Goal: Task Accomplishment & Management: Complete application form

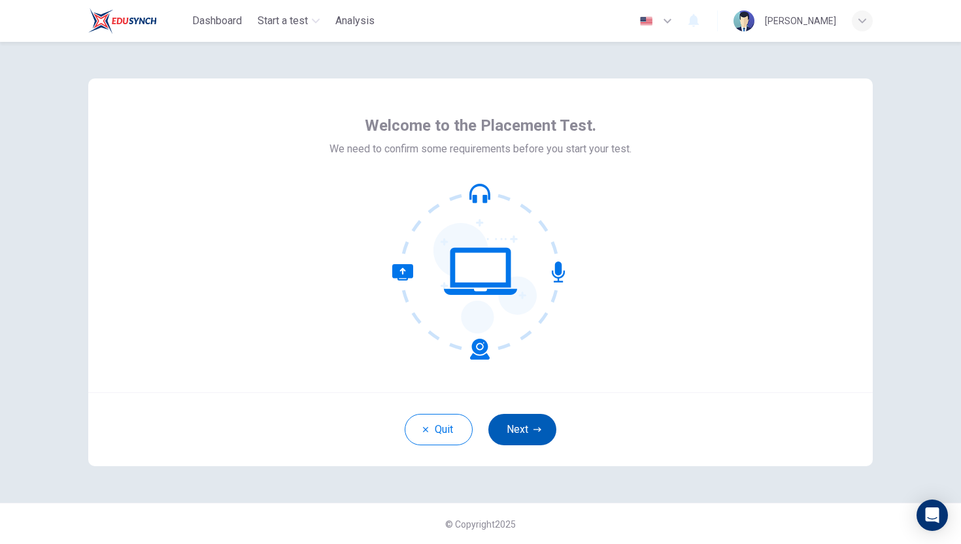
click at [534, 430] on icon "button" at bounding box center [538, 430] width 8 height 8
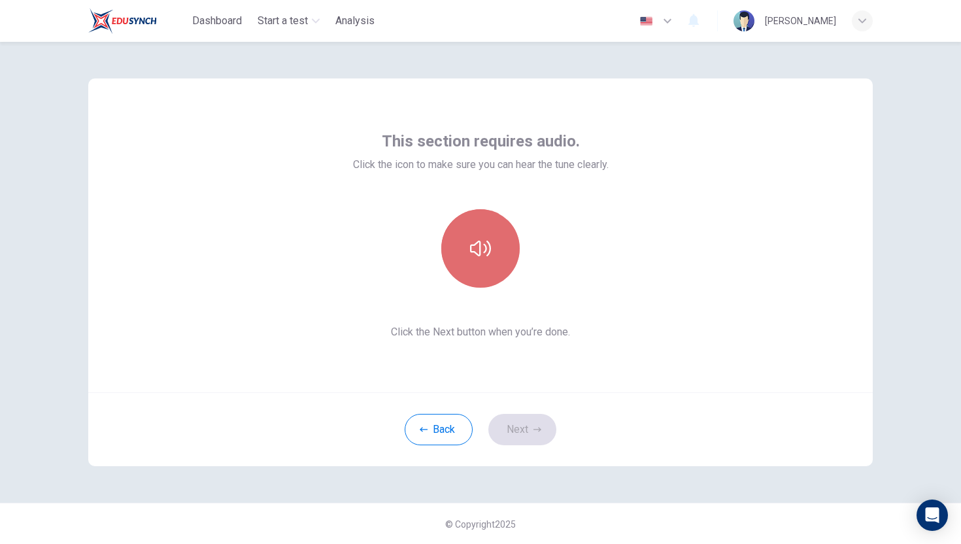
click at [488, 243] on icon "button" at bounding box center [480, 249] width 21 height 16
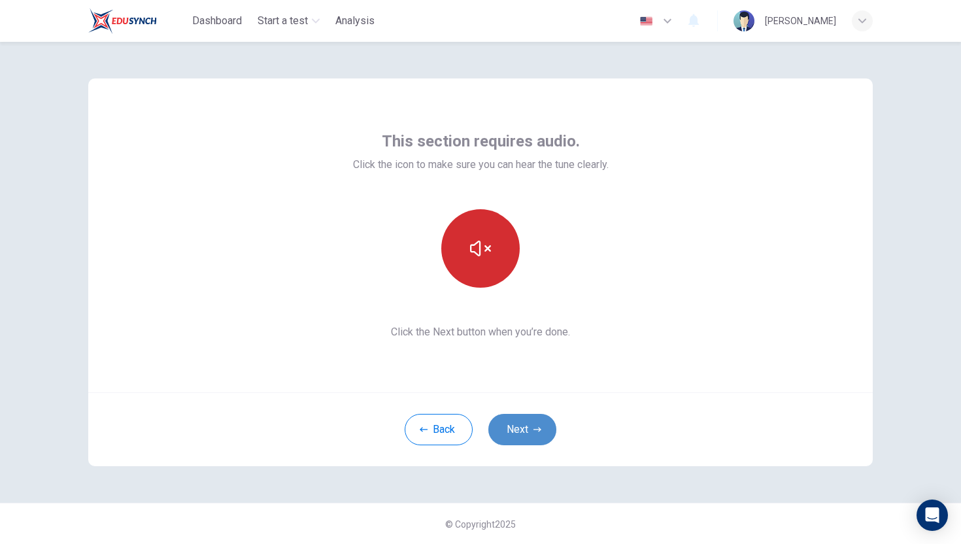
click at [545, 426] on button "Next" at bounding box center [522, 429] width 68 height 31
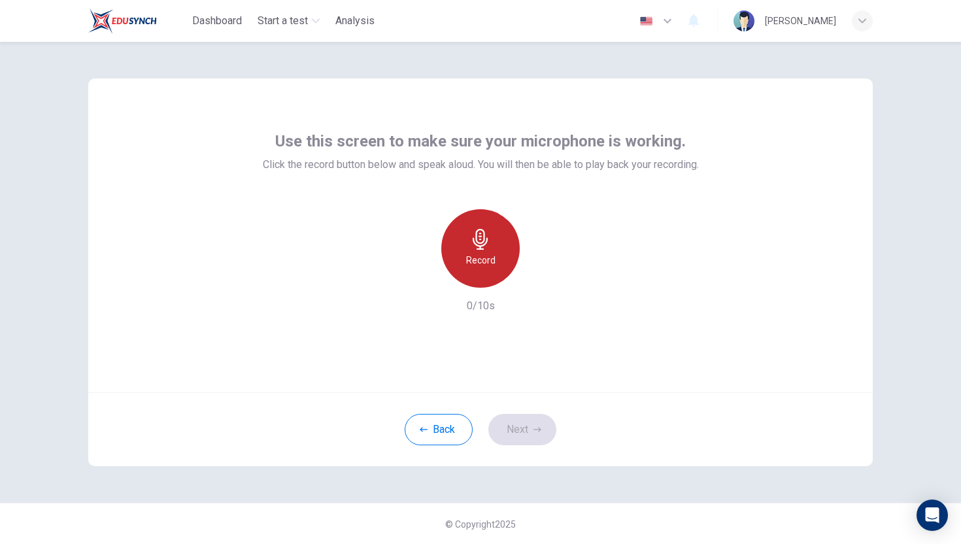
click at [492, 268] on div "Record" at bounding box center [480, 248] width 78 height 78
click at [492, 268] on div "Stop" at bounding box center [480, 248] width 78 height 78
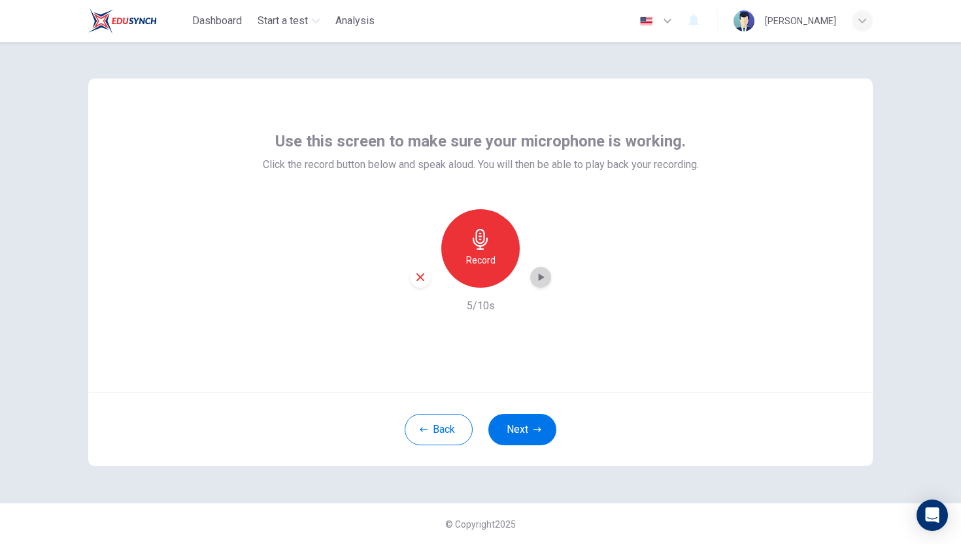
click at [538, 280] on icon "button" at bounding box center [540, 277] width 13 height 13
click at [545, 426] on button "Next" at bounding box center [522, 429] width 68 height 31
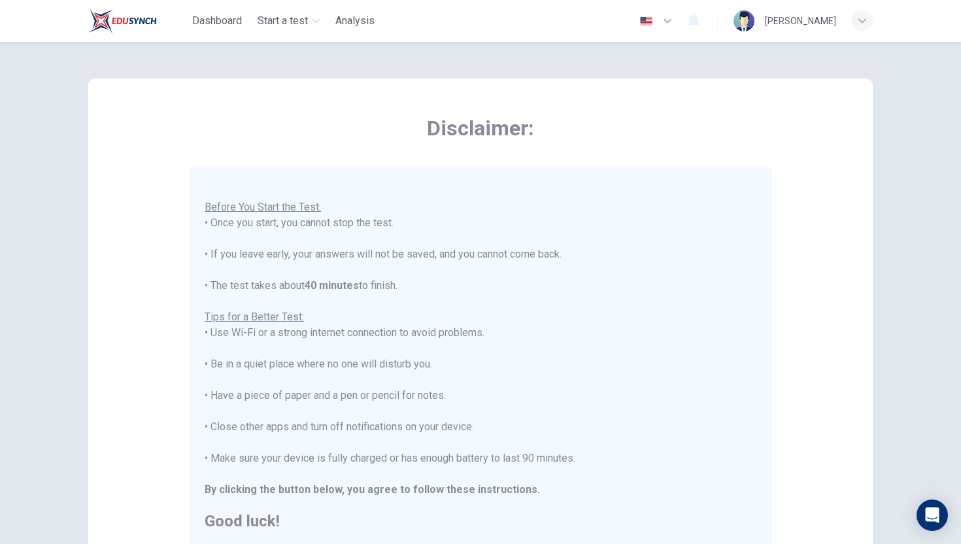
scroll to position [183, 0]
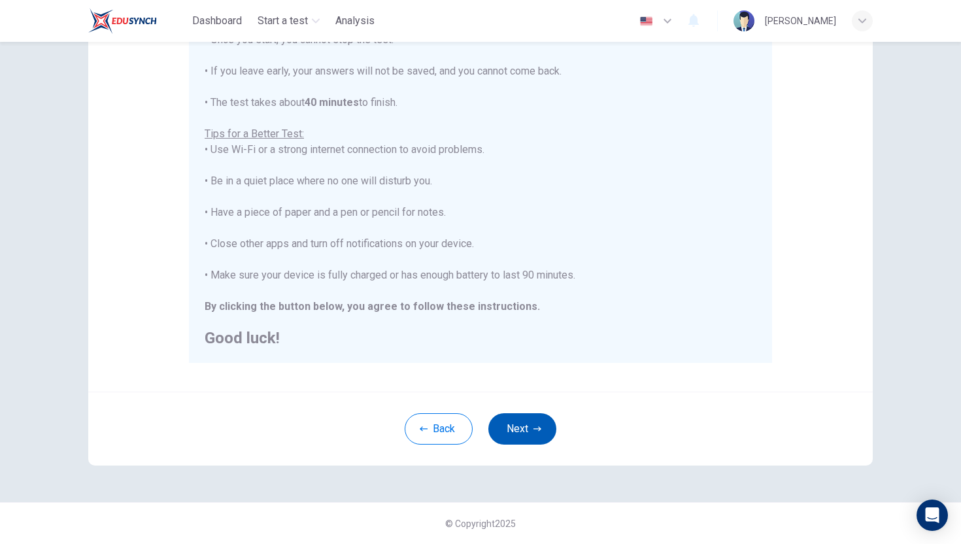
click at [515, 422] on button "Next" at bounding box center [522, 428] width 68 height 31
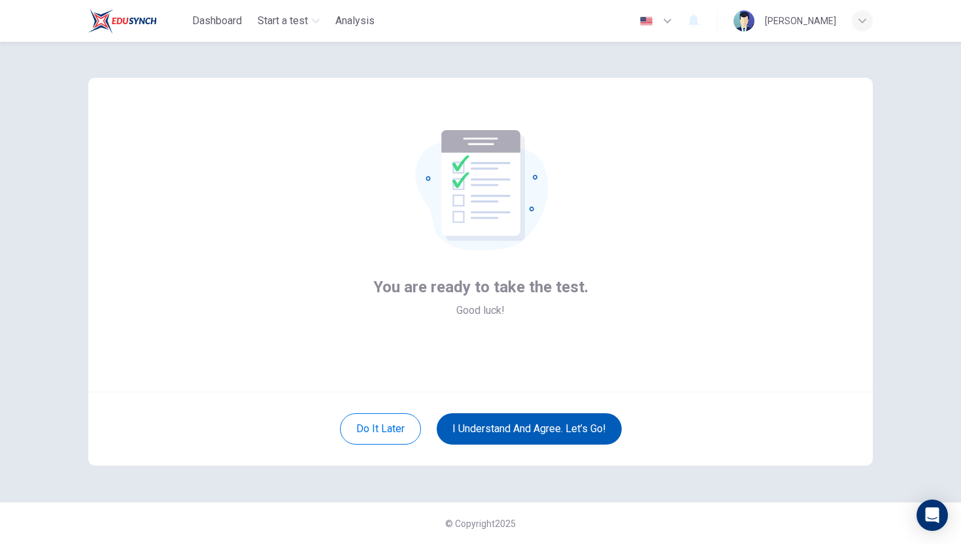
scroll to position [1, 0]
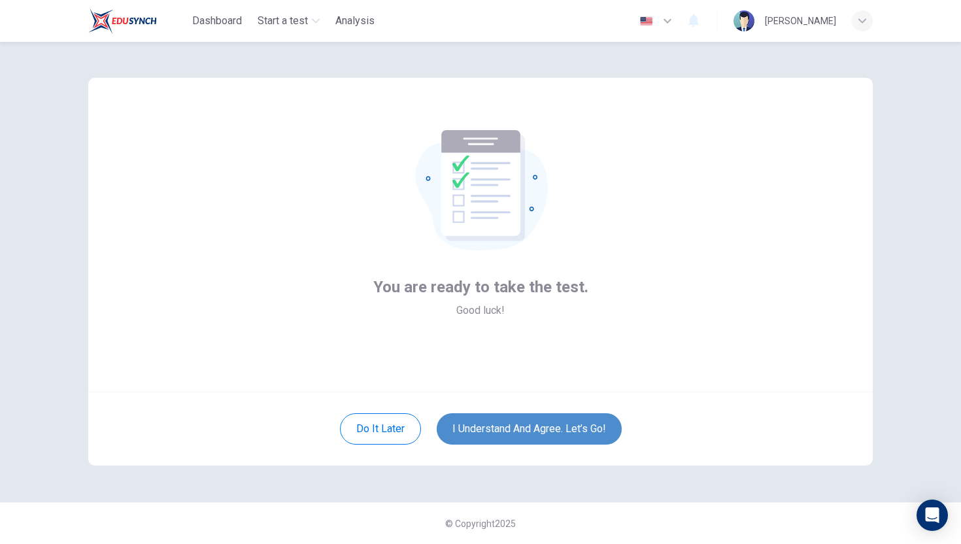
click at [542, 423] on button "I understand and agree. Let’s go!" at bounding box center [529, 428] width 185 height 31
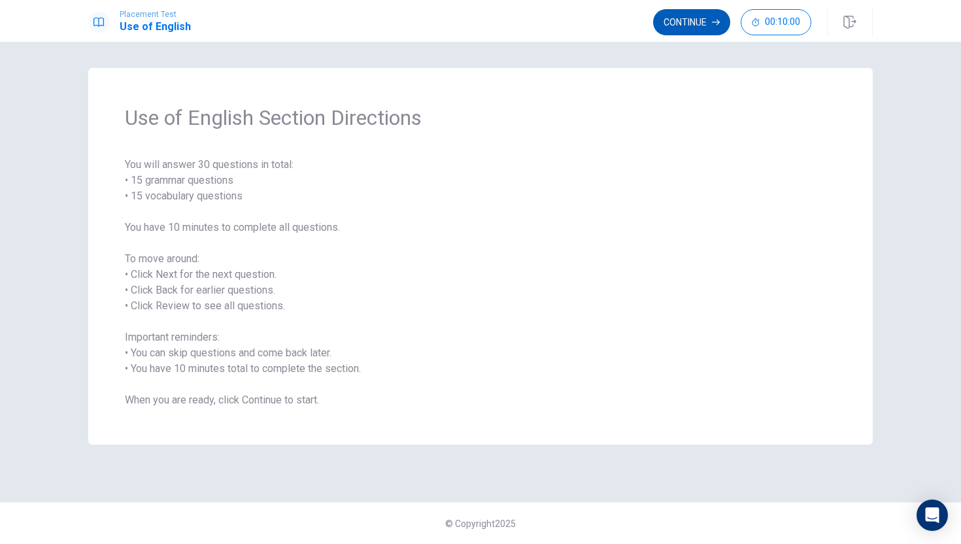
click at [672, 27] on button "Continue" at bounding box center [691, 22] width 77 height 26
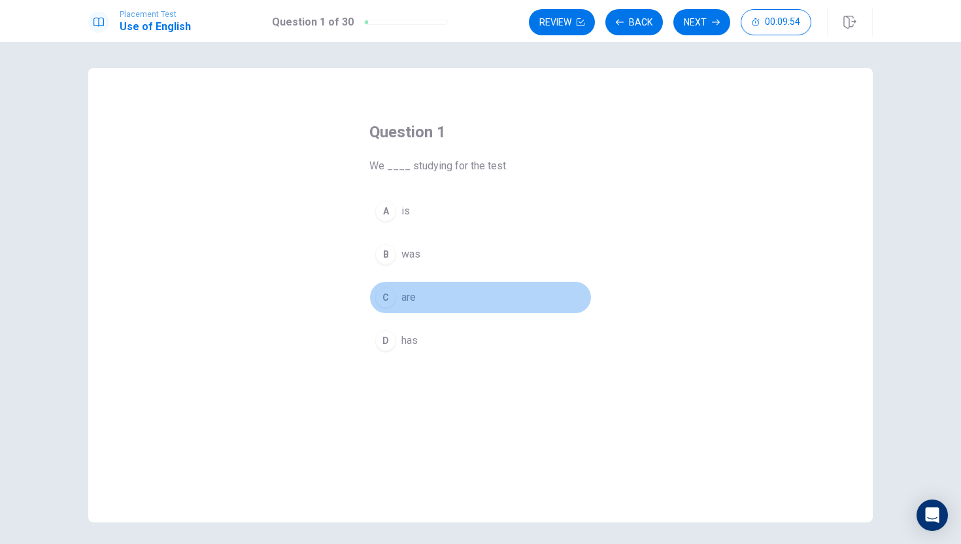
click at [388, 301] on div "C" at bounding box center [385, 297] width 21 height 21
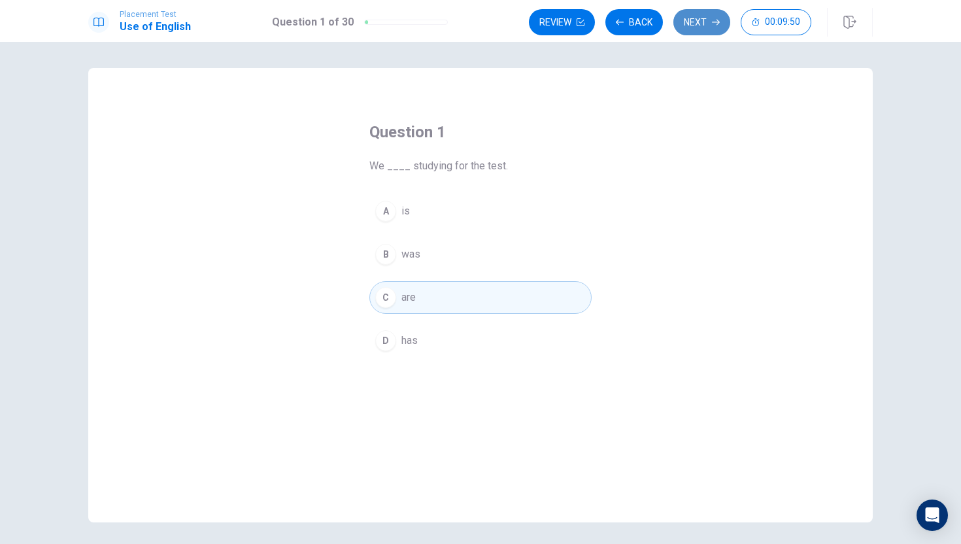
click at [709, 20] on button "Next" at bounding box center [702, 22] width 57 height 26
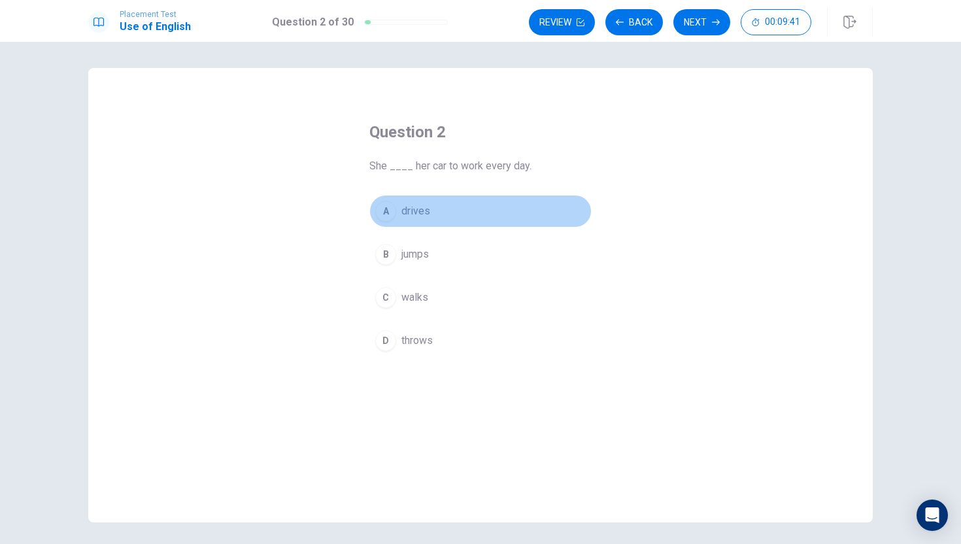
click at [409, 209] on span "drives" at bounding box center [415, 211] width 29 height 16
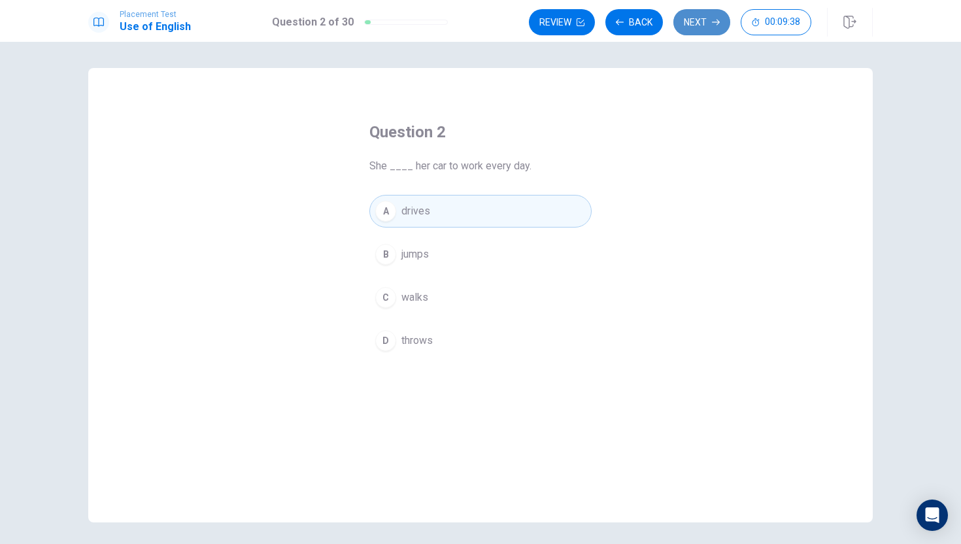
click at [706, 29] on button "Next" at bounding box center [702, 22] width 57 height 26
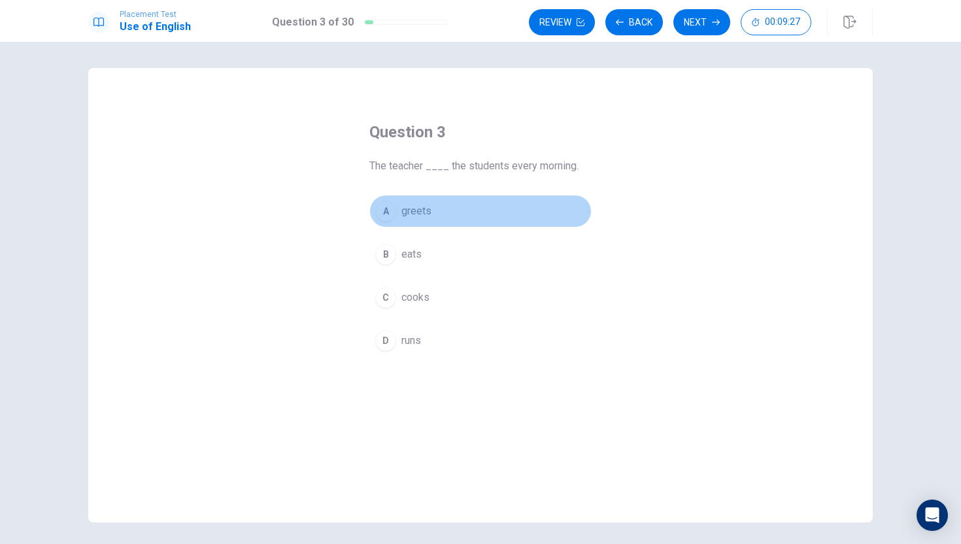
click at [389, 209] on div "A" at bounding box center [385, 211] width 21 height 21
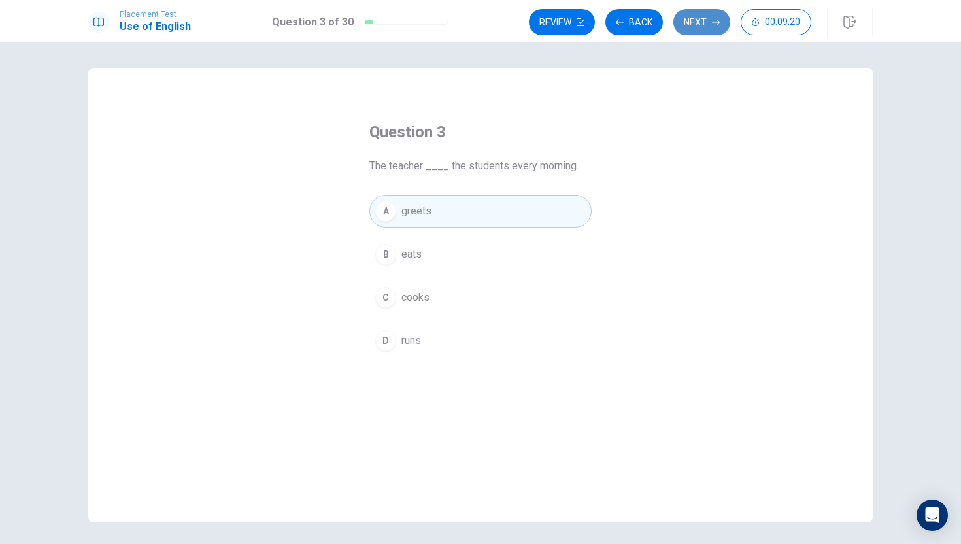
click at [717, 22] on icon "button" at bounding box center [716, 23] width 8 height 6
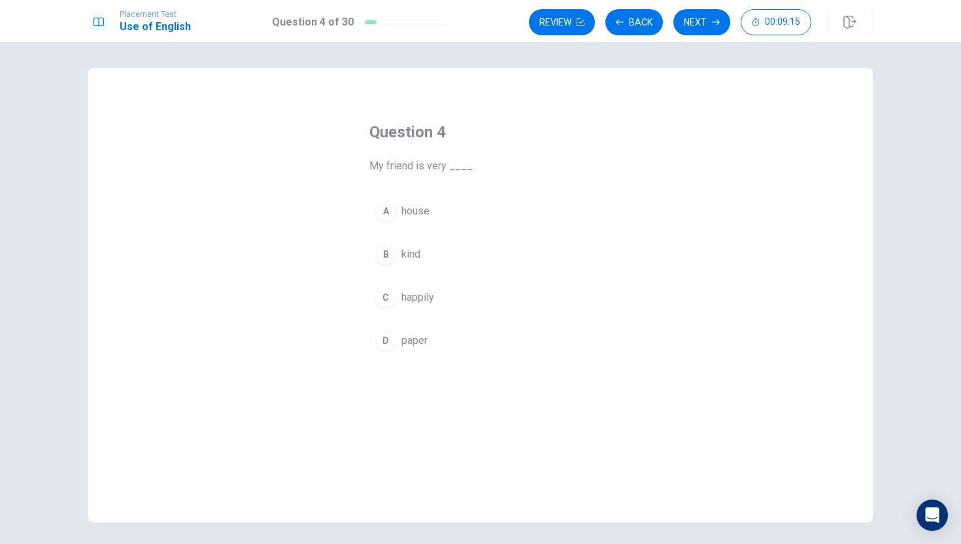
click at [387, 250] on div "B" at bounding box center [385, 254] width 21 height 21
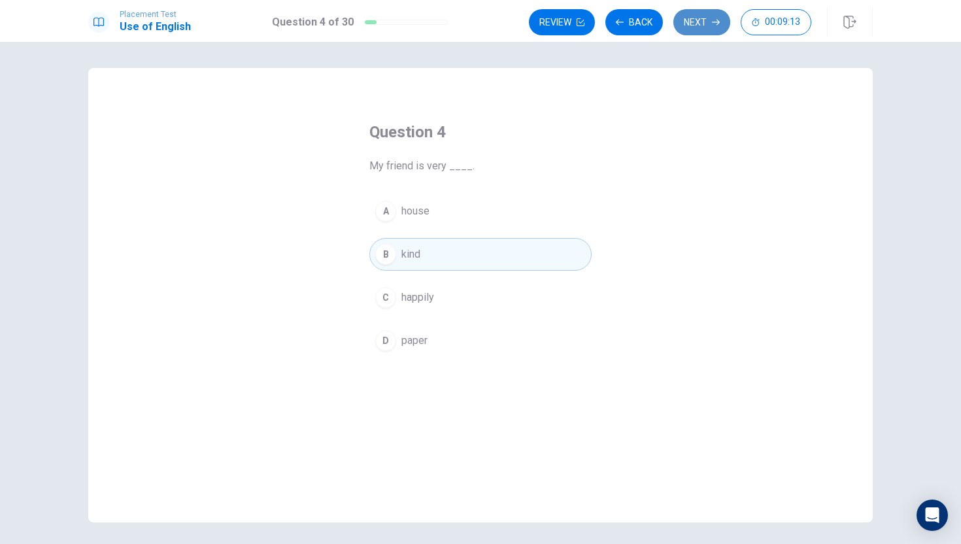
click at [698, 21] on button "Next" at bounding box center [702, 22] width 57 height 26
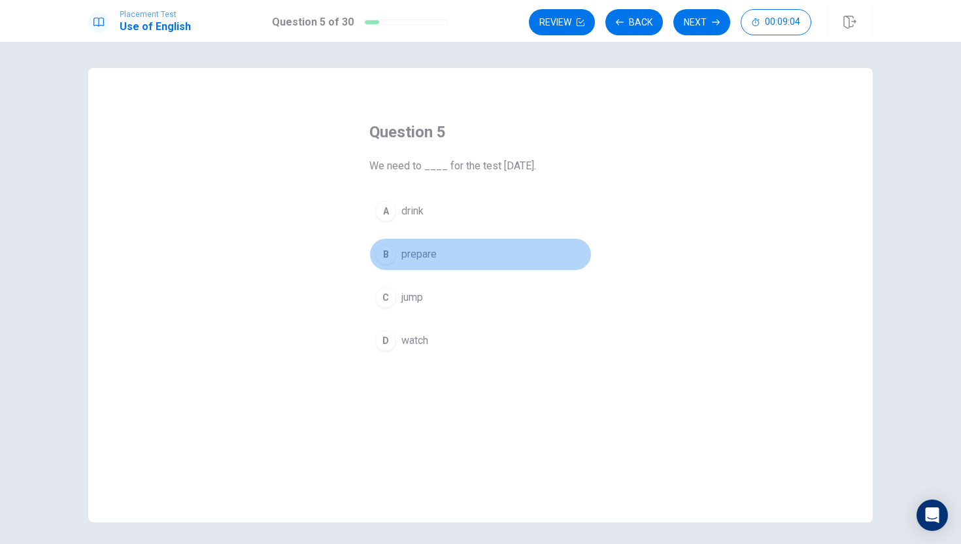
click at [410, 252] on span "prepare" at bounding box center [418, 255] width 35 height 16
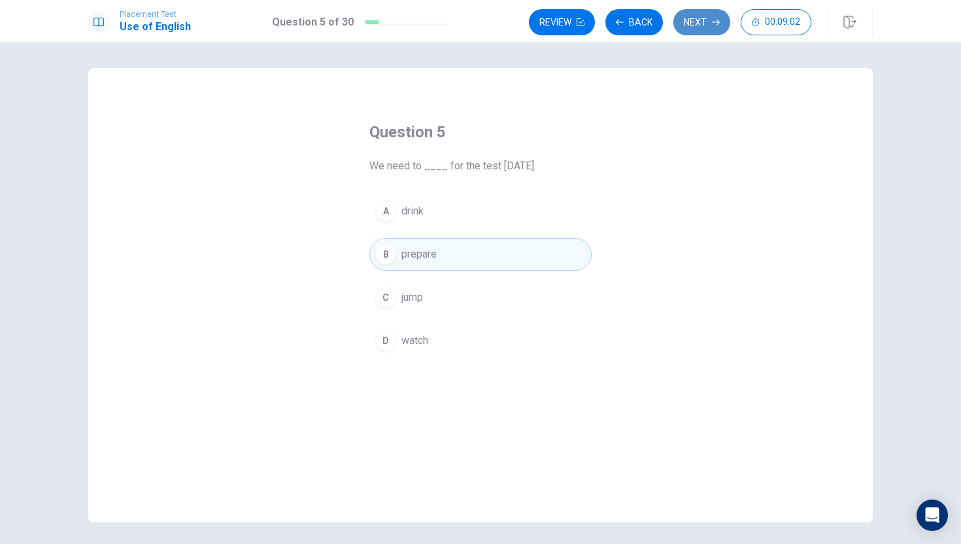
click at [686, 23] on button "Next" at bounding box center [702, 22] width 57 height 26
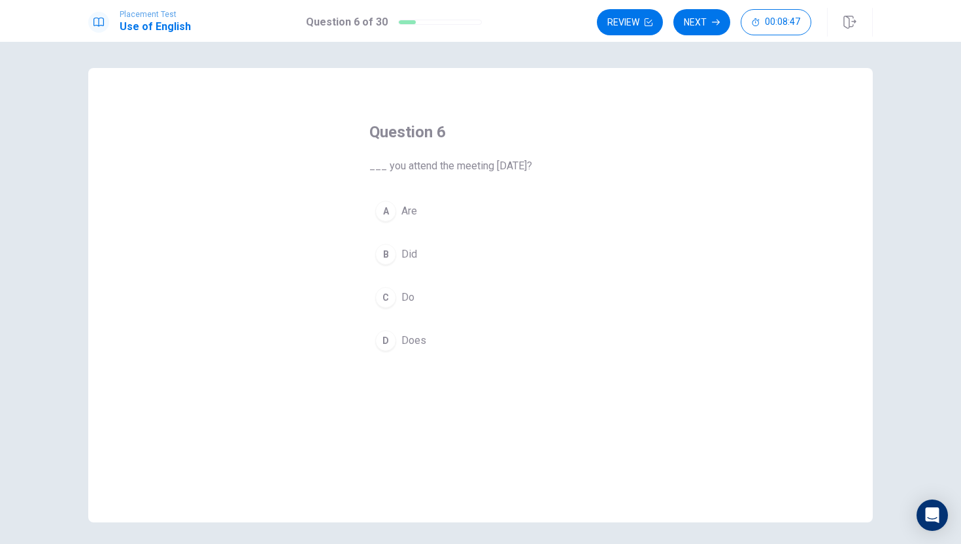
click at [384, 252] on div "B" at bounding box center [385, 254] width 21 height 21
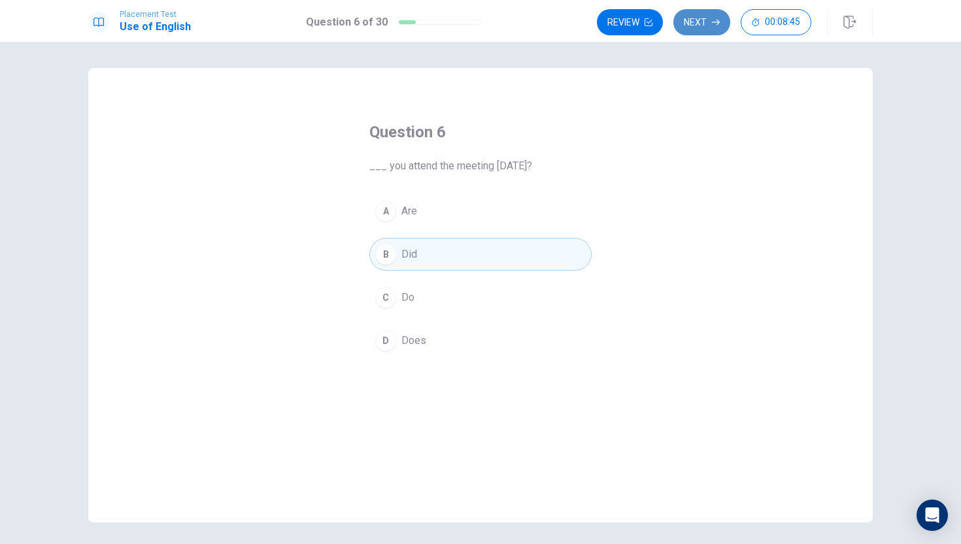
click at [704, 26] on button "Next" at bounding box center [702, 22] width 57 height 26
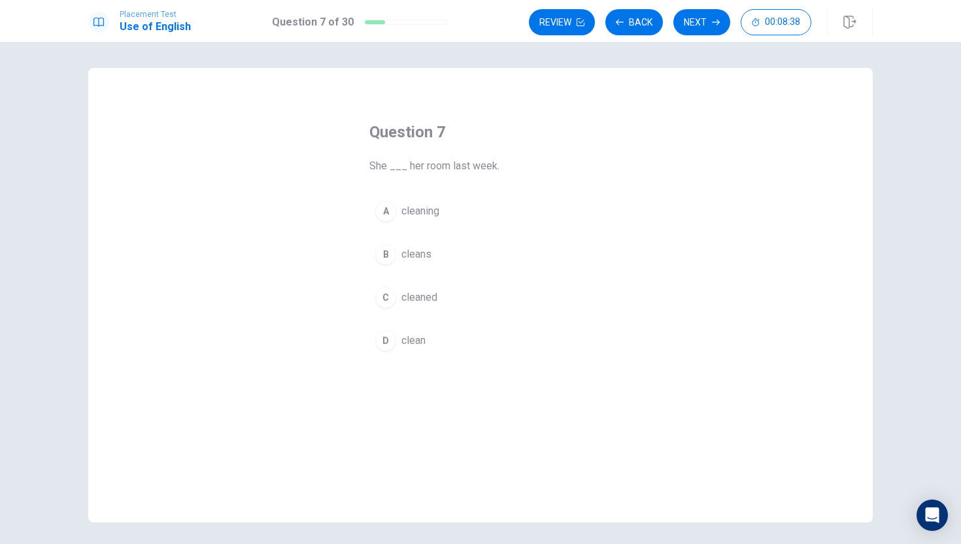
click at [386, 251] on div "B" at bounding box center [385, 254] width 21 height 21
click at [419, 299] on span "cleaned" at bounding box center [419, 298] width 36 height 16
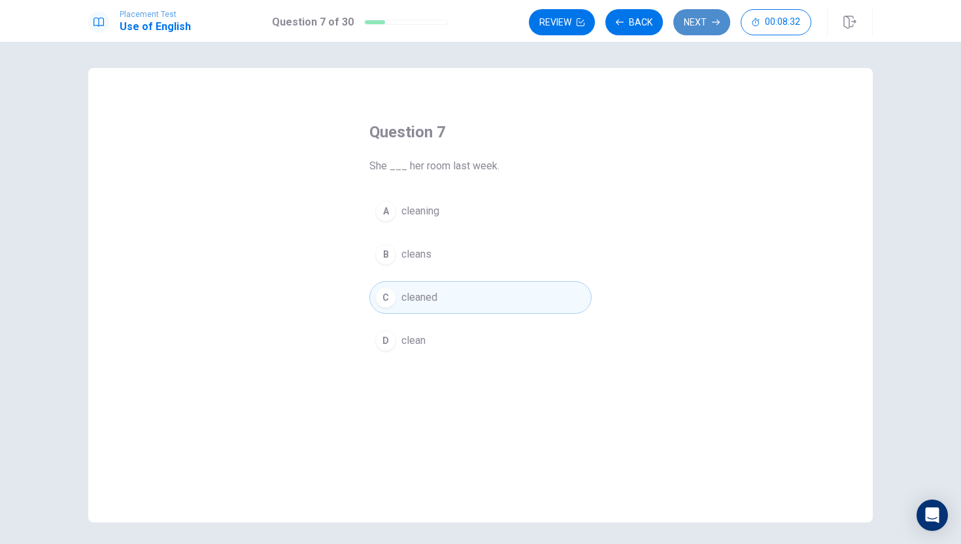
click at [706, 22] on button "Next" at bounding box center [702, 22] width 57 height 26
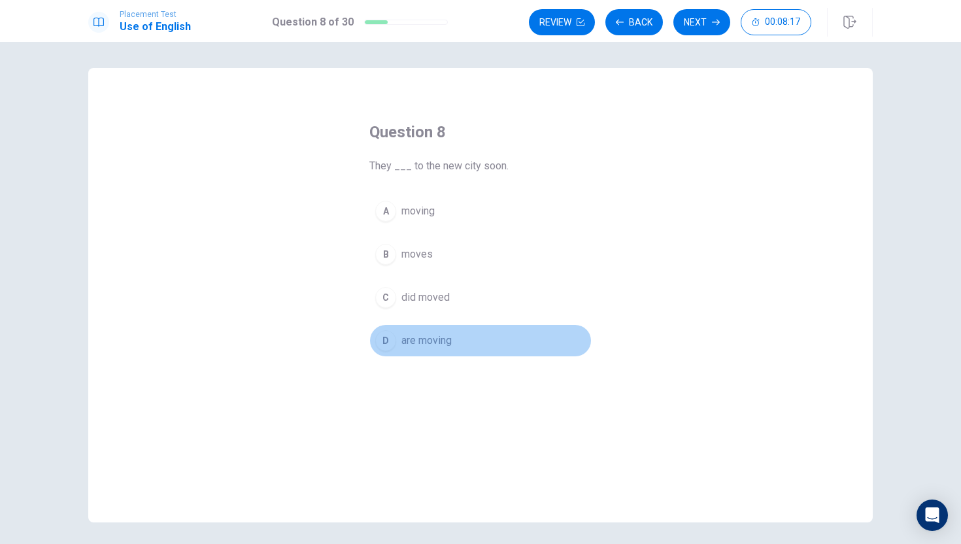
click at [384, 340] on div "D" at bounding box center [385, 340] width 21 height 21
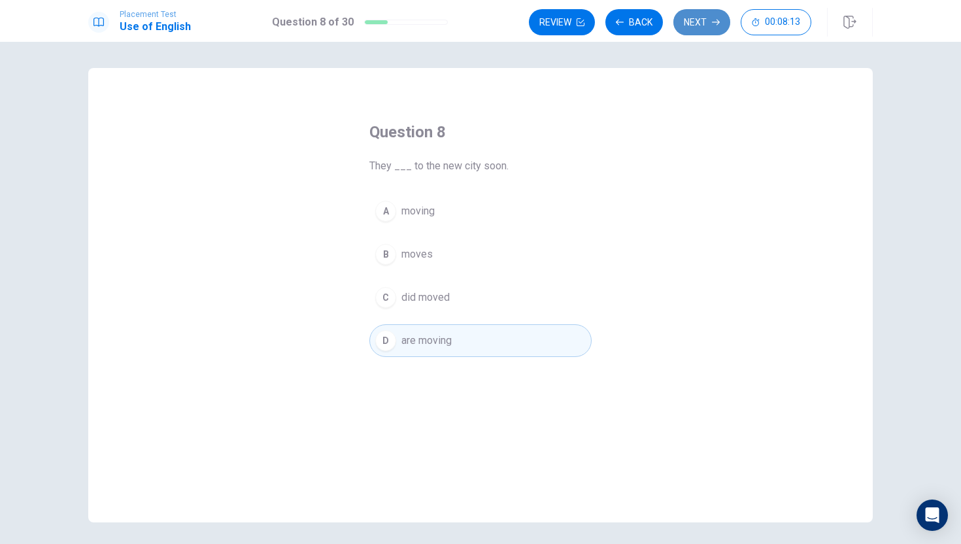
click at [691, 19] on button "Next" at bounding box center [702, 22] width 57 height 26
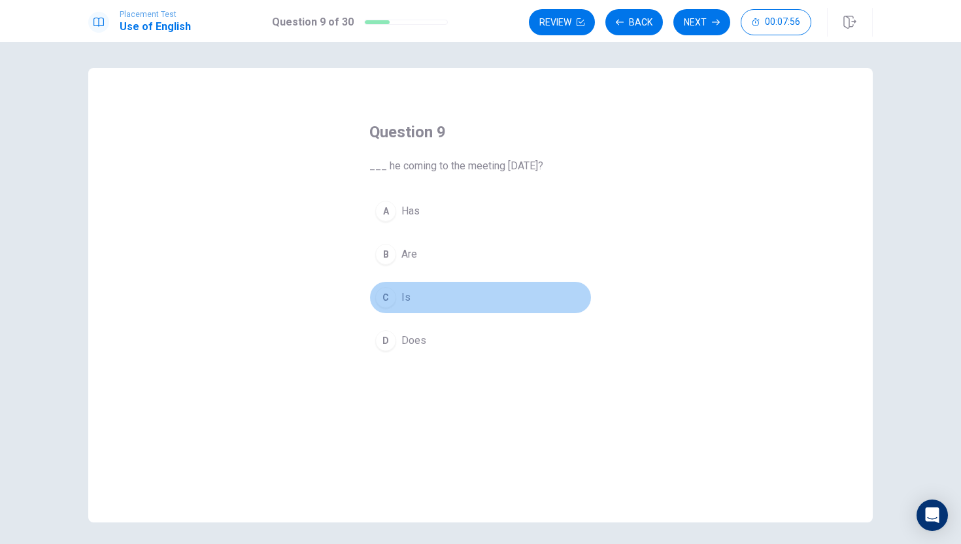
click at [394, 305] on button "C Is" at bounding box center [480, 297] width 222 height 33
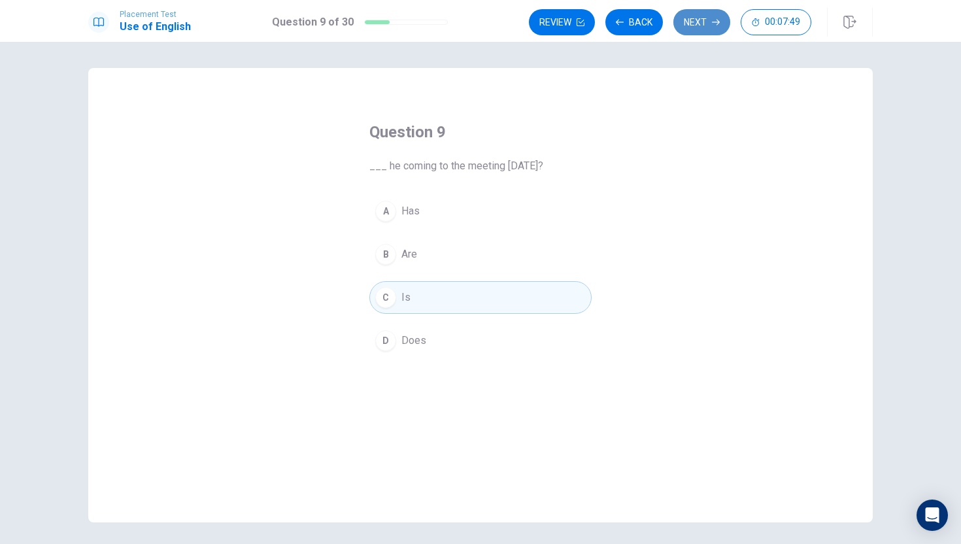
click at [700, 17] on button "Next" at bounding box center [702, 22] width 57 height 26
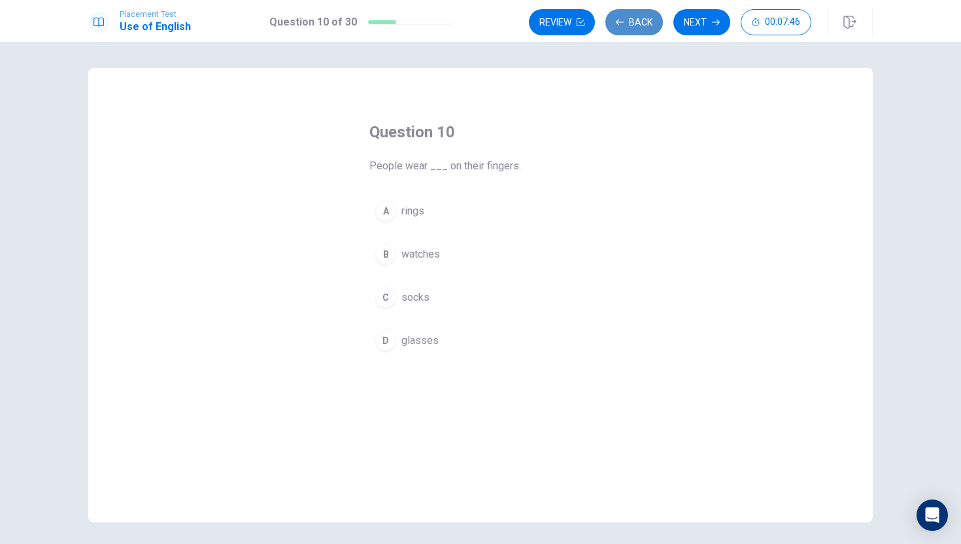
click at [638, 26] on button "Back" at bounding box center [635, 22] width 58 height 26
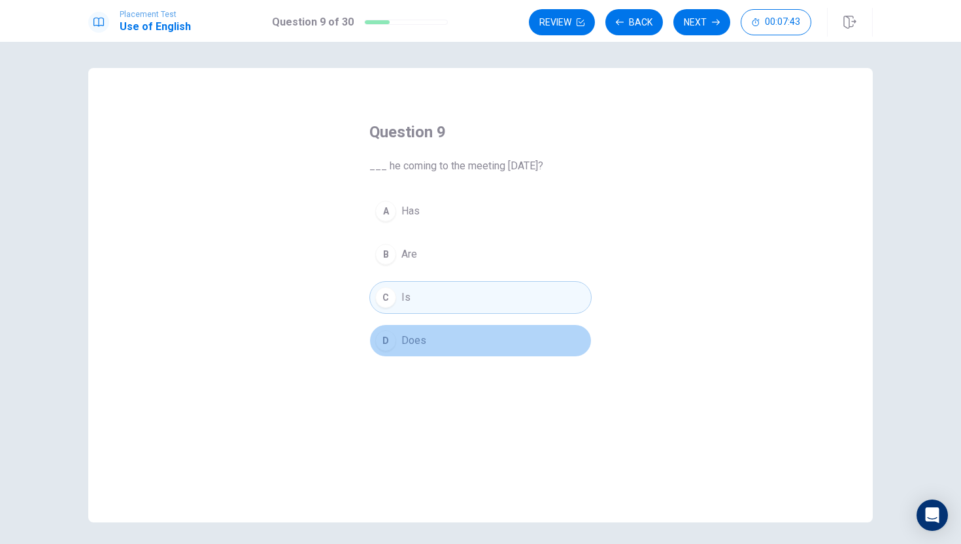
click at [451, 333] on button "D Does" at bounding box center [480, 340] width 222 height 33
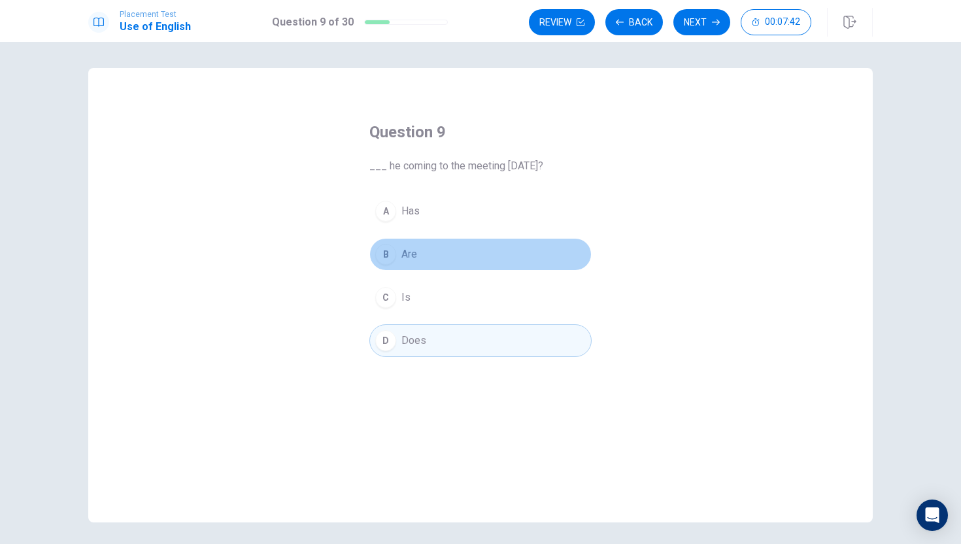
click at [477, 269] on button "B Are" at bounding box center [480, 254] width 222 height 33
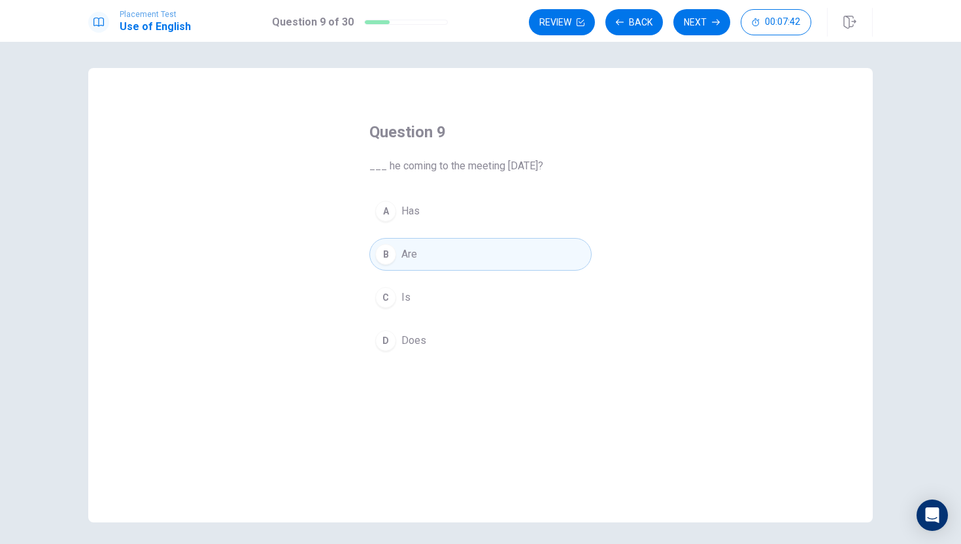
click at [471, 283] on button "C Is" at bounding box center [480, 297] width 222 height 33
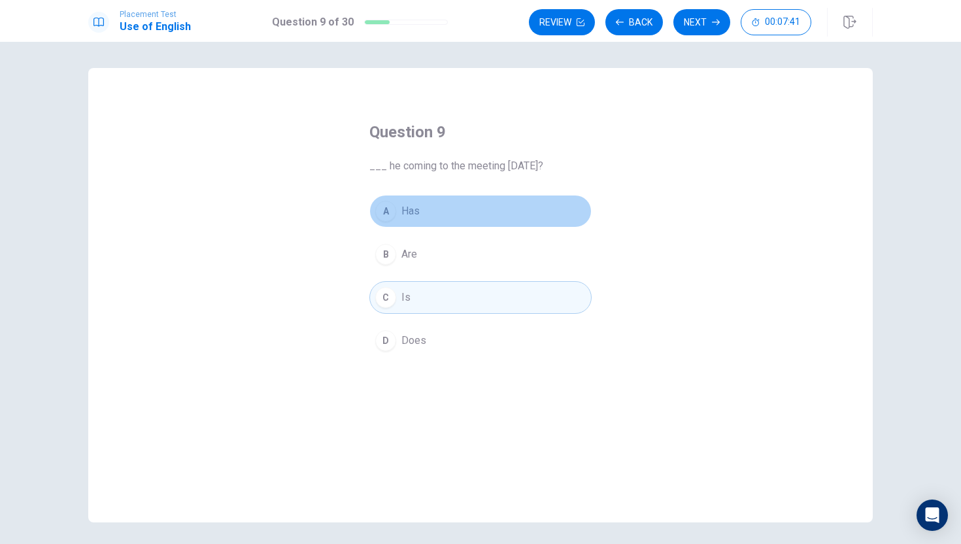
click at [472, 227] on button "A Has" at bounding box center [480, 211] width 222 height 33
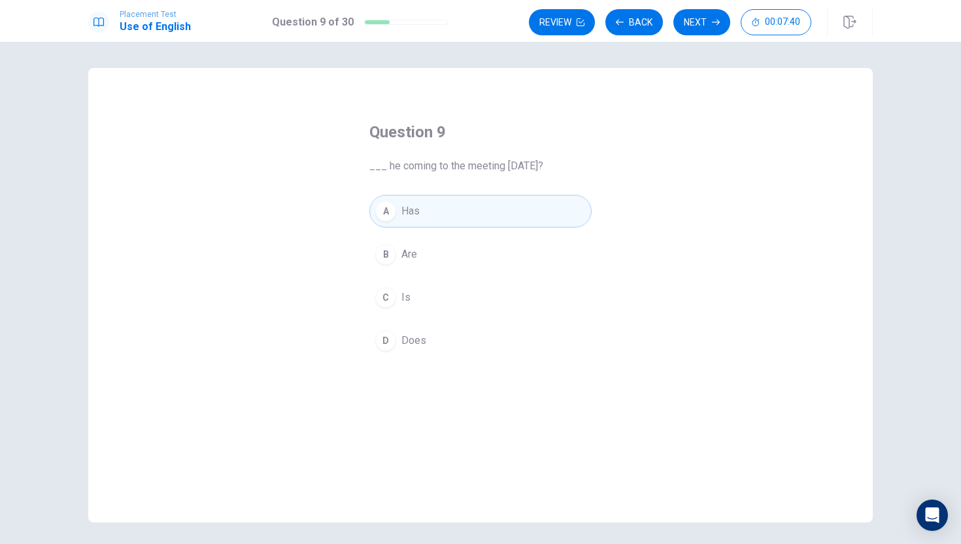
click at [460, 285] on button "C Is" at bounding box center [480, 297] width 222 height 33
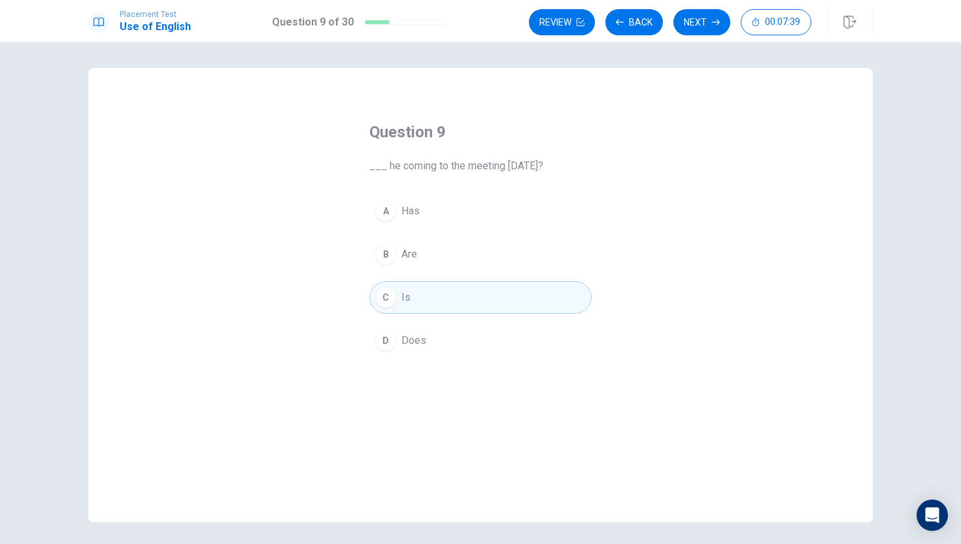
click at [480, 234] on div "A Has B Are C Is D Does" at bounding box center [480, 276] width 222 height 162
click at [485, 234] on div "A Has B Are C Is D Does" at bounding box center [480, 276] width 222 height 162
click at [485, 247] on button "B Are" at bounding box center [480, 254] width 222 height 33
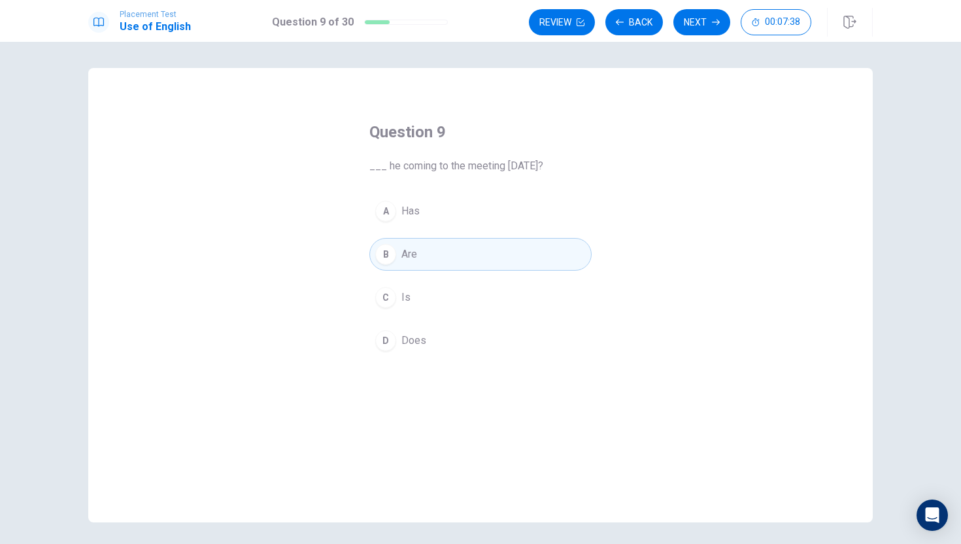
click at [485, 247] on button "B Are" at bounding box center [480, 254] width 222 height 33
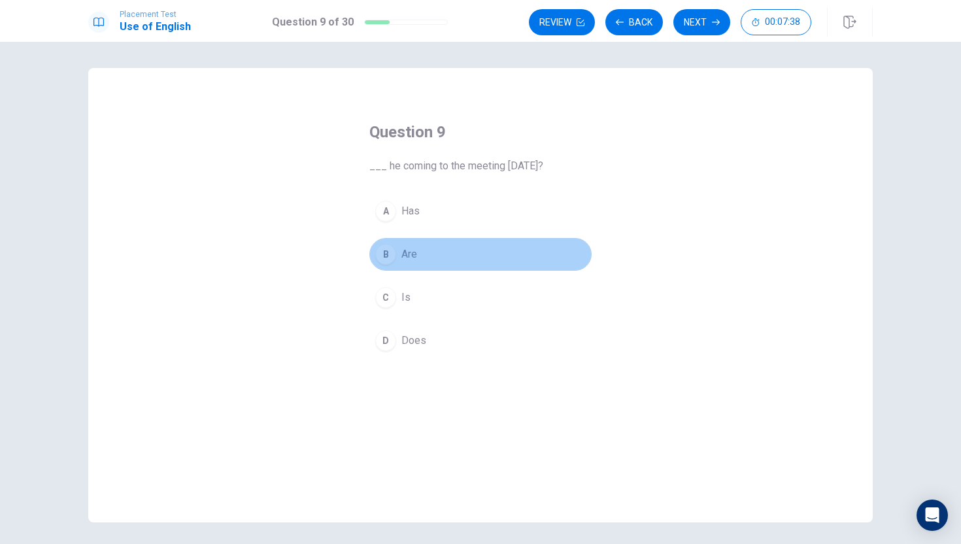
click at [485, 247] on button "B Are" at bounding box center [480, 254] width 222 height 33
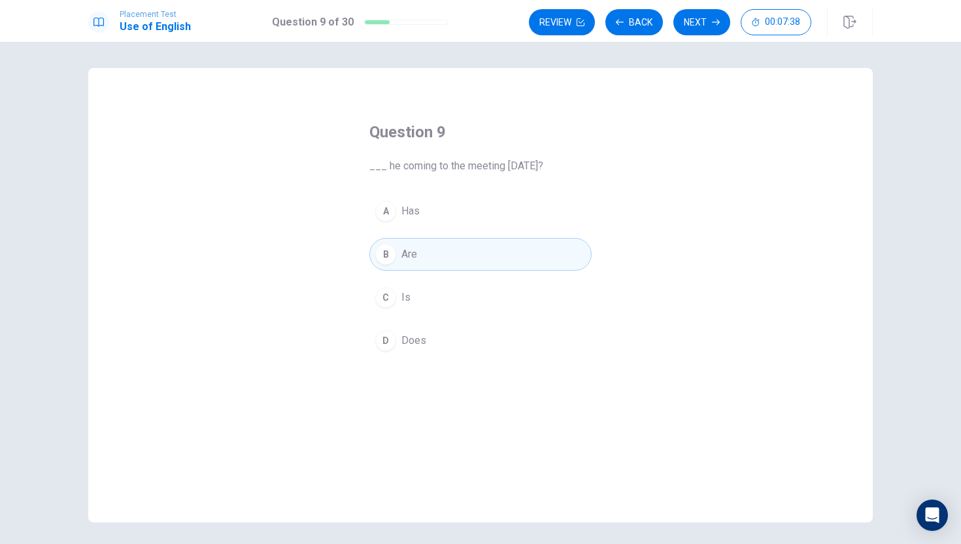
click at [485, 247] on button "B Are" at bounding box center [480, 254] width 222 height 33
click at [489, 247] on button "B Are" at bounding box center [480, 254] width 222 height 33
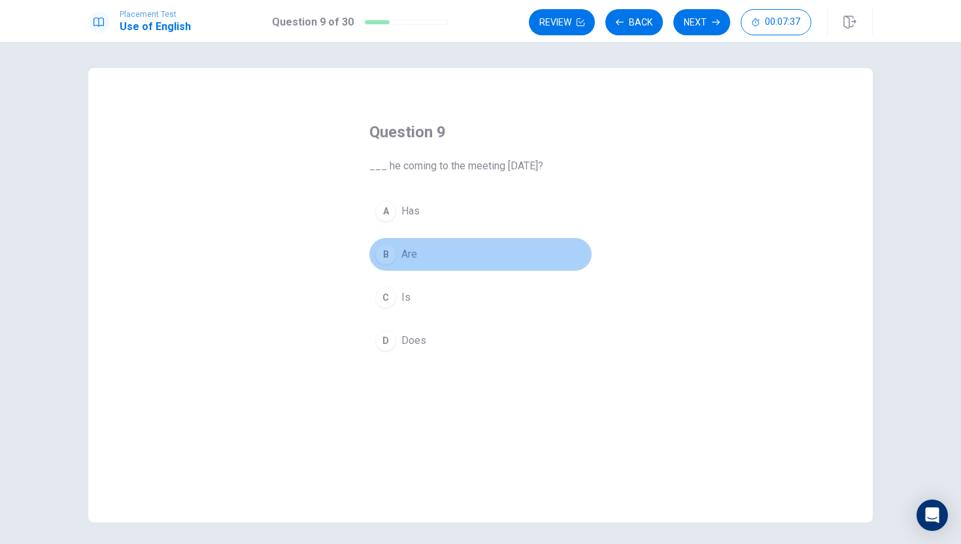
click at [489, 247] on button "B Are" at bounding box center [480, 254] width 222 height 33
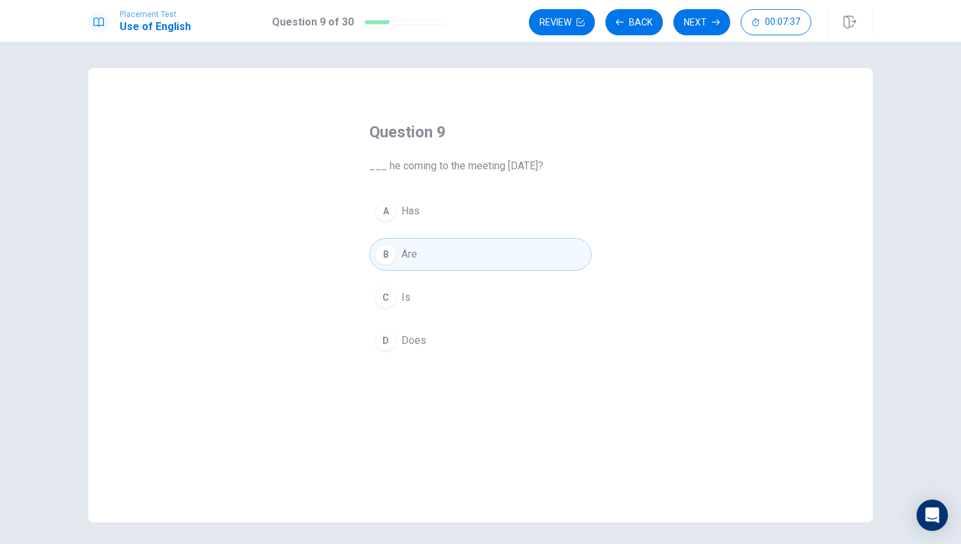
click at [489, 247] on button "B Are" at bounding box center [480, 254] width 222 height 33
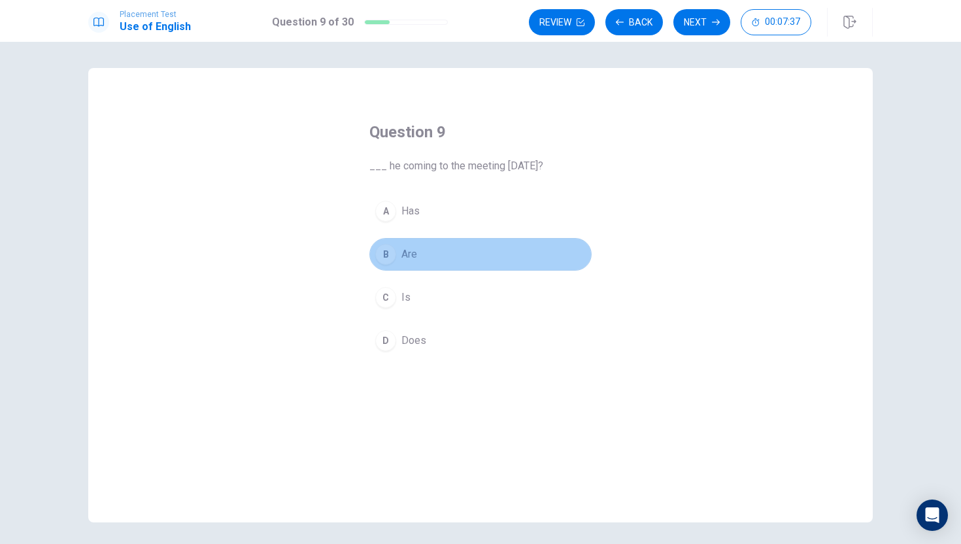
click at [489, 247] on button "B Are" at bounding box center [480, 254] width 222 height 33
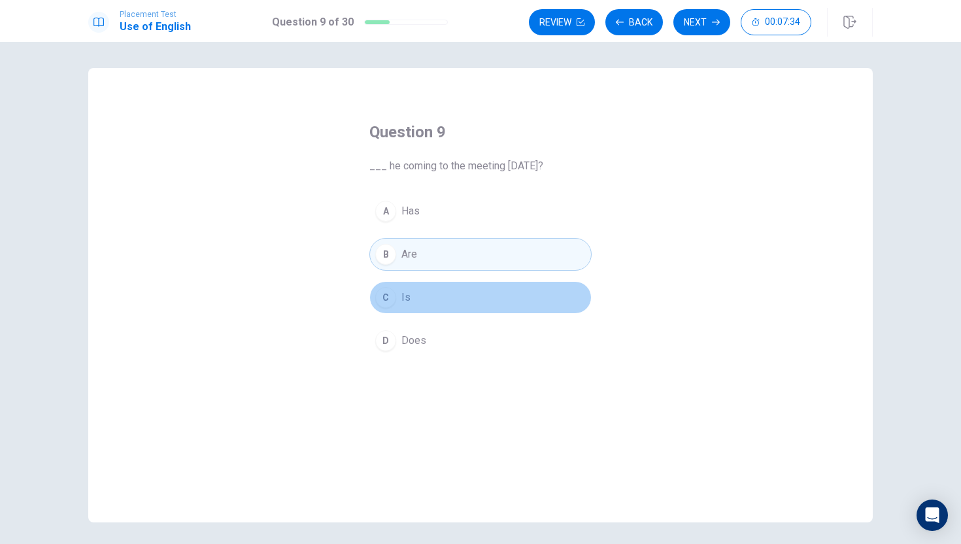
click at [449, 303] on button "C Is" at bounding box center [480, 297] width 222 height 33
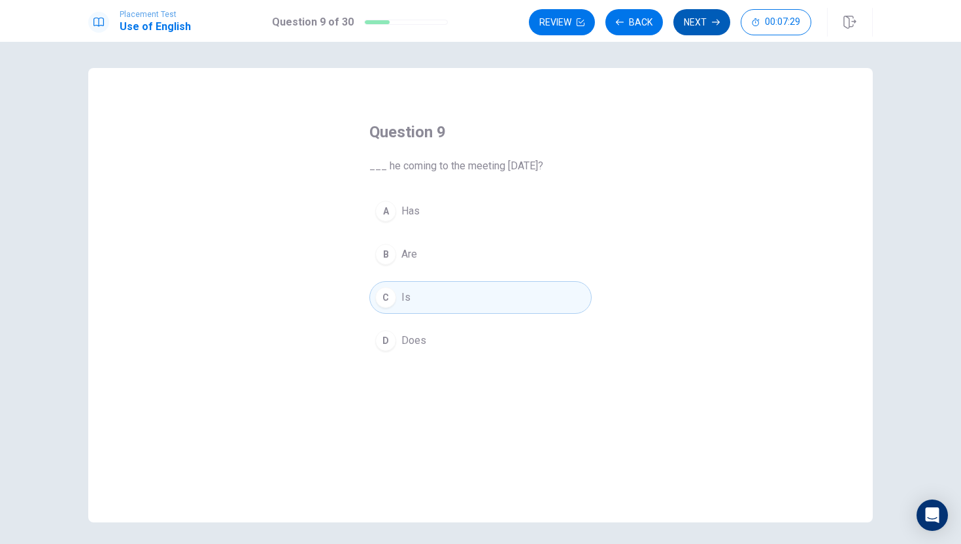
click at [693, 16] on button "Next" at bounding box center [702, 22] width 57 height 26
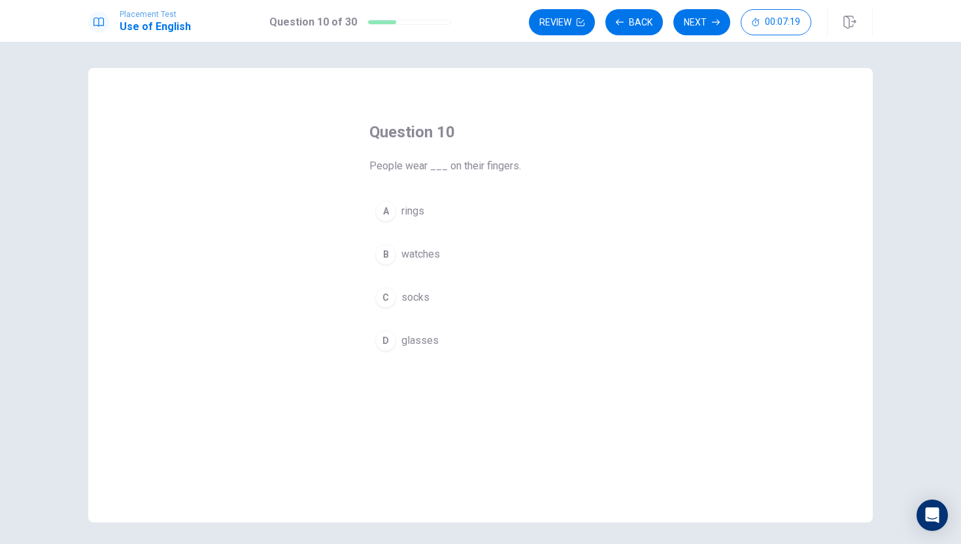
click at [384, 214] on div "A" at bounding box center [385, 211] width 21 height 21
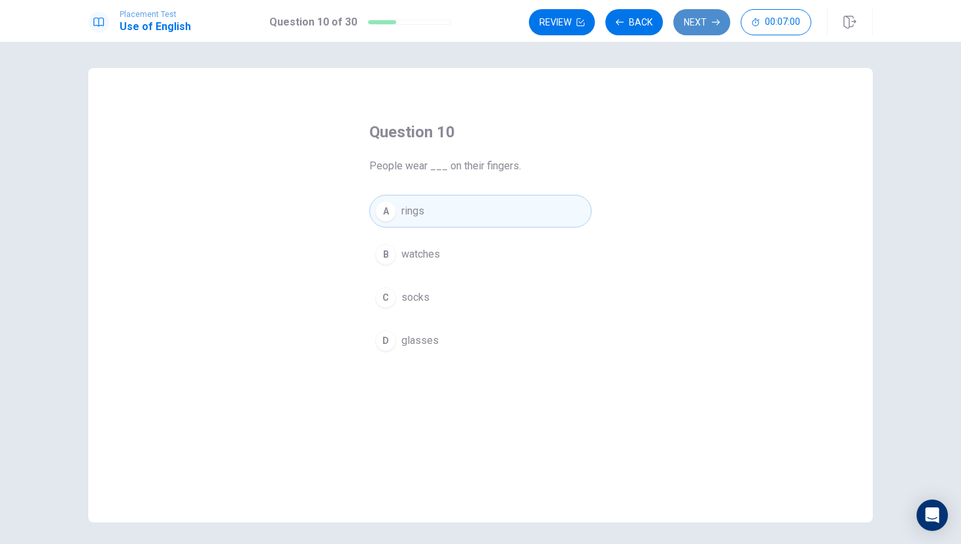
click at [715, 25] on icon "button" at bounding box center [716, 22] width 8 height 8
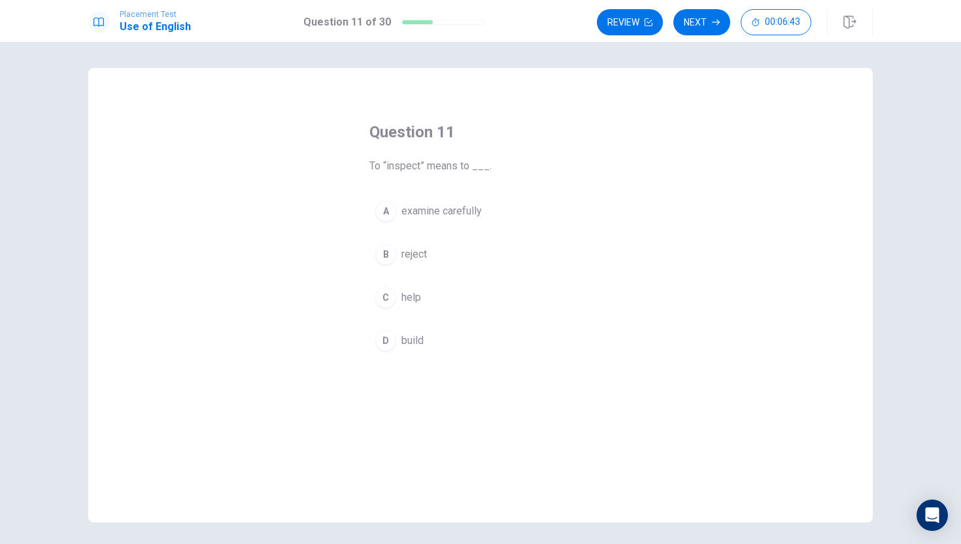
click at [424, 315] on div "A examine carefully B reject C help D build" at bounding box center [480, 276] width 222 height 162
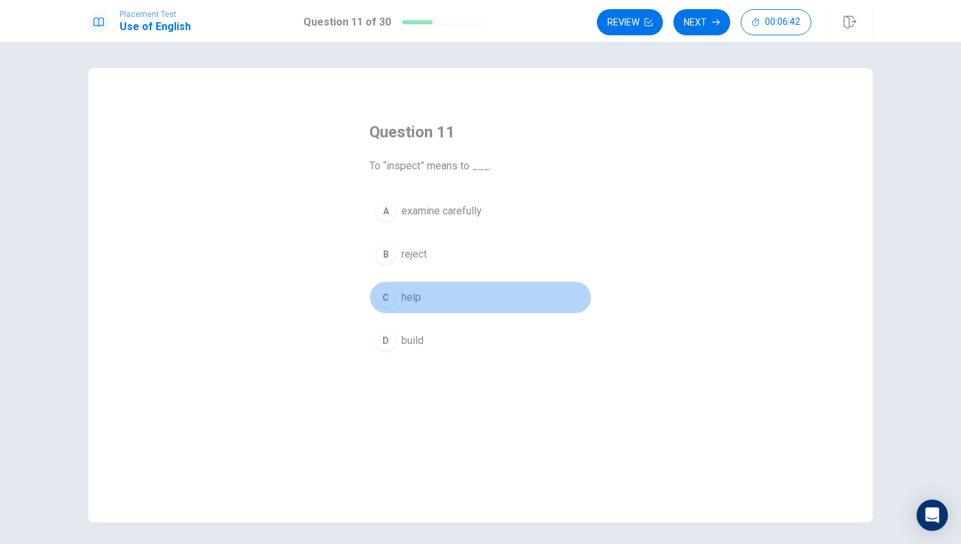
click at [428, 311] on button "C help" at bounding box center [480, 297] width 222 height 33
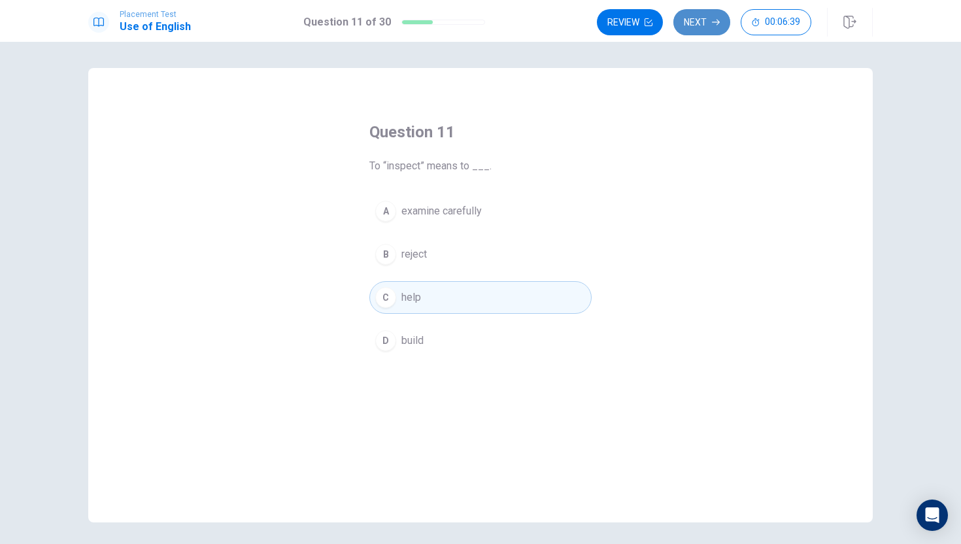
click at [687, 24] on button "Next" at bounding box center [702, 22] width 57 height 26
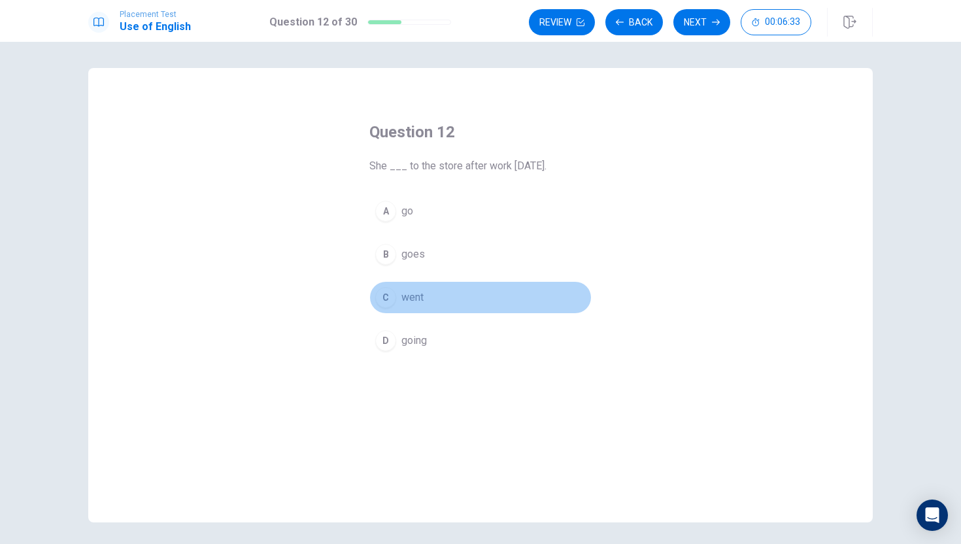
click at [384, 296] on div "C" at bounding box center [385, 297] width 21 height 21
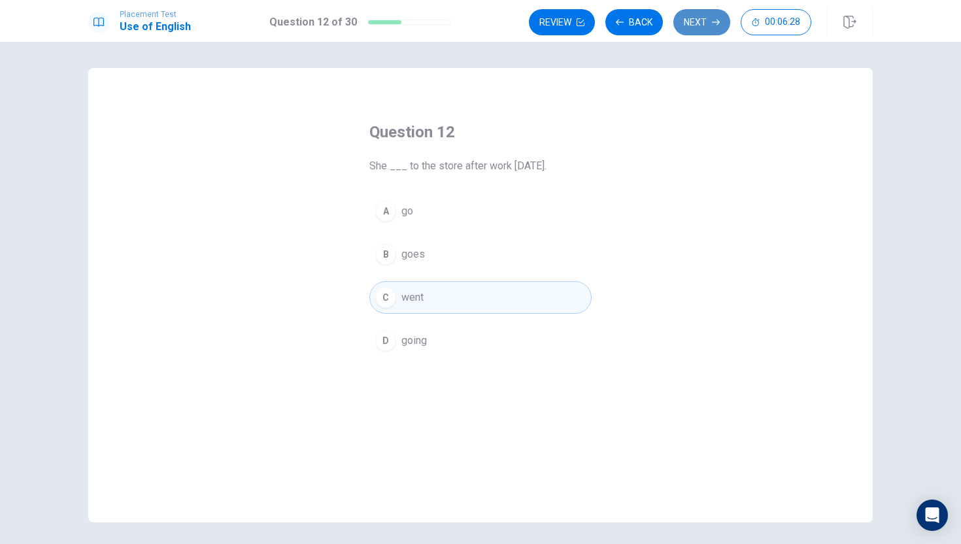
click at [698, 20] on button "Next" at bounding box center [702, 22] width 57 height 26
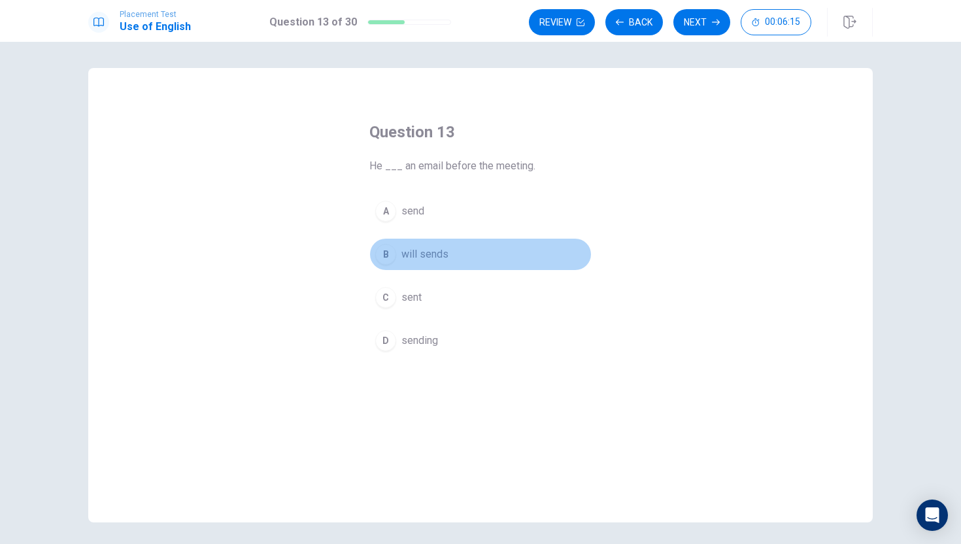
click at [396, 254] on button "B will sends" at bounding box center [480, 254] width 222 height 33
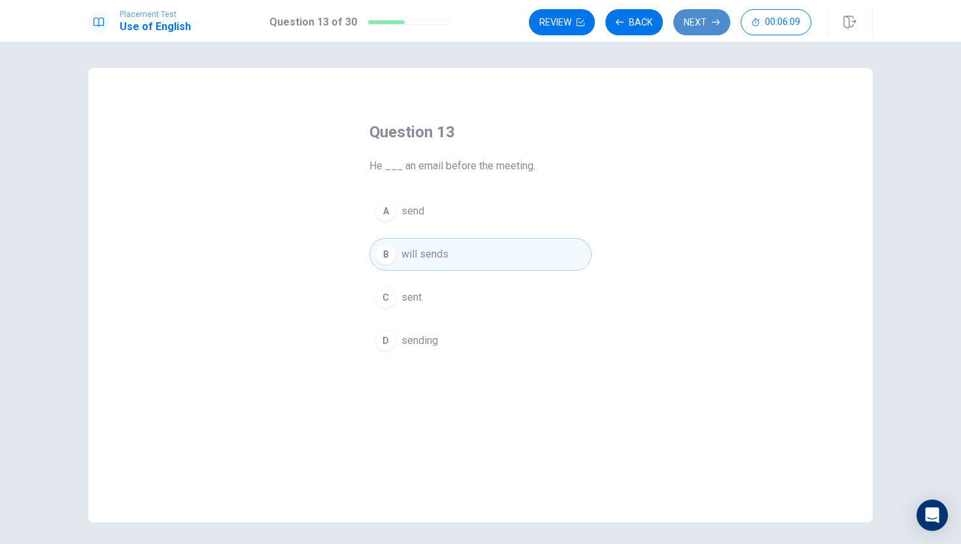
click at [709, 25] on button "Next" at bounding box center [702, 22] width 57 height 26
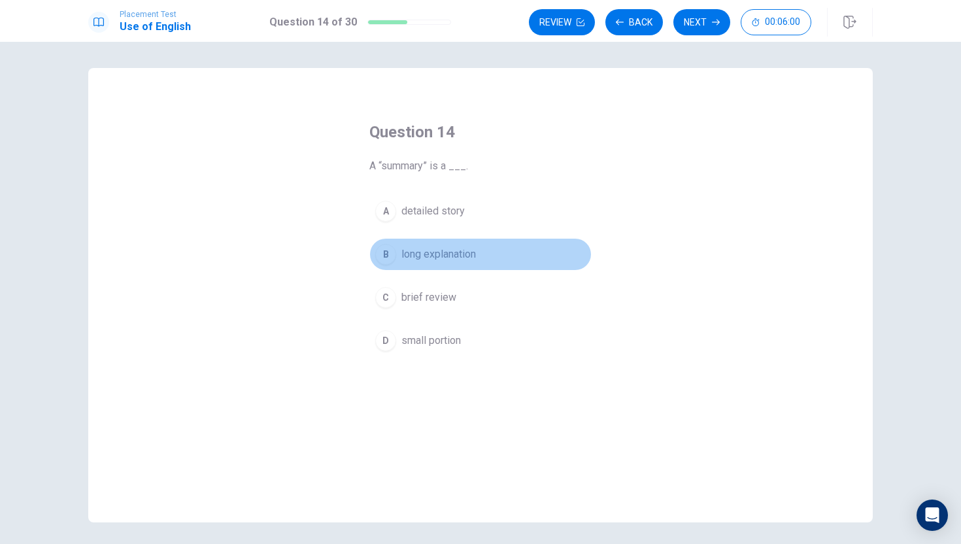
click at [393, 261] on div "B" at bounding box center [385, 254] width 21 height 21
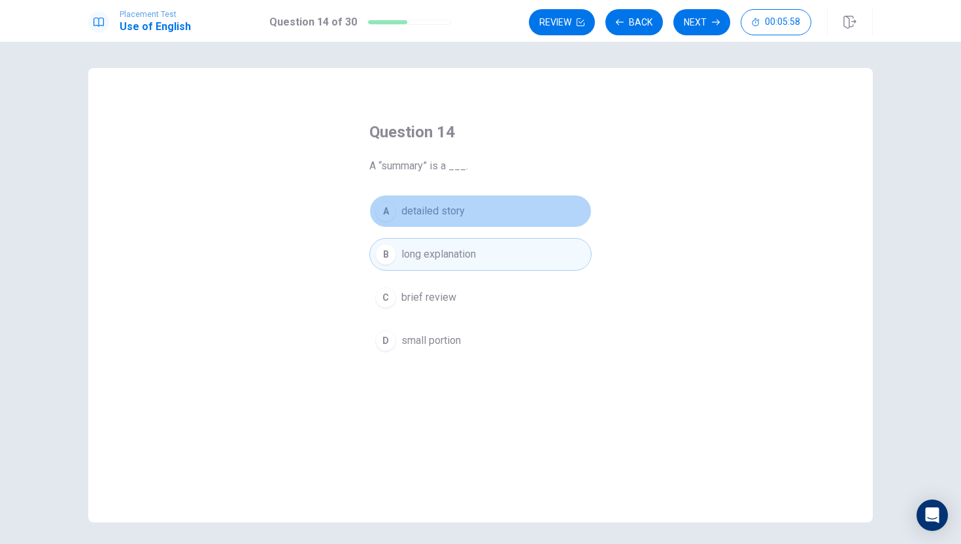
click at [403, 202] on button "A detailed story" at bounding box center [480, 211] width 222 height 33
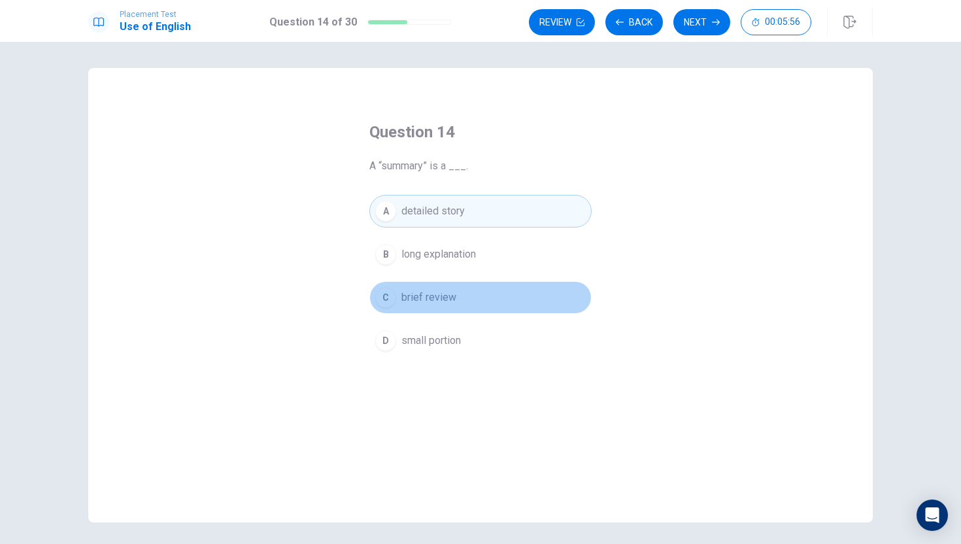
click at [443, 297] on span "brief review" at bounding box center [428, 298] width 55 height 16
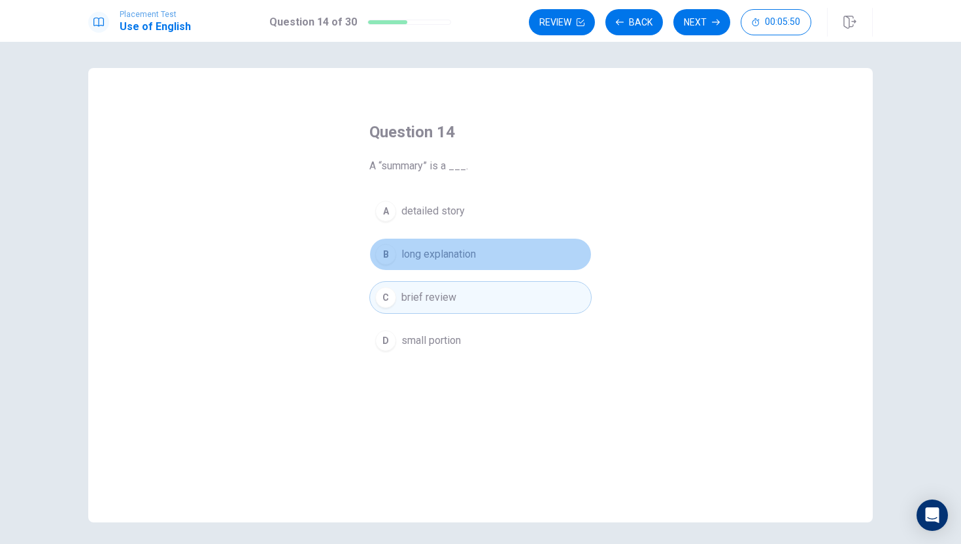
click at [450, 254] on span "long explanation" at bounding box center [438, 255] width 75 height 16
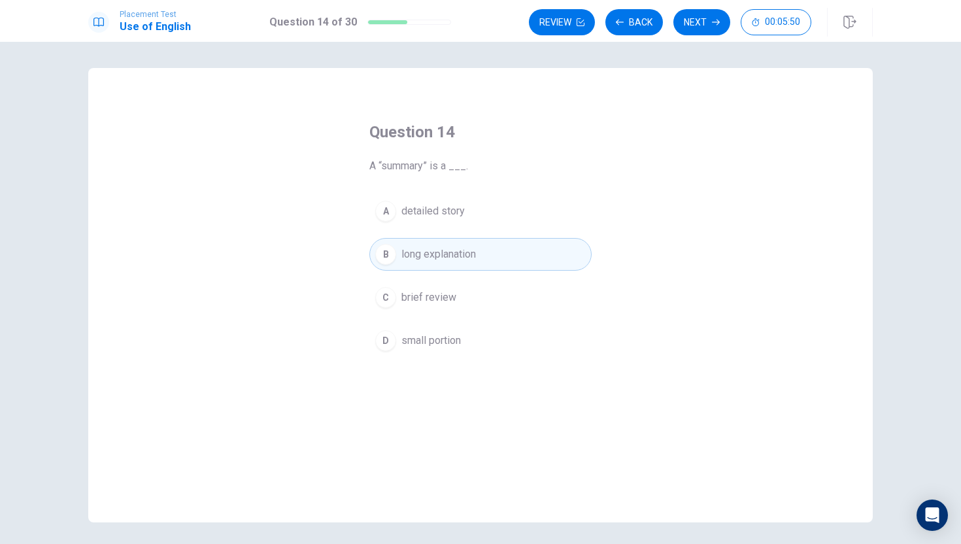
click at [441, 313] on button "C brief review" at bounding box center [480, 297] width 222 height 33
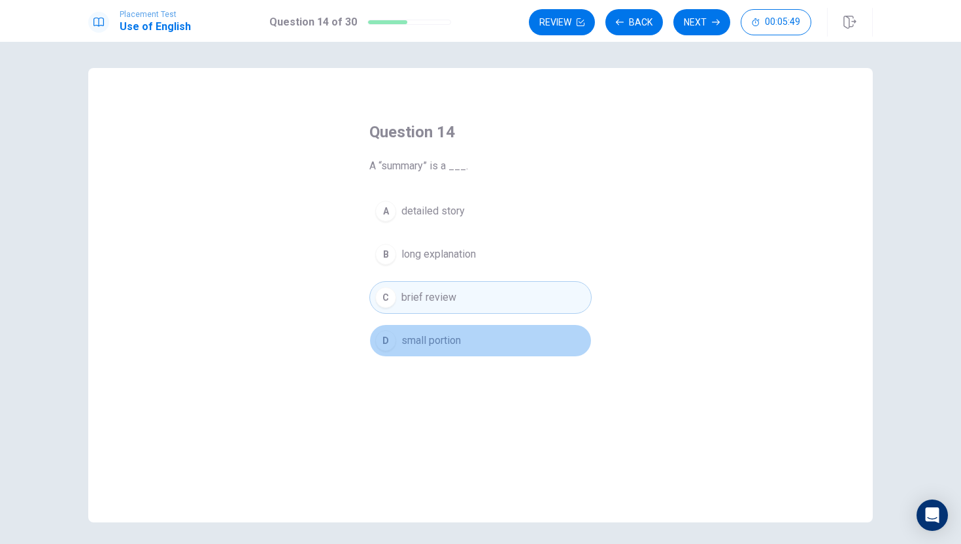
click at [449, 344] on span "small portion" at bounding box center [431, 341] width 60 height 16
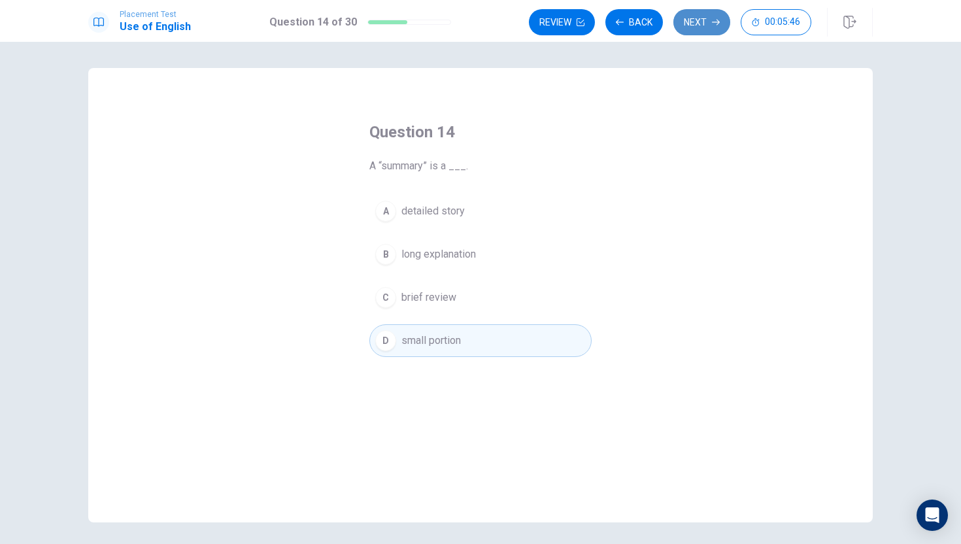
click at [689, 30] on button "Next" at bounding box center [702, 22] width 57 height 26
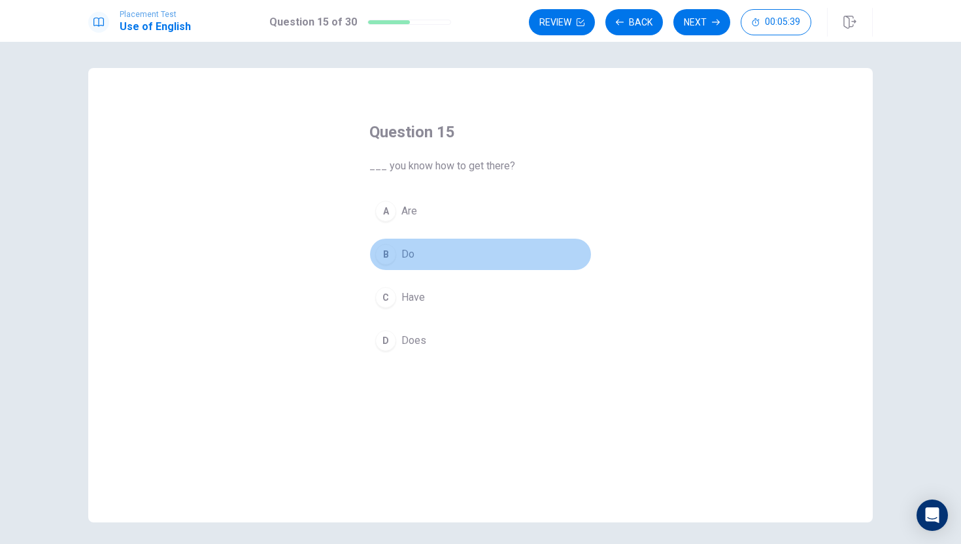
click at [387, 256] on div "B" at bounding box center [385, 254] width 21 height 21
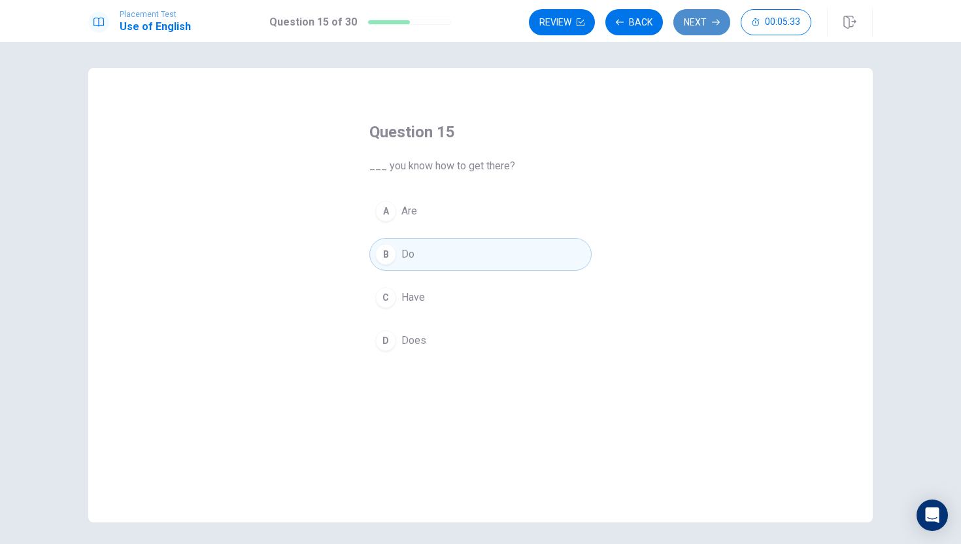
click at [699, 31] on button "Next" at bounding box center [702, 22] width 57 height 26
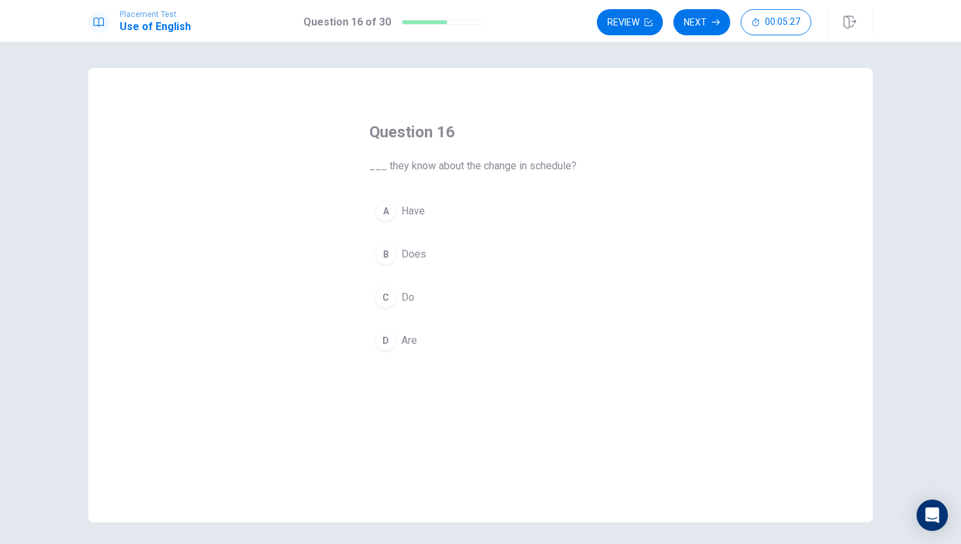
click at [416, 206] on span "Have" at bounding box center [413, 211] width 24 height 16
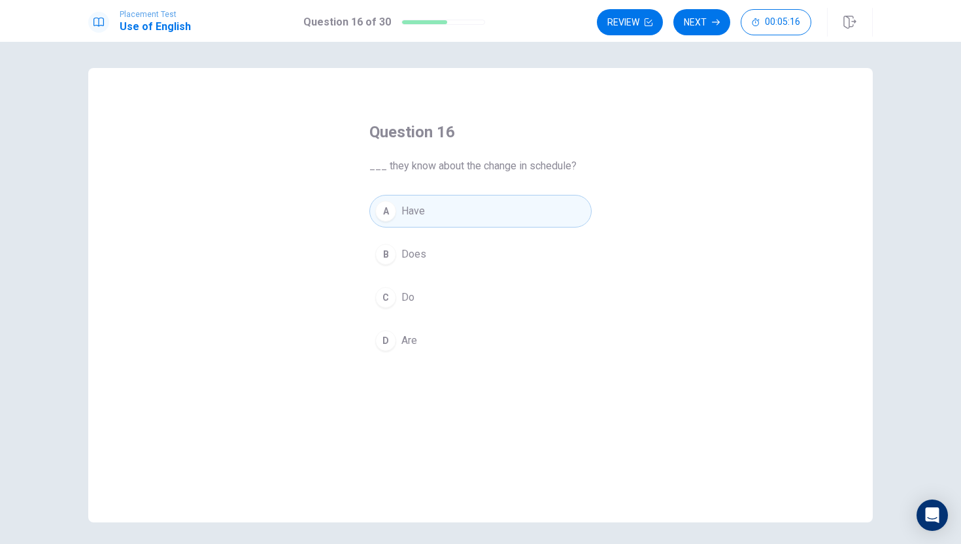
click at [470, 256] on button "B Does" at bounding box center [480, 254] width 222 height 33
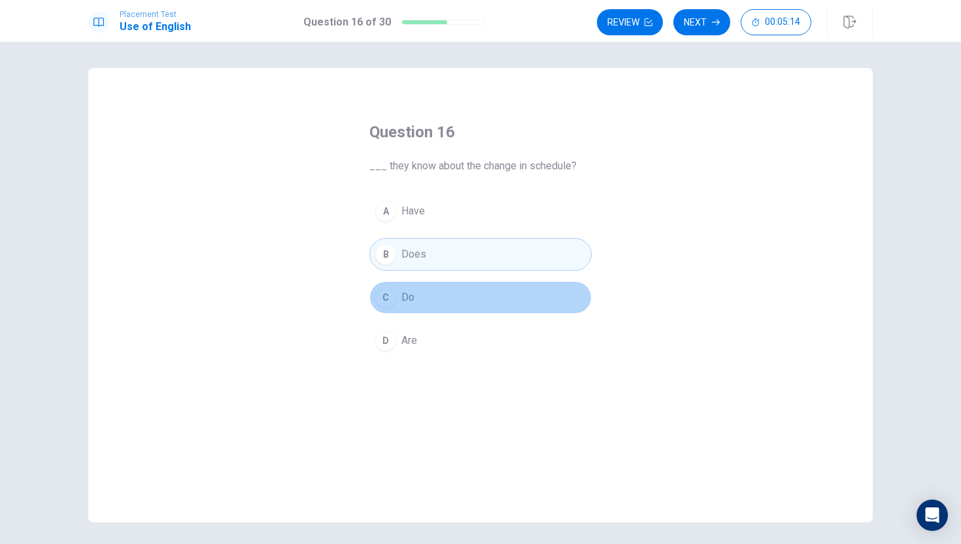
click at [437, 294] on button "C Do" at bounding box center [480, 297] width 222 height 33
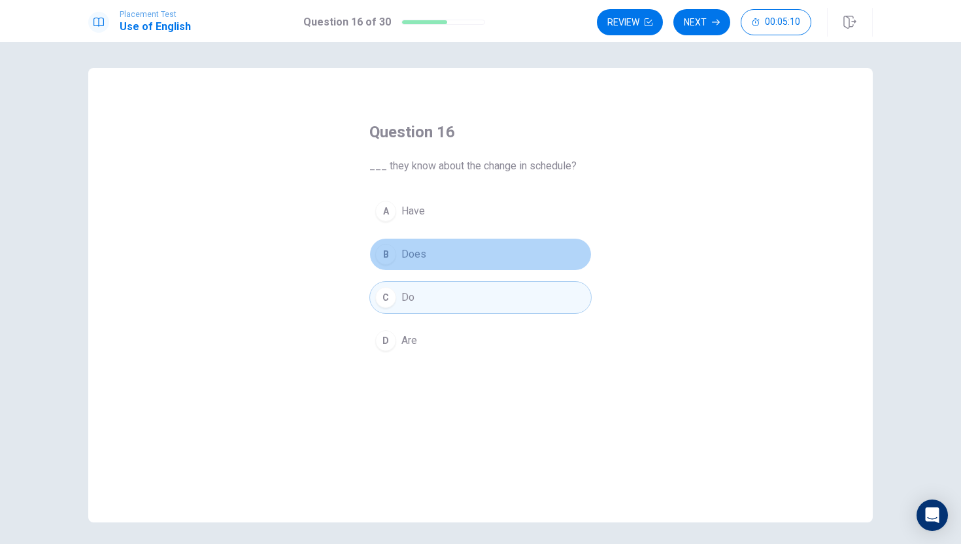
click at [418, 248] on span "Does" at bounding box center [413, 255] width 25 height 16
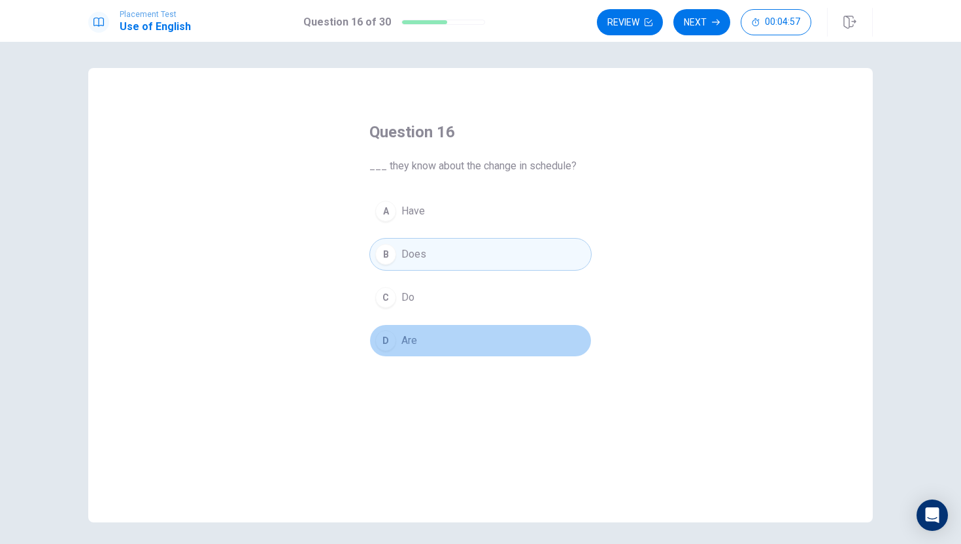
click at [418, 349] on button "D Are" at bounding box center [480, 340] width 222 height 33
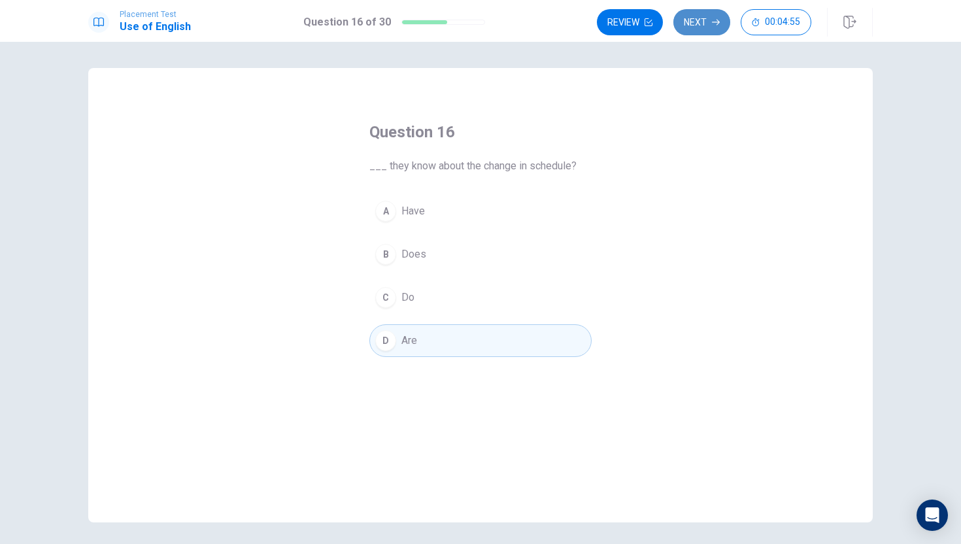
click at [709, 31] on button "Next" at bounding box center [702, 22] width 57 height 26
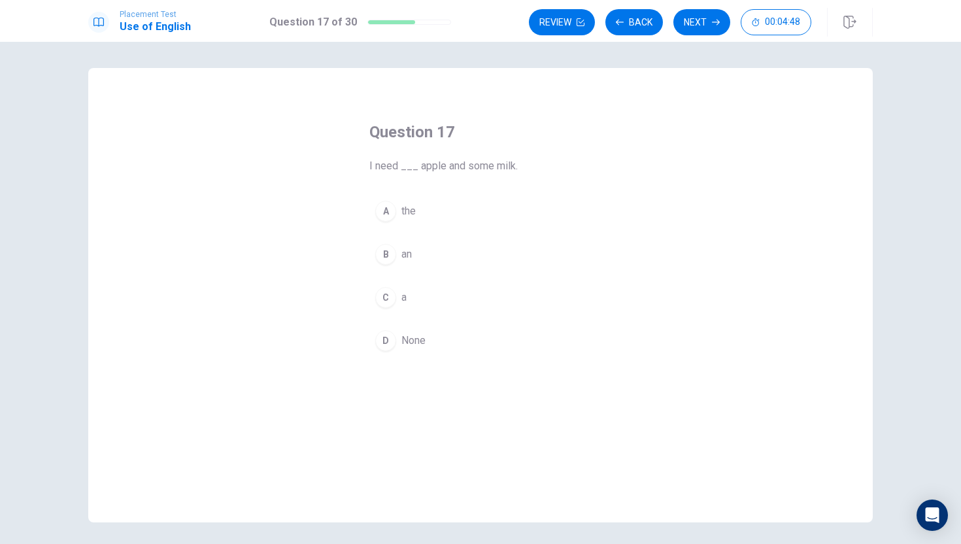
click at [390, 260] on div "B" at bounding box center [385, 254] width 21 height 21
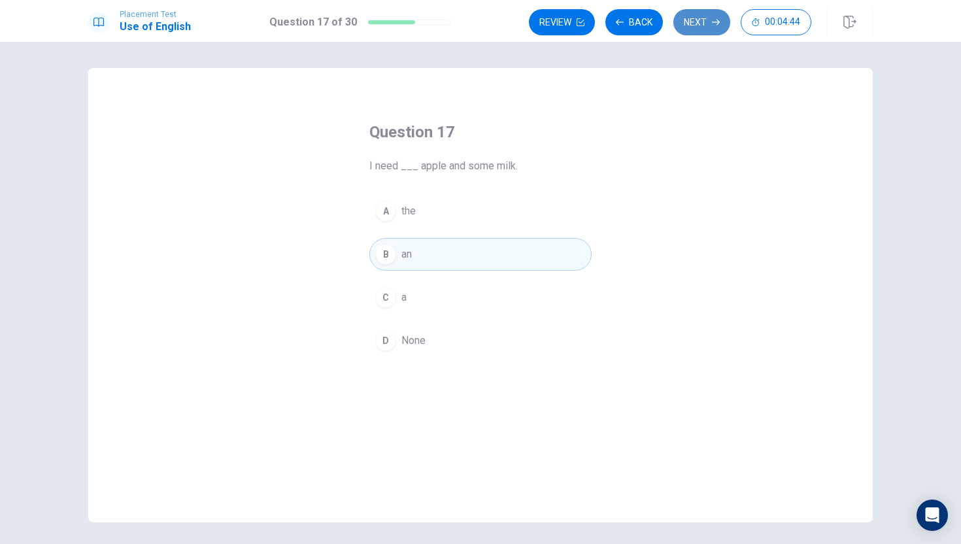
click at [707, 24] on button "Next" at bounding box center [702, 22] width 57 height 26
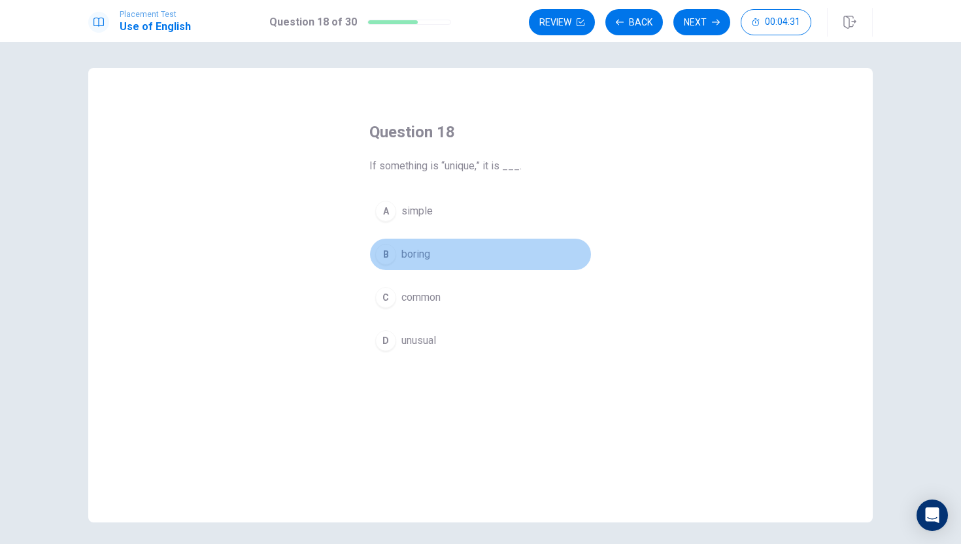
click at [394, 261] on button "B boring" at bounding box center [480, 254] width 222 height 33
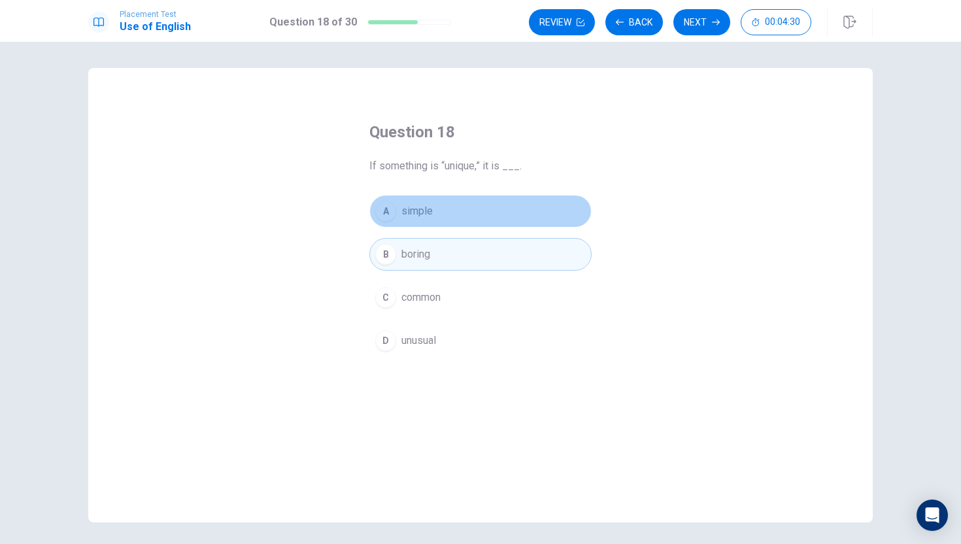
click at [417, 209] on span "simple" at bounding box center [416, 211] width 31 height 16
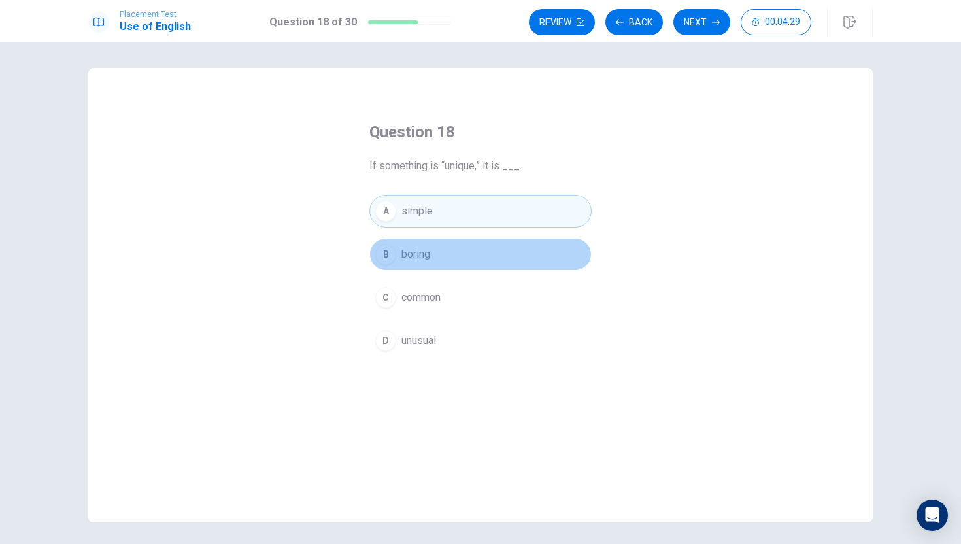
click at [419, 258] on span "boring" at bounding box center [415, 255] width 29 height 16
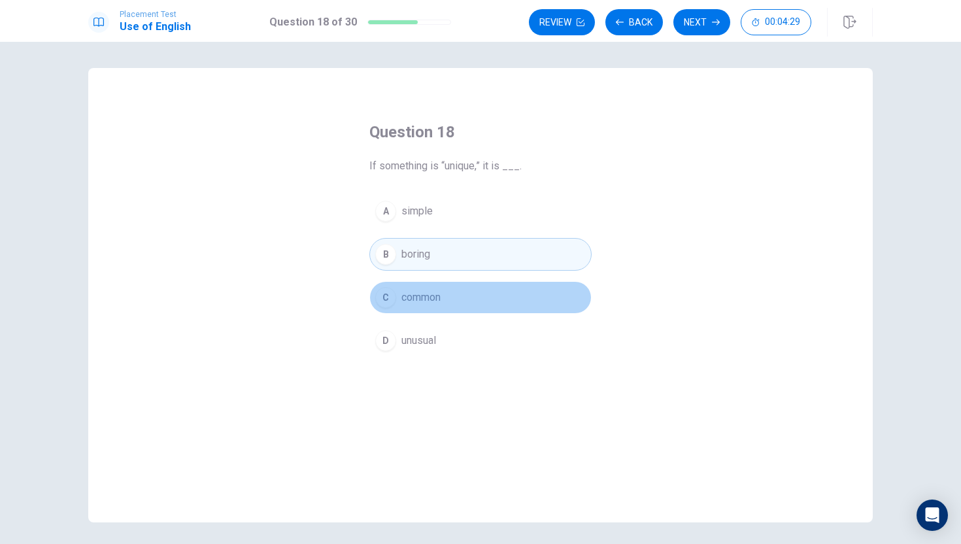
click at [420, 284] on button "C common" at bounding box center [480, 297] width 222 height 33
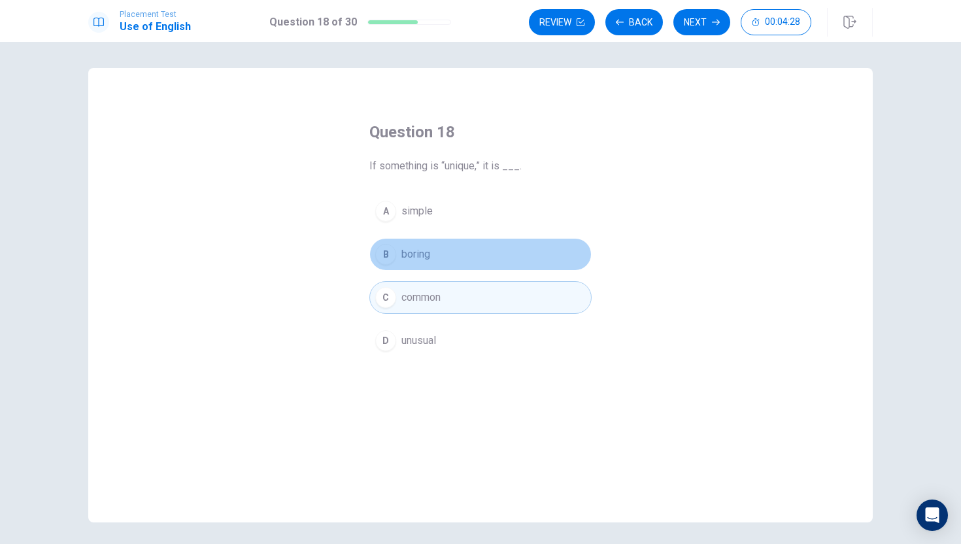
click at [420, 248] on span "boring" at bounding box center [415, 255] width 29 height 16
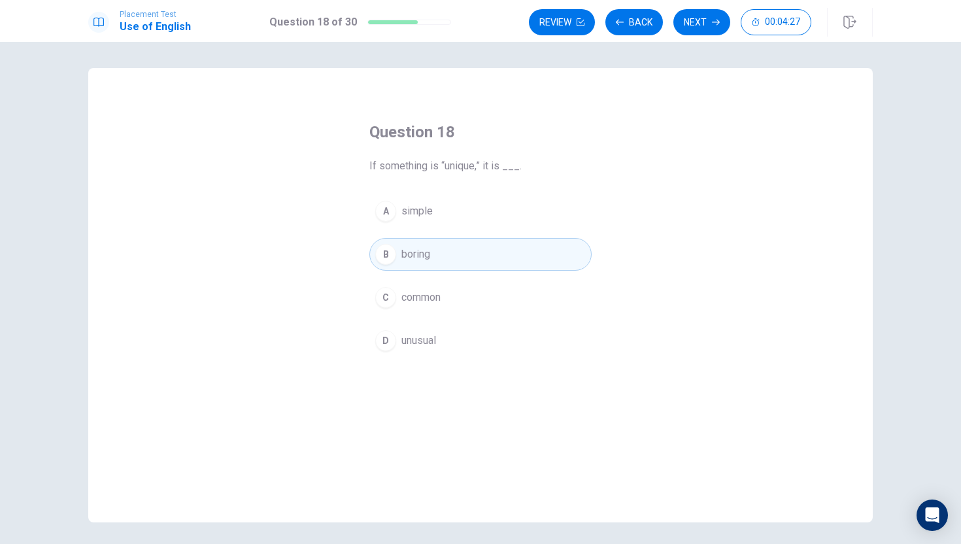
scroll to position [1, 0]
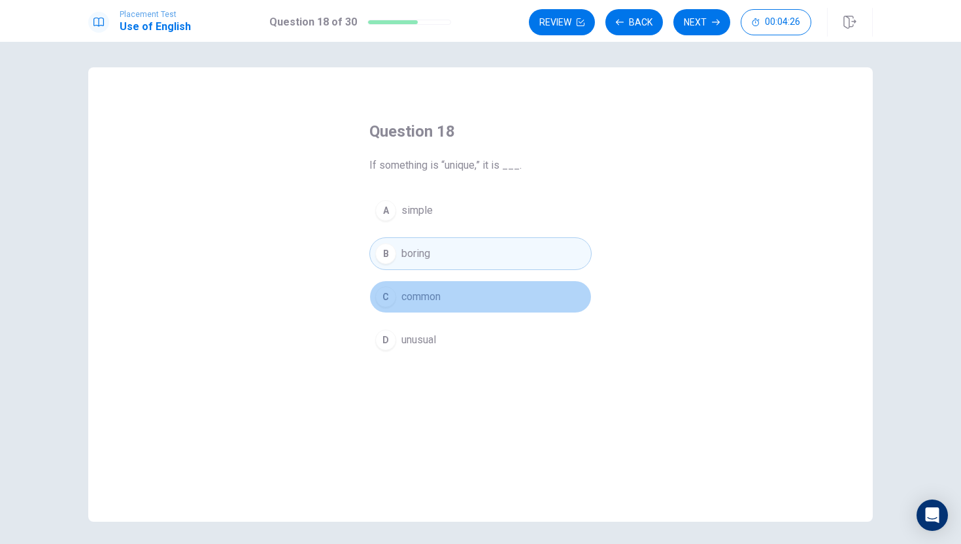
click at [436, 305] on button "C common" at bounding box center [480, 297] width 222 height 33
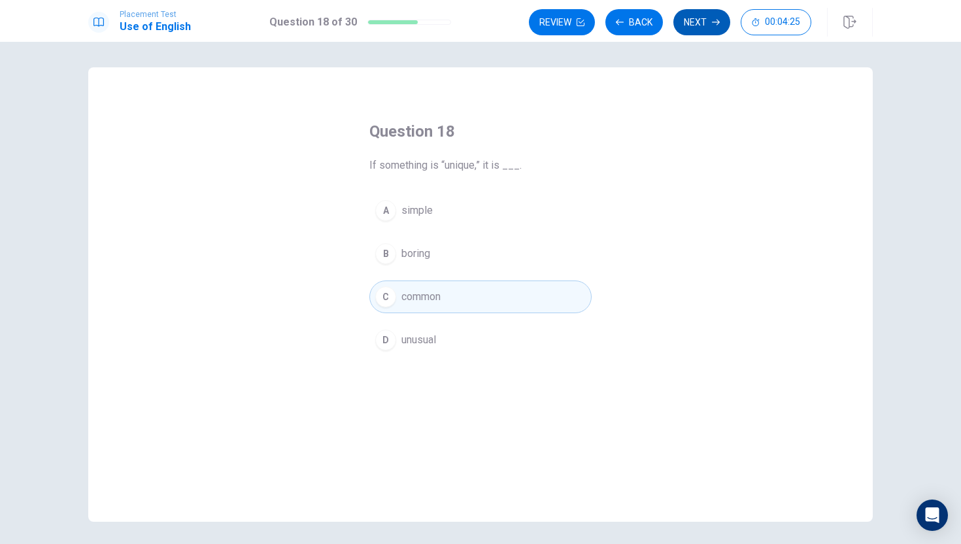
click at [700, 18] on button "Next" at bounding box center [702, 22] width 57 height 26
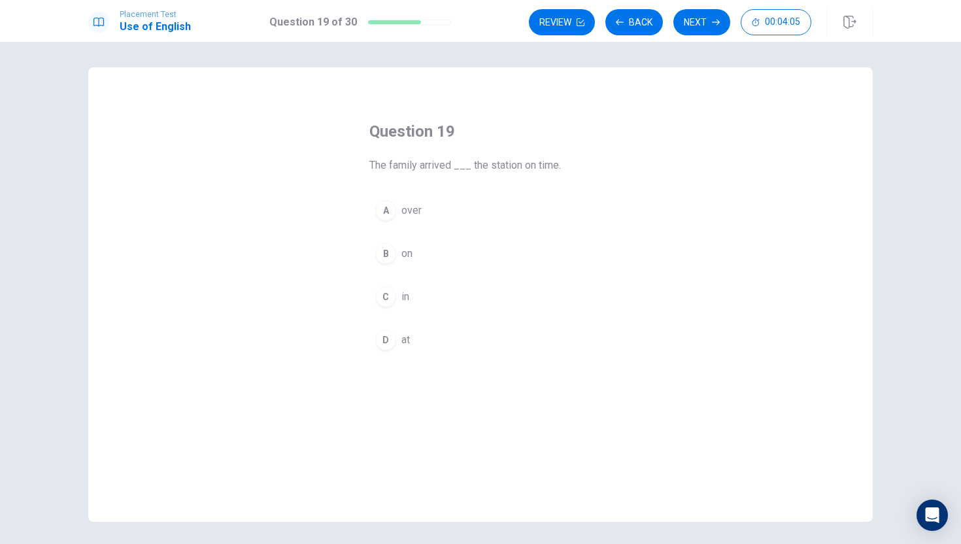
click at [394, 297] on div "C" at bounding box center [385, 296] width 21 height 21
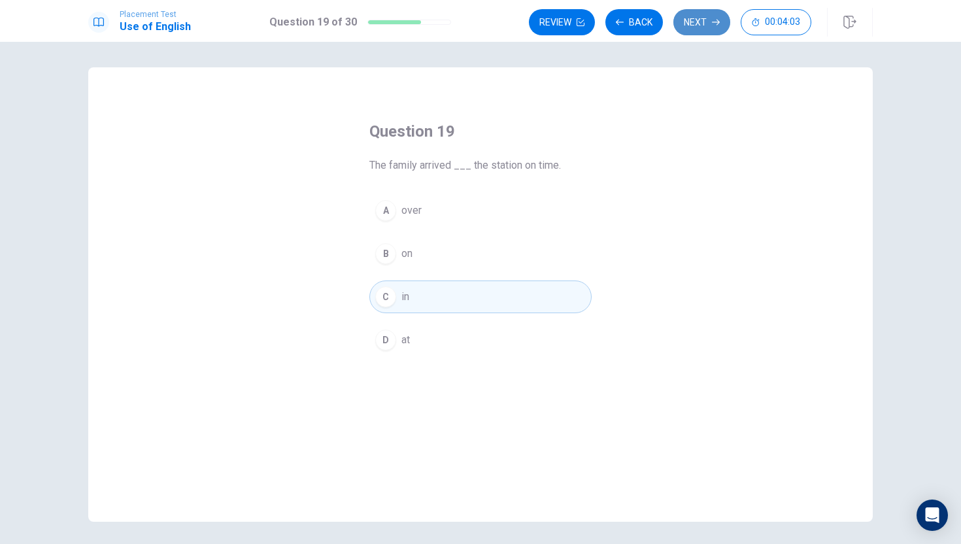
click at [698, 18] on button "Next" at bounding box center [702, 22] width 57 height 26
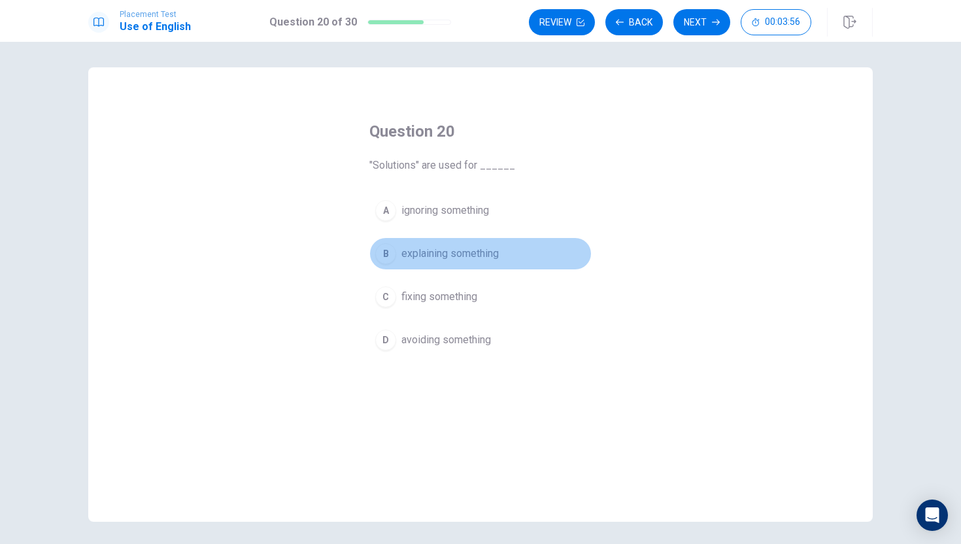
click at [388, 258] on div "B" at bounding box center [385, 253] width 21 height 21
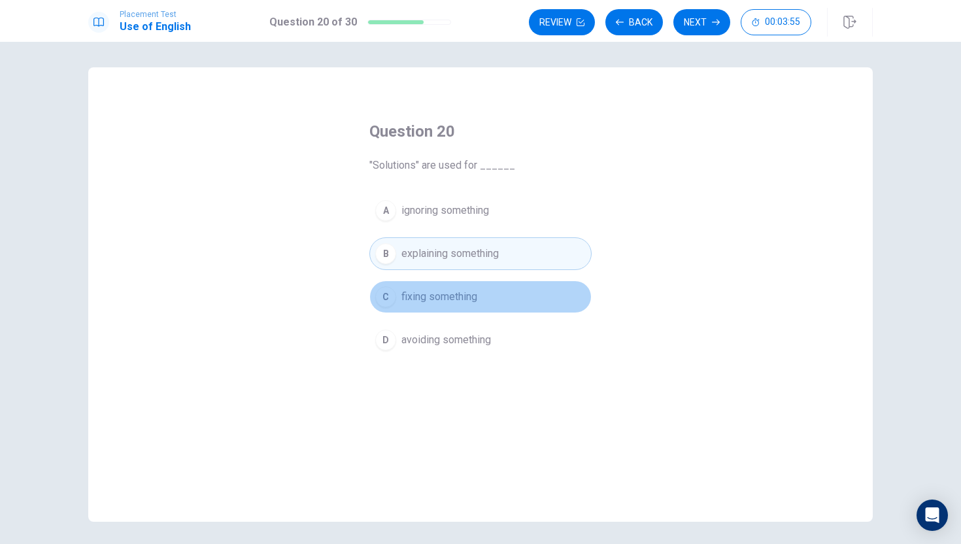
click at [397, 309] on button "C fixing something" at bounding box center [480, 297] width 222 height 33
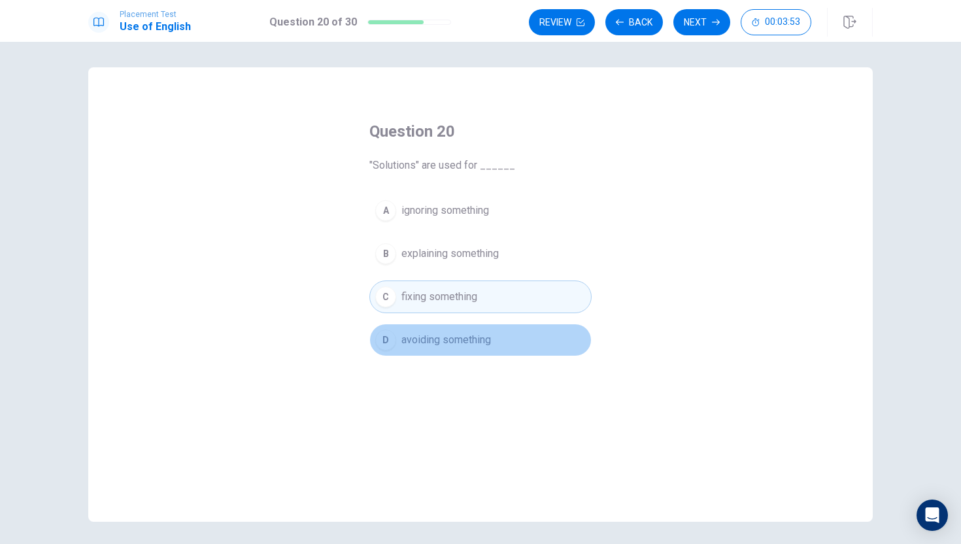
click at [392, 352] on button "D avoiding something" at bounding box center [480, 340] width 222 height 33
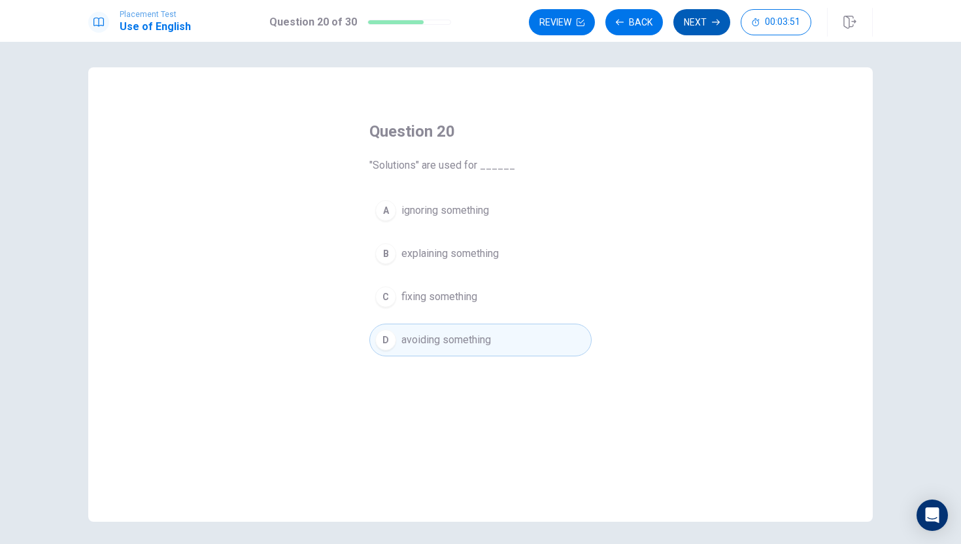
click at [702, 18] on button "Next" at bounding box center [702, 22] width 57 height 26
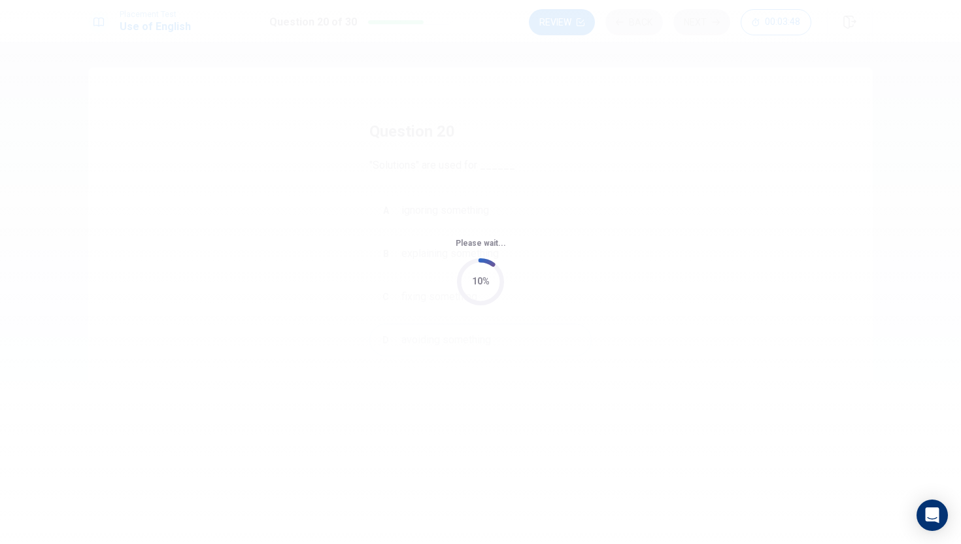
scroll to position [0, 0]
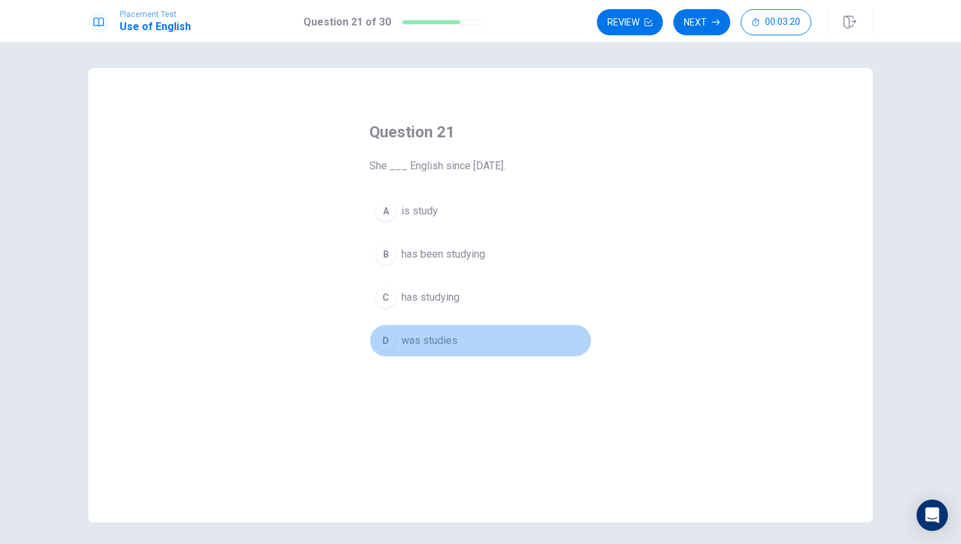
click at [392, 342] on div "D" at bounding box center [385, 340] width 21 height 21
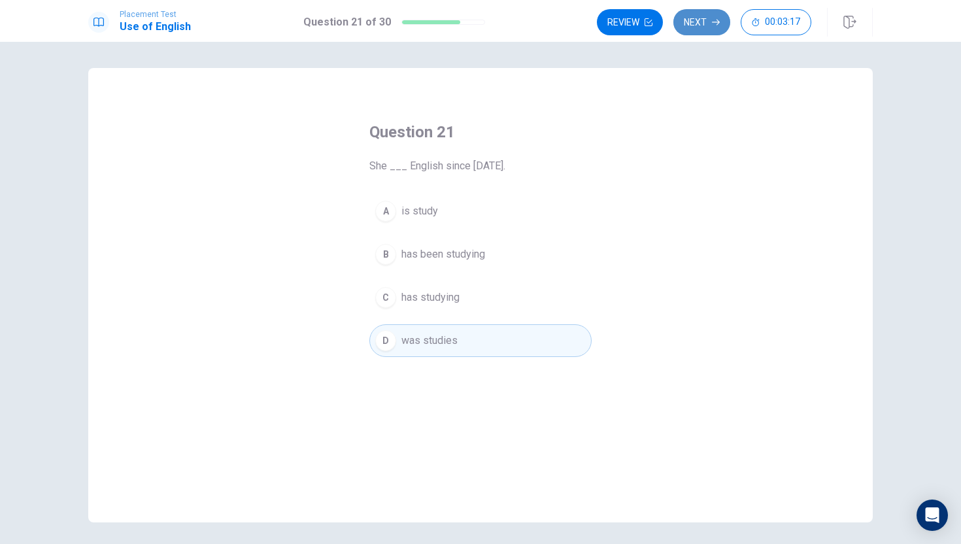
click at [685, 14] on button "Next" at bounding box center [702, 22] width 57 height 26
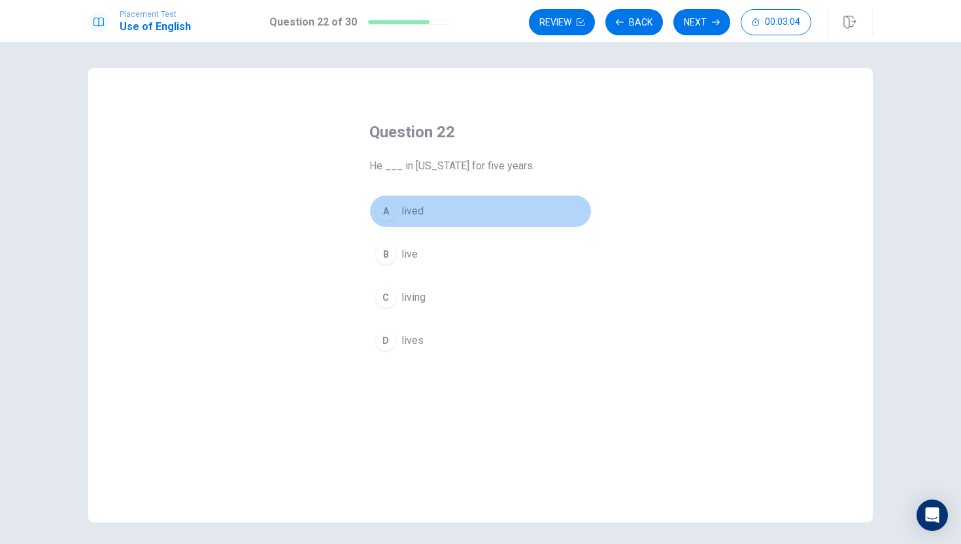
click at [390, 197] on button "A lived" at bounding box center [480, 211] width 222 height 33
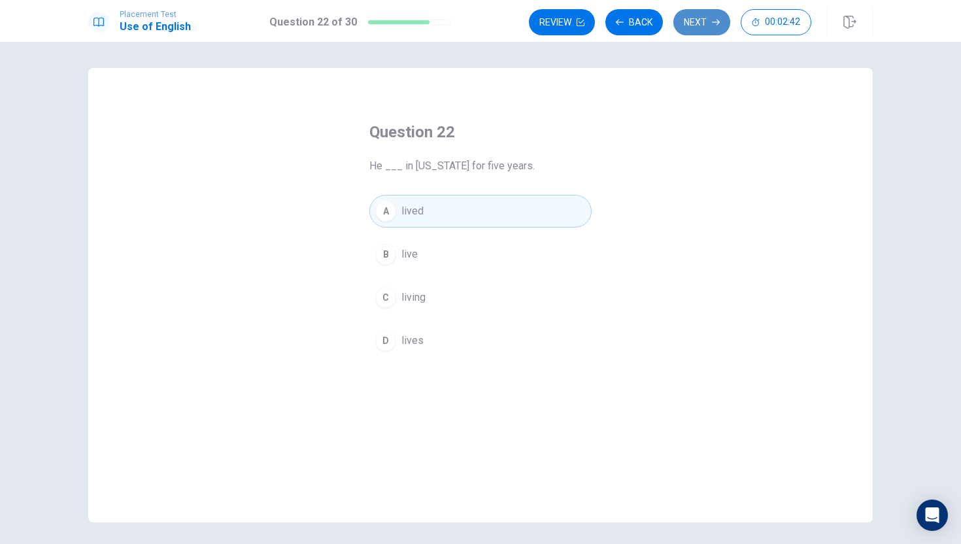
click at [703, 24] on button "Next" at bounding box center [702, 22] width 57 height 26
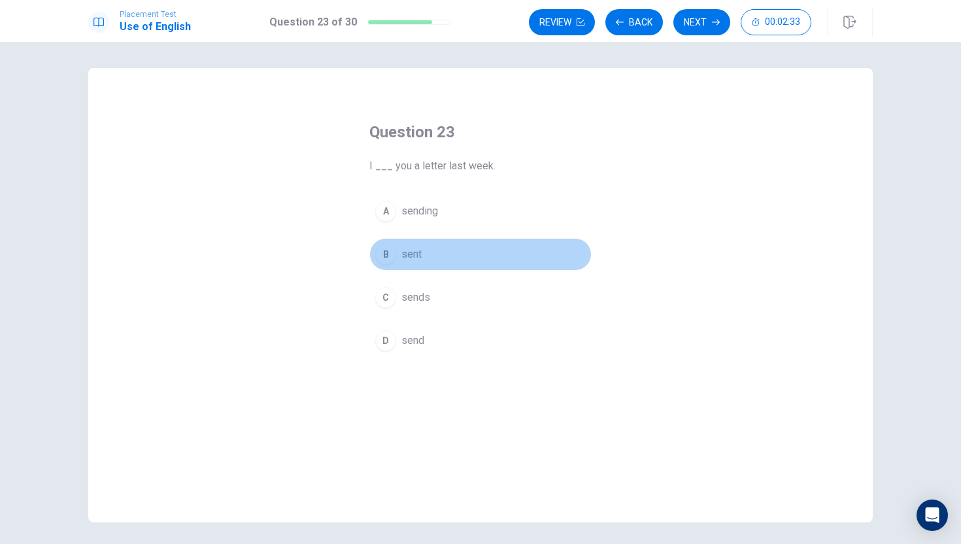
click at [473, 250] on button "B sent" at bounding box center [480, 254] width 222 height 33
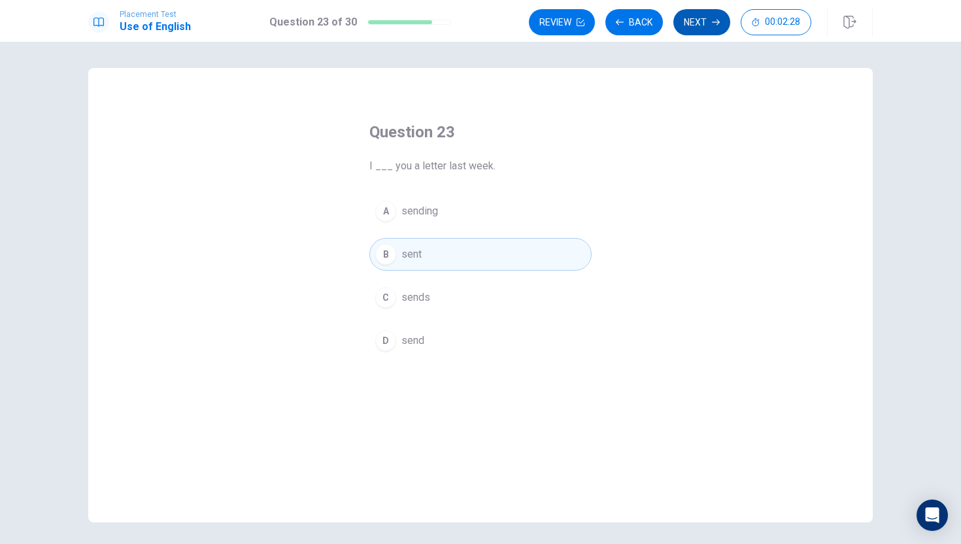
click at [709, 24] on button "Next" at bounding box center [702, 22] width 57 height 26
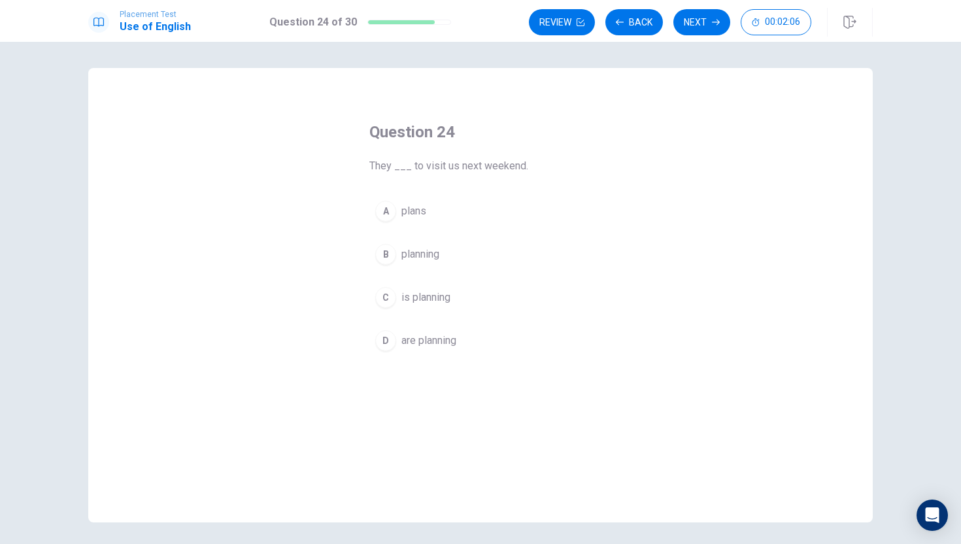
click at [385, 342] on div "D" at bounding box center [385, 340] width 21 height 21
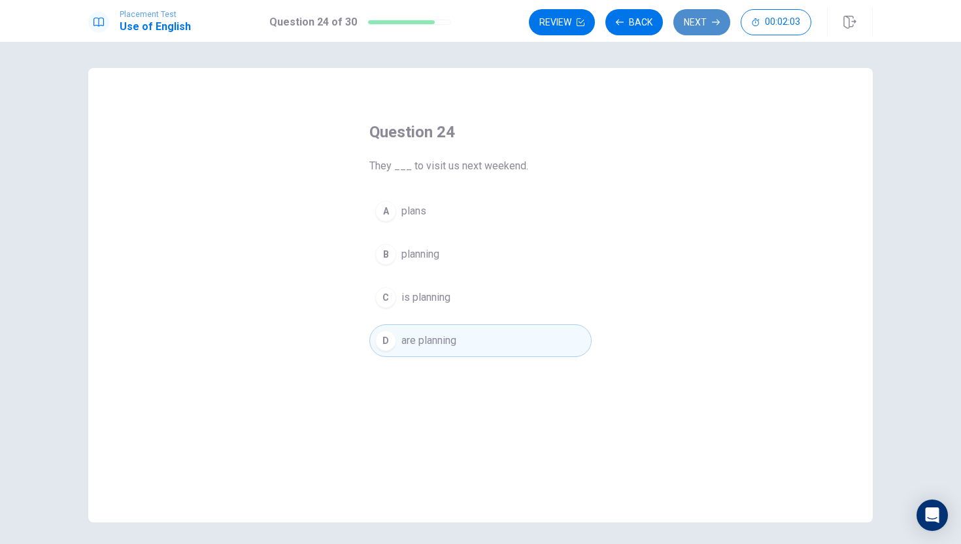
click at [701, 22] on button "Next" at bounding box center [702, 22] width 57 height 26
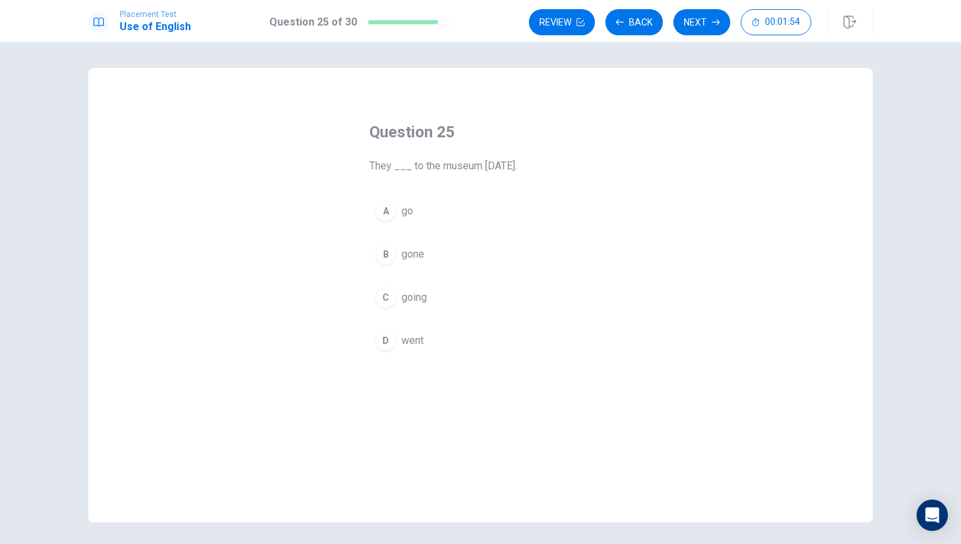
click at [387, 349] on div "D" at bounding box center [385, 340] width 21 height 21
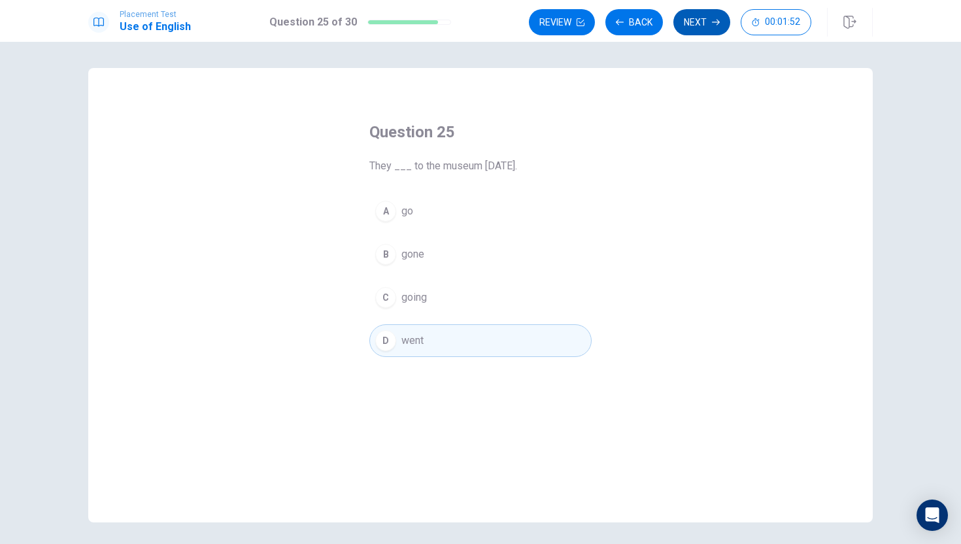
click at [711, 16] on button "Next" at bounding box center [702, 22] width 57 height 26
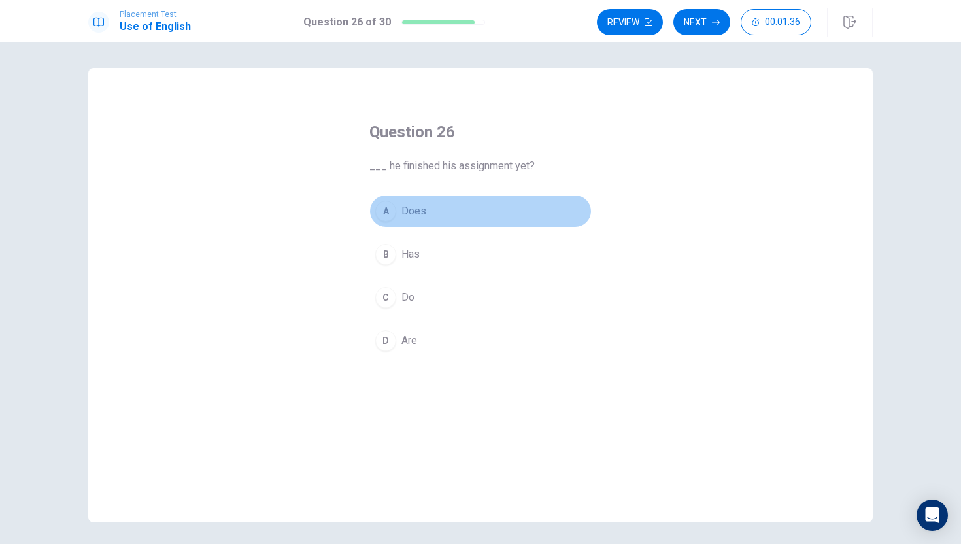
click at [386, 216] on div "A" at bounding box center [385, 211] width 21 height 21
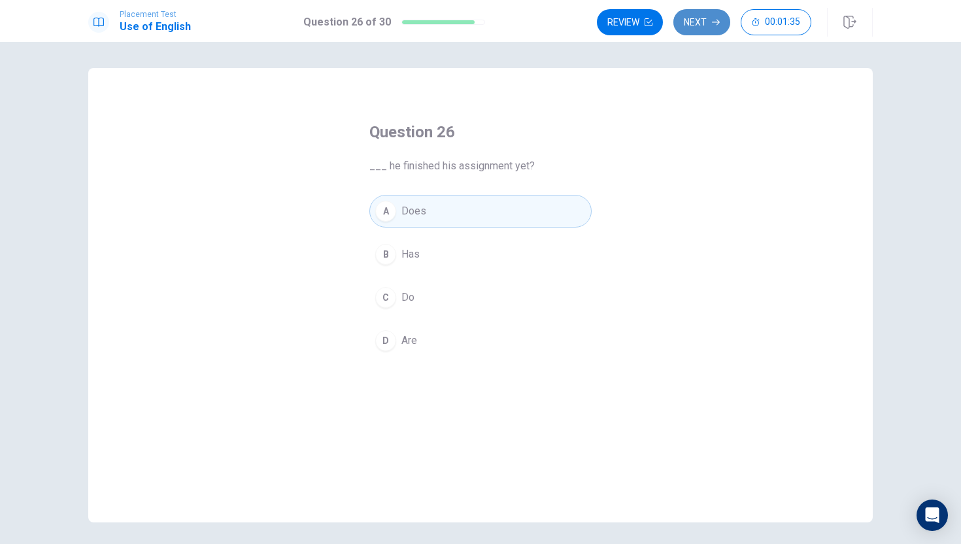
click at [702, 14] on button "Next" at bounding box center [702, 22] width 57 height 26
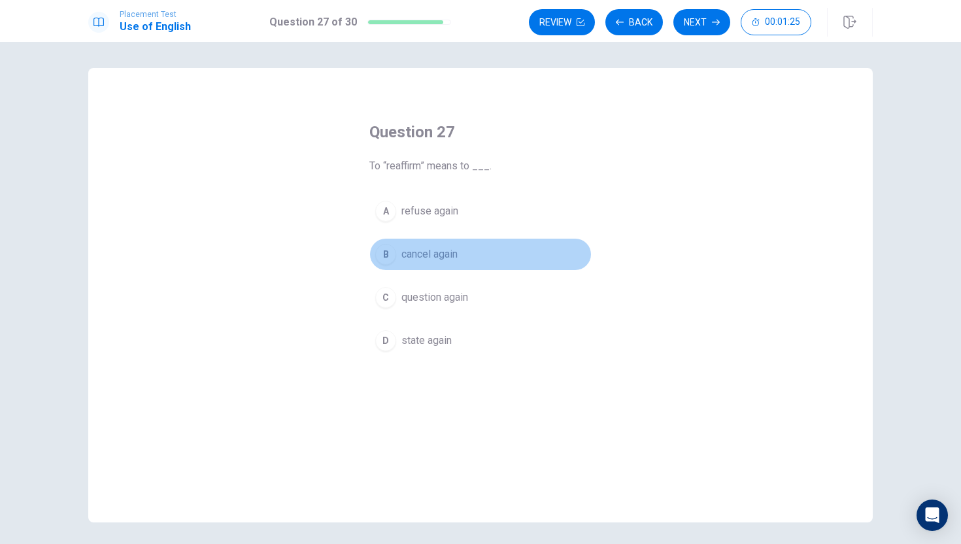
click at [397, 257] on button "B cancel again" at bounding box center [480, 254] width 222 height 33
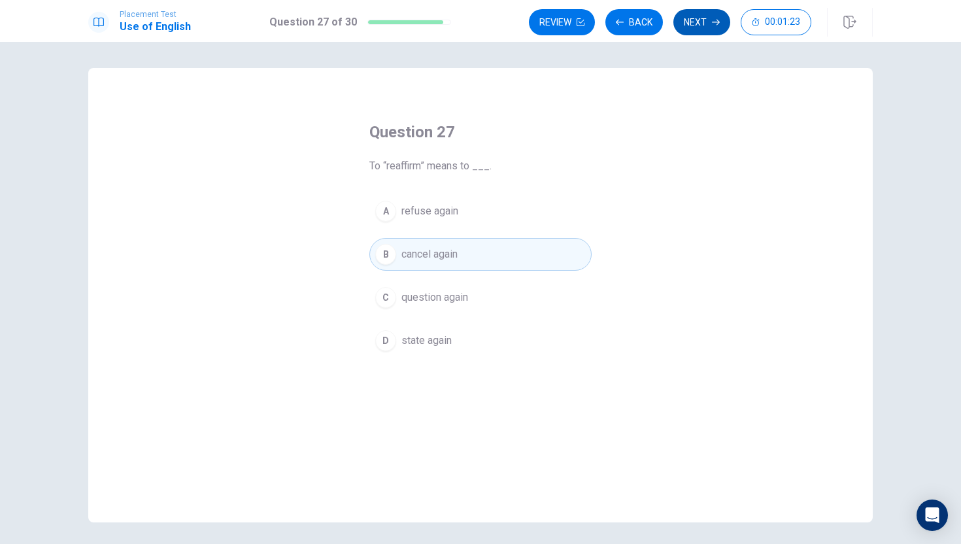
click at [681, 14] on button "Next" at bounding box center [702, 22] width 57 height 26
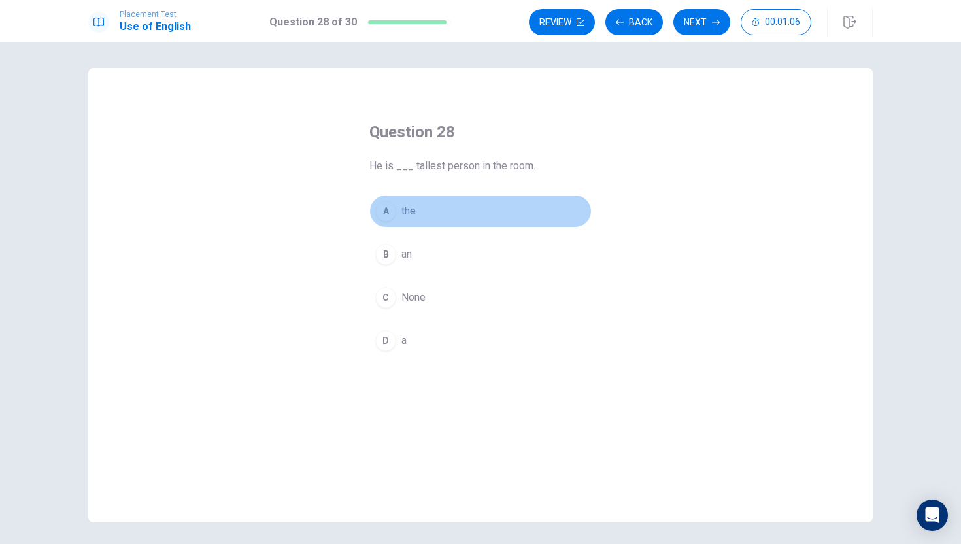
click at [396, 214] on button "A the" at bounding box center [480, 211] width 222 height 33
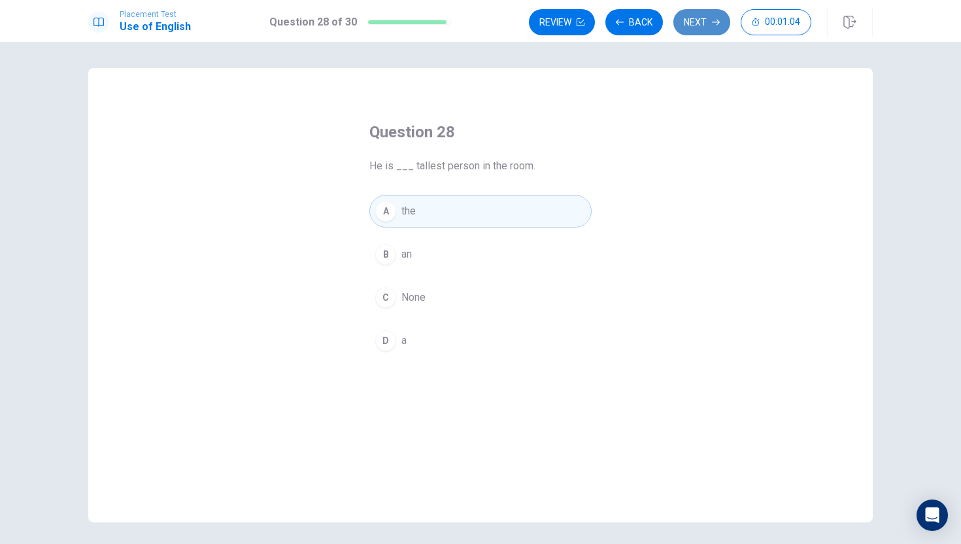
click at [700, 25] on button "Next" at bounding box center [702, 22] width 57 height 26
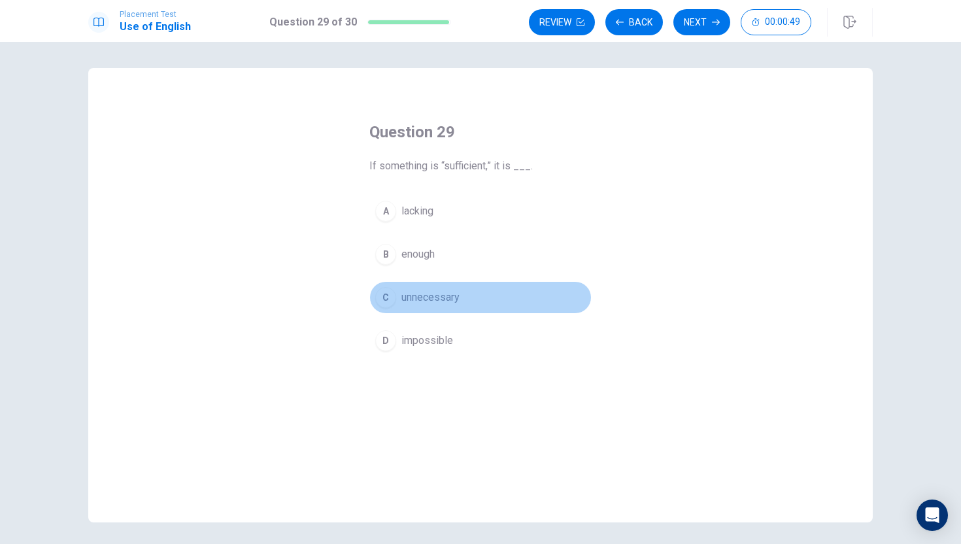
click at [443, 288] on button "C unnecessary" at bounding box center [480, 297] width 222 height 33
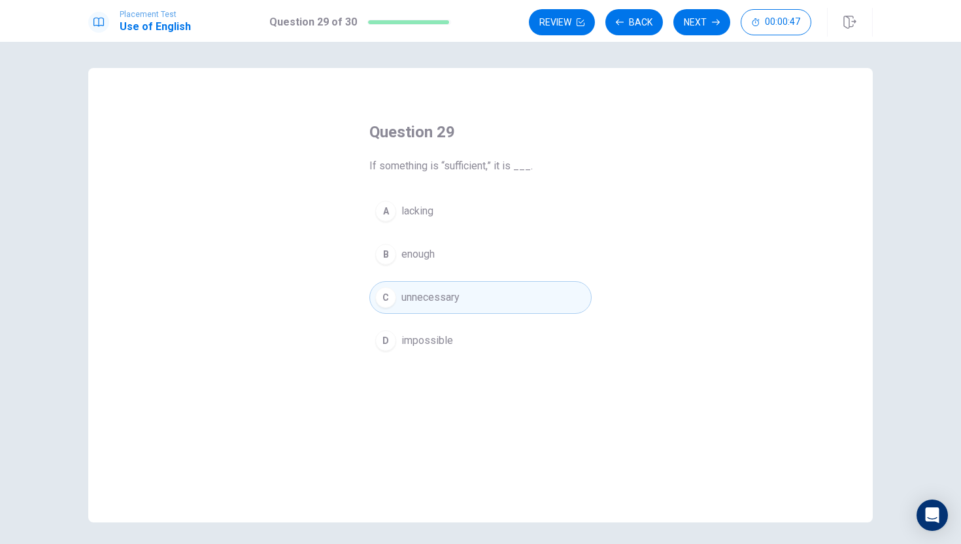
click at [718, 36] on div "Review Back Next 00:00:47" at bounding box center [701, 22] width 344 height 29
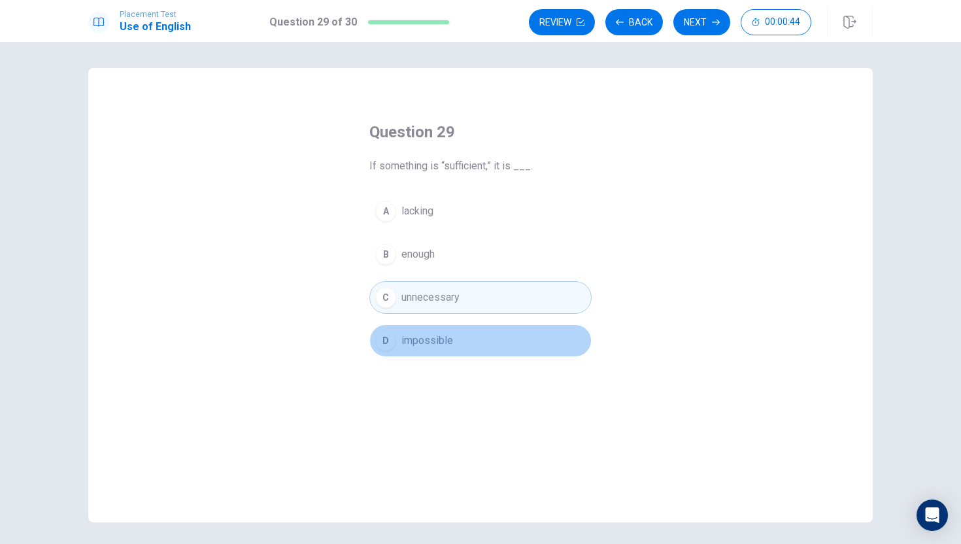
click at [503, 334] on button "D impossible" at bounding box center [480, 340] width 222 height 33
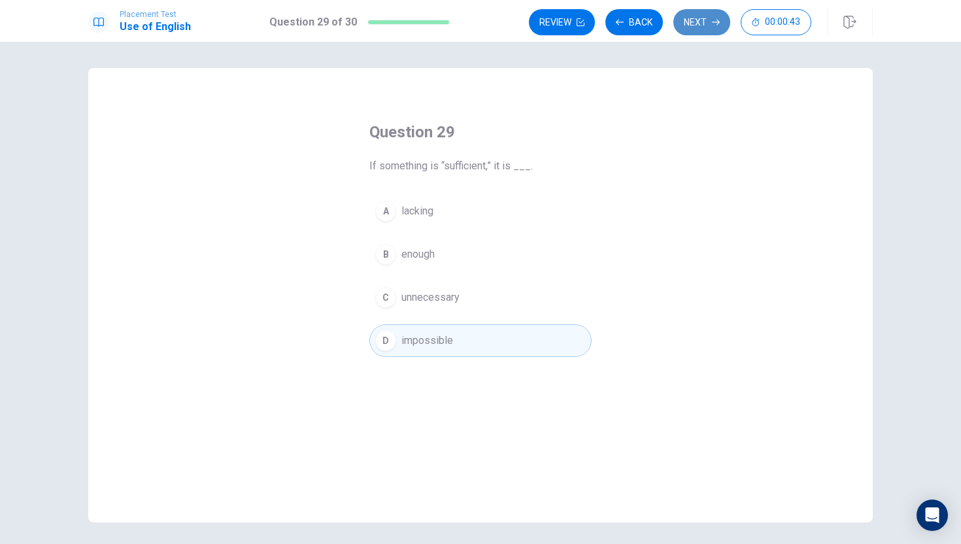
click at [726, 14] on button "Next" at bounding box center [702, 22] width 57 height 26
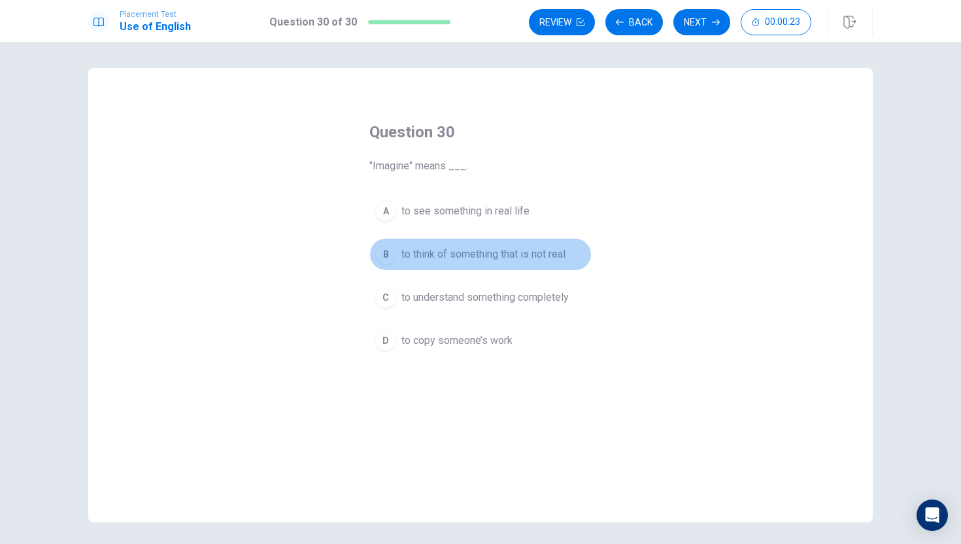
click at [538, 258] on span "to think of something that is not real" at bounding box center [483, 255] width 164 height 16
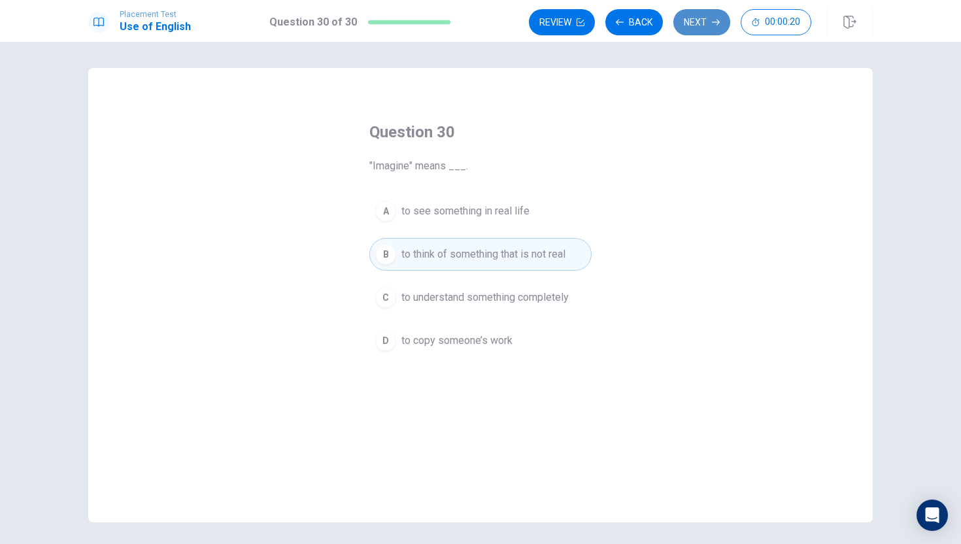
click at [706, 16] on button "Next" at bounding box center [702, 22] width 57 height 26
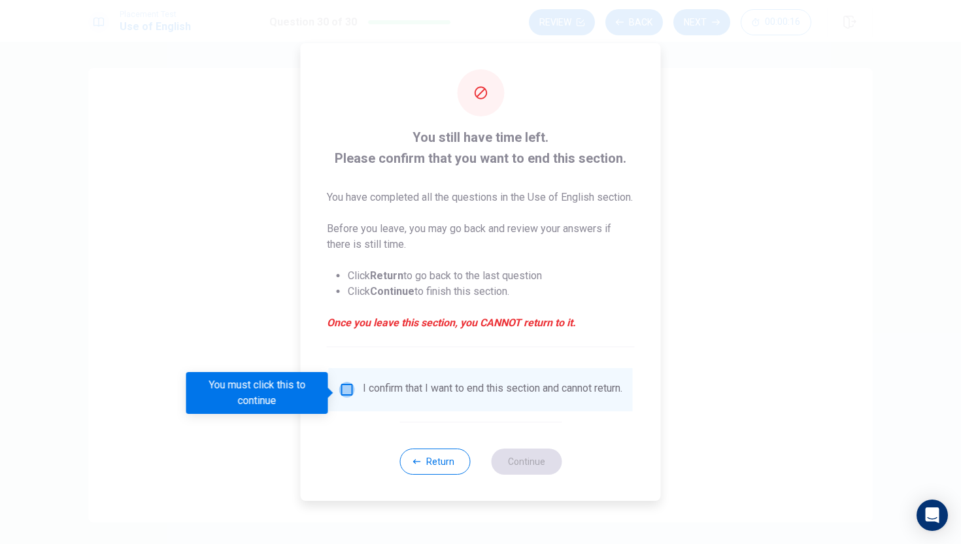
click at [347, 398] on input "You must click this to continue" at bounding box center [347, 390] width 16 height 16
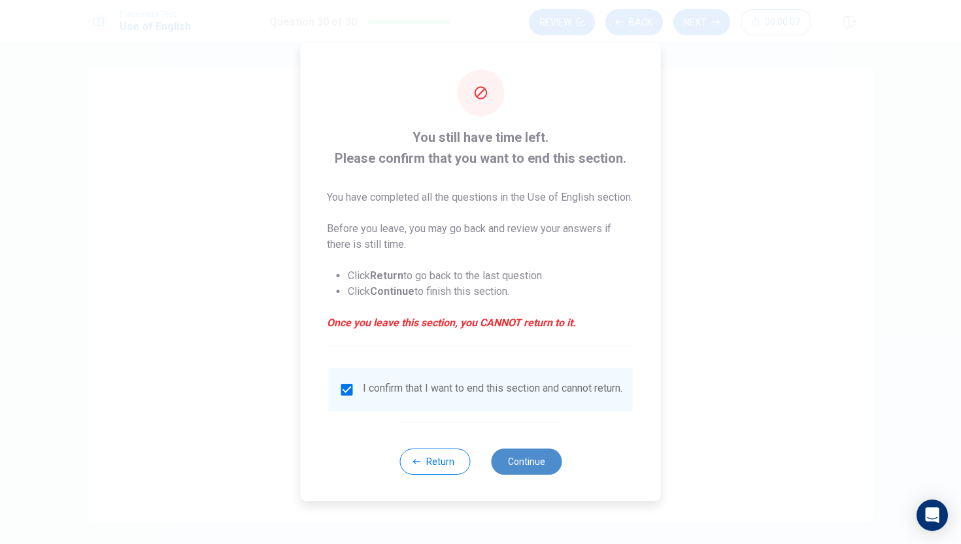
click at [528, 475] on button "Continue" at bounding box center [526, 462] width 71 height 26
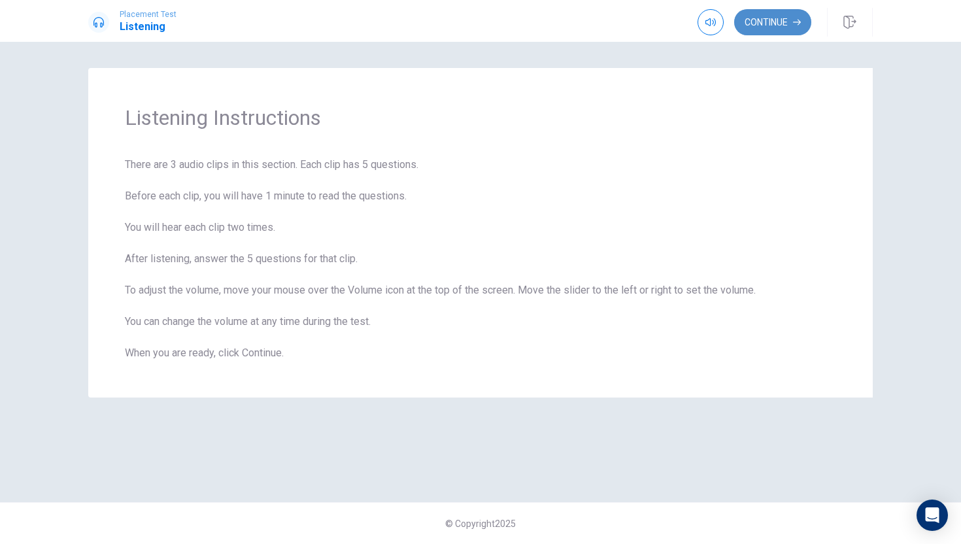
click at [757, 31] on button "Continue" at bounding box center [772, 22] width 77 height 26
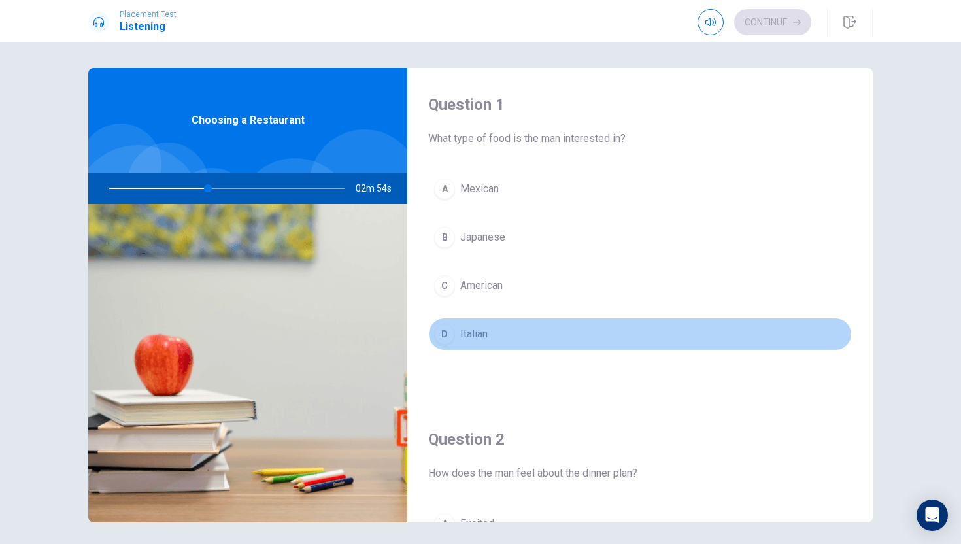
click at [445, 343] on div "D" at bounding box center [444, 334] width 21 height 21
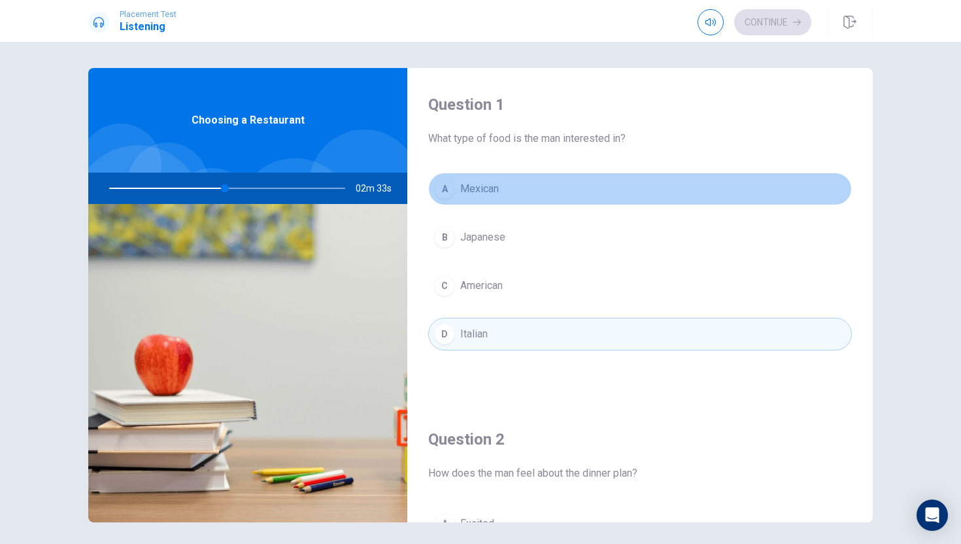
click at [532, 196] on button "A [DEMOGRAPHIC_DATA]" at bounding box center [640, 189] width 424 height 33
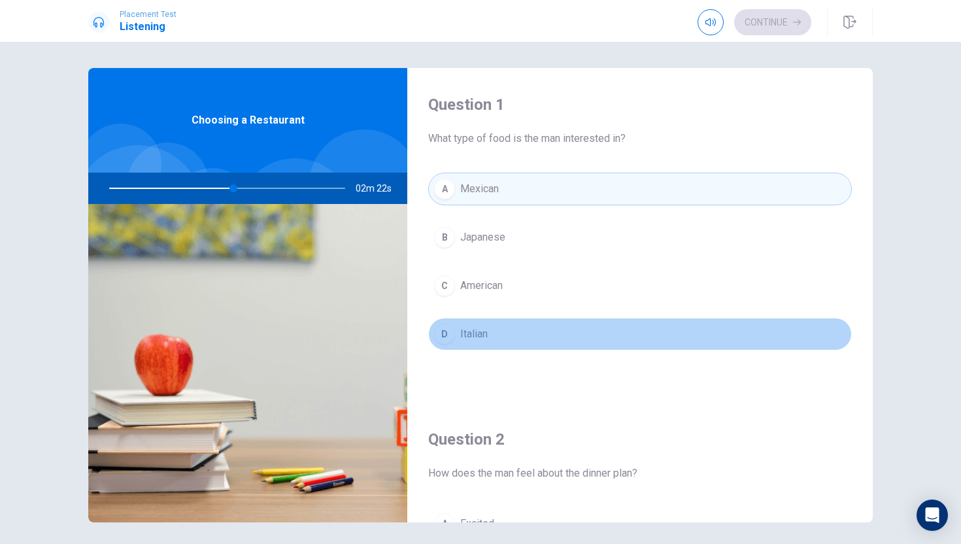
click at [549, 333] on button "D Italian" at bounding box center [640, 334] width 424 height 33
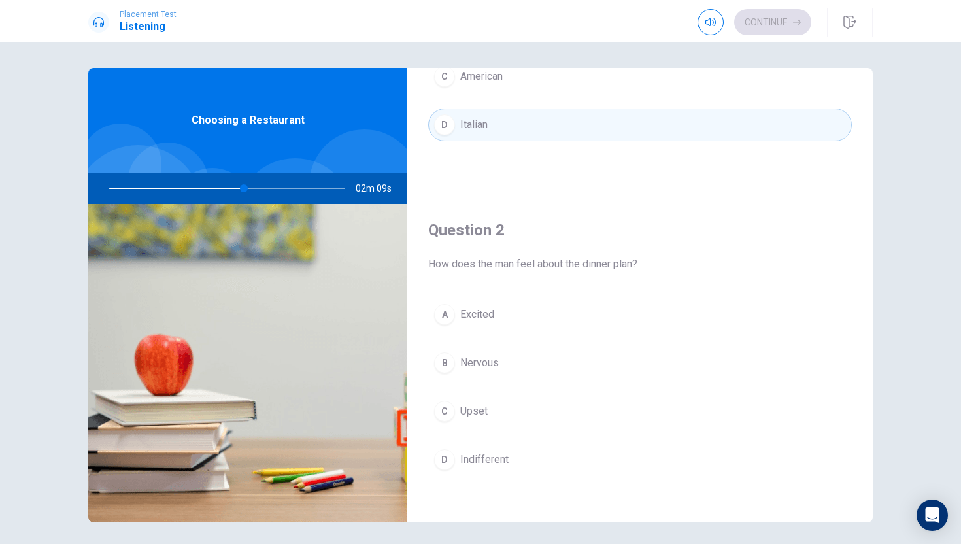
scroll to position [213, 0]
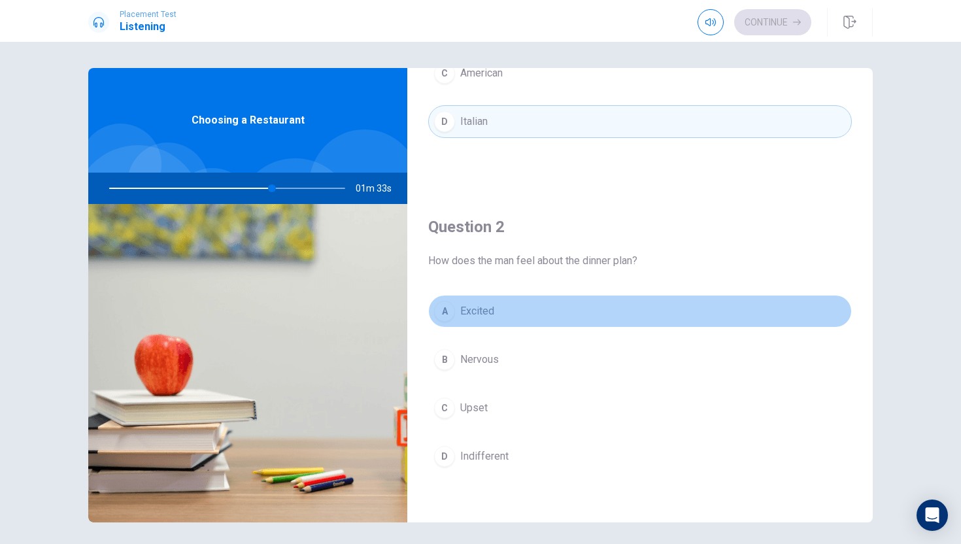
click at [454, 309] on div "A" at bounding box center [444, 311] width 21 height 21
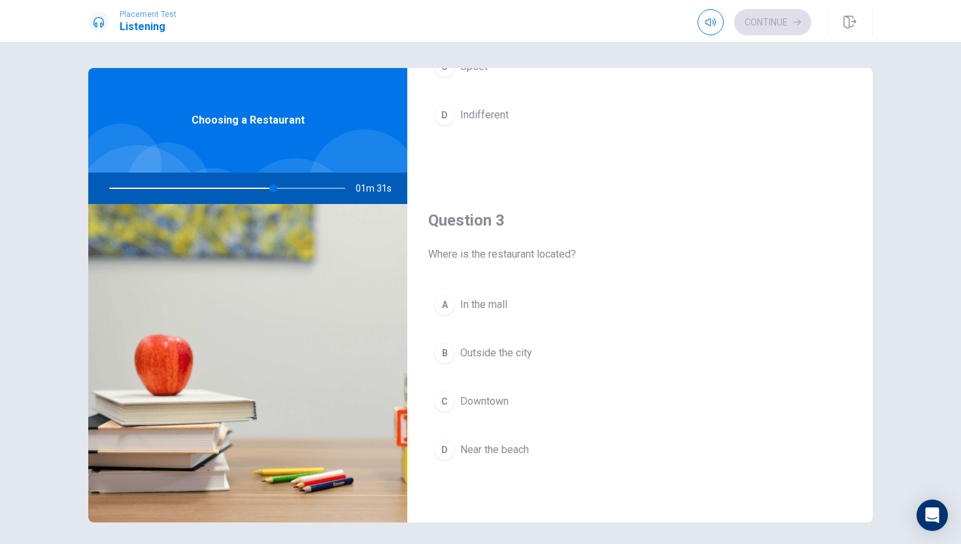
scroll to position [556, 0]
click at [188, 188] on div at bounding box center [225, 188] width 262 height 31
drag, startPoint x: 288, startPoint y: 192, endPoint x: 186, endPoint y: 189, distance: 102.0
click at [187, 189] on div at bounding box center [225, 188] width 262 height 31
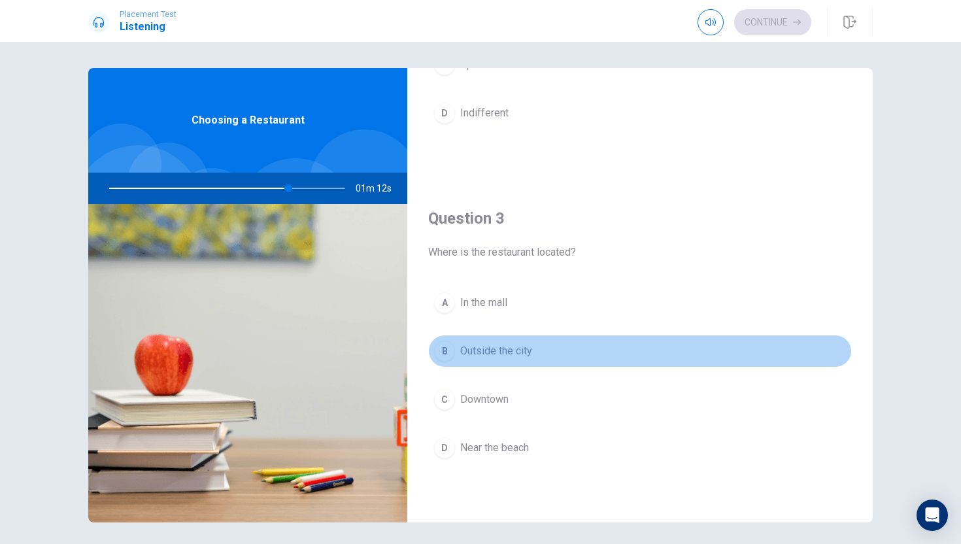
click at [439, 363] on button "B Outside the city" at bounding box center [640, 351] width 424 height 33
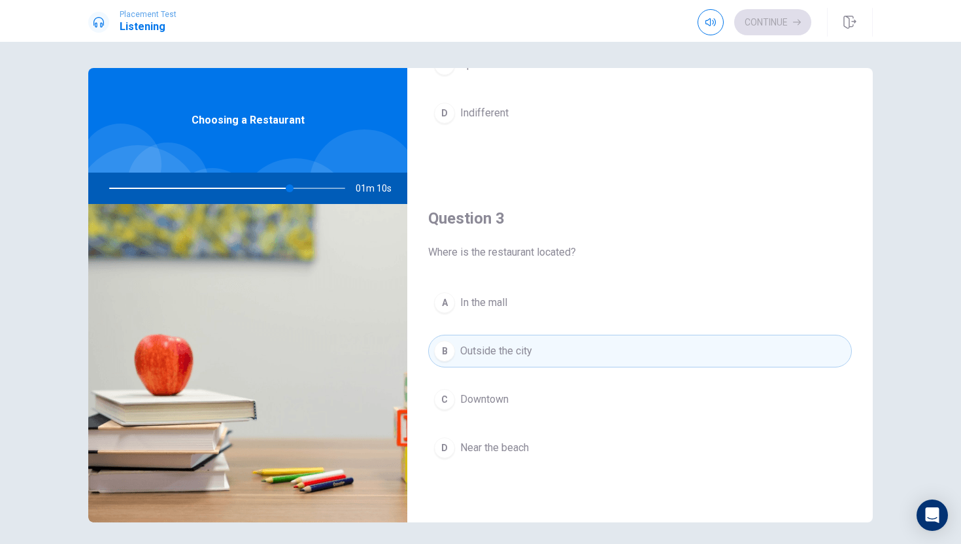
click at [459, 408] on button "C Downtown" at bounding box center [640, 399] width 424 height 33
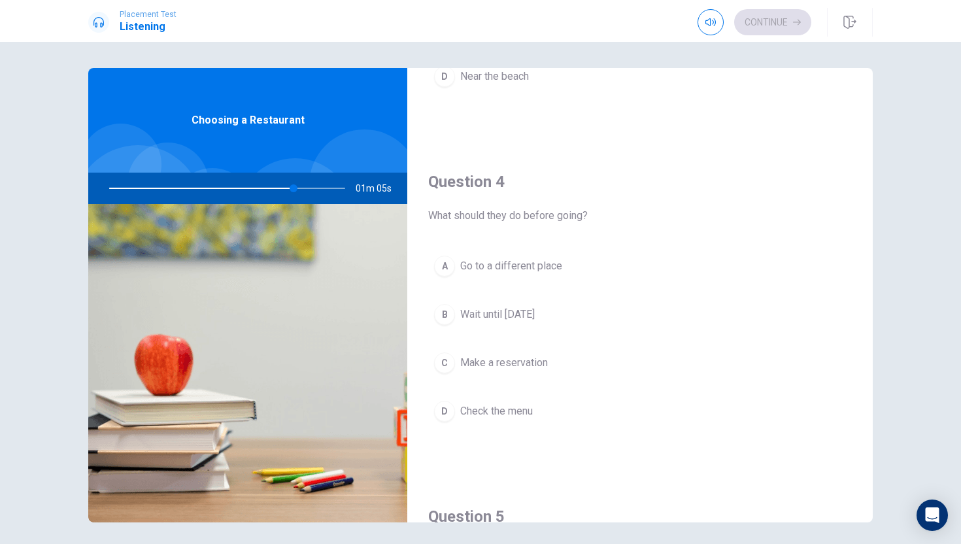
scroll to position [946, 0]
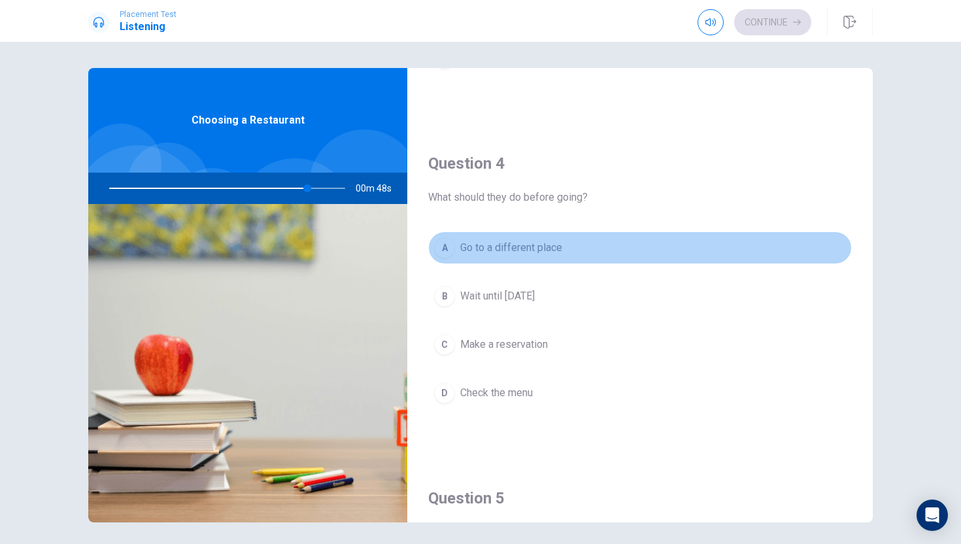
click at [532, 254] on span "Go to a different place" at bounding box center [511, 248] width 102 height 16
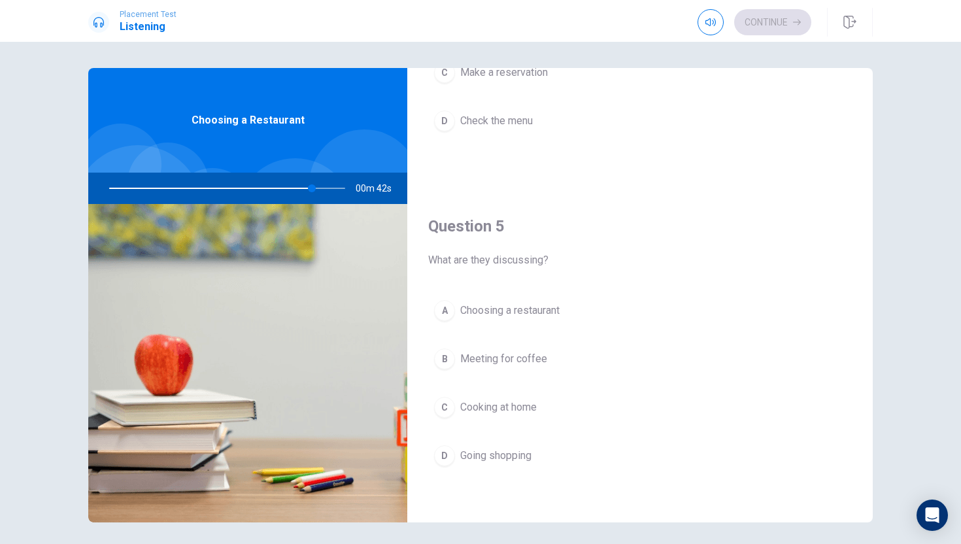
scroll to position [1218, 0]
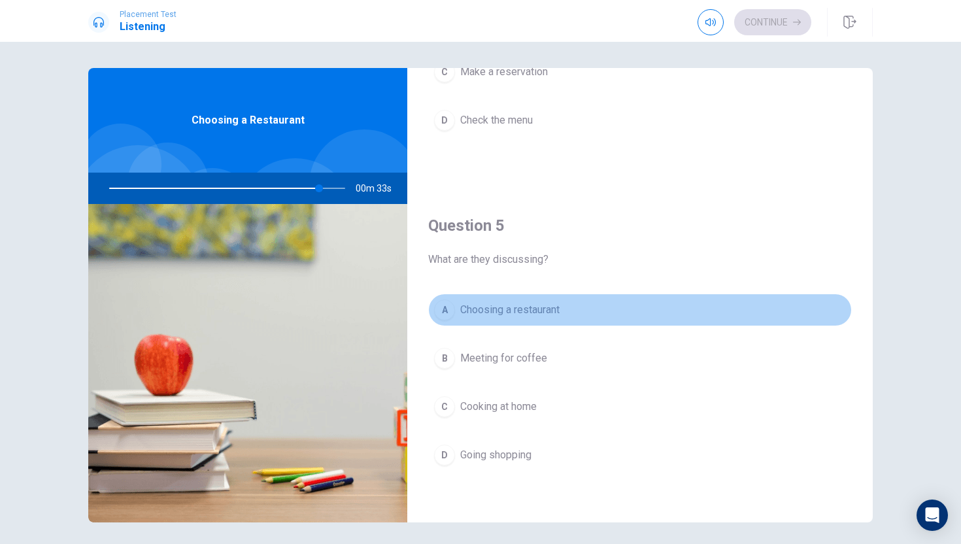
click at [539, 304] on span "Choosing a restaurant" at bounding box center [509, 310] width 99 height 16
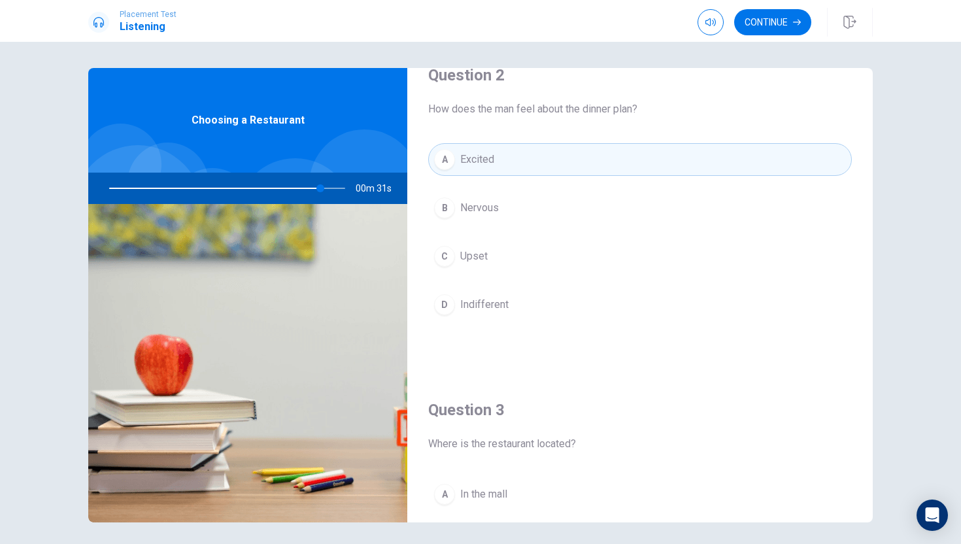
scroll to position [0, 0]
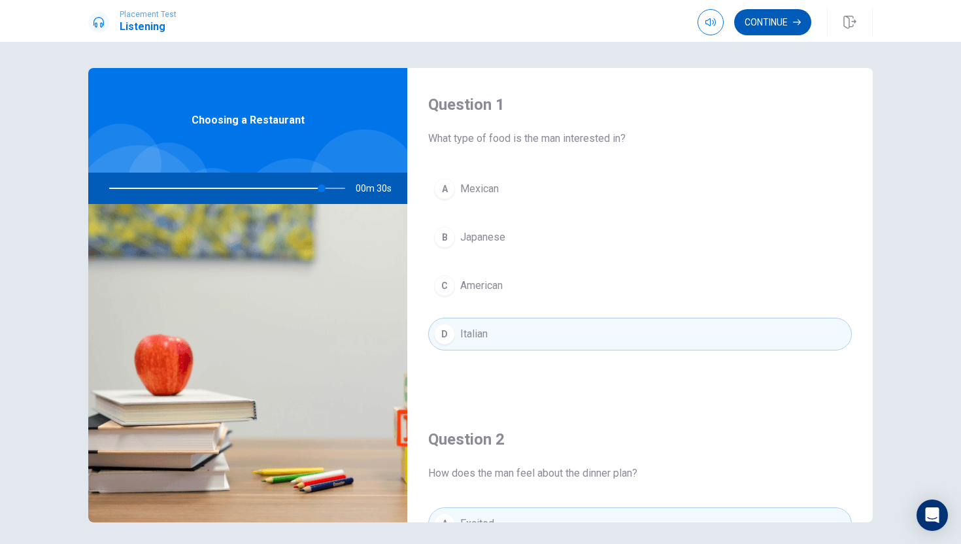
click at [784, 18] on button "Continue" at bounding box center [772, 22] width 77 height 26
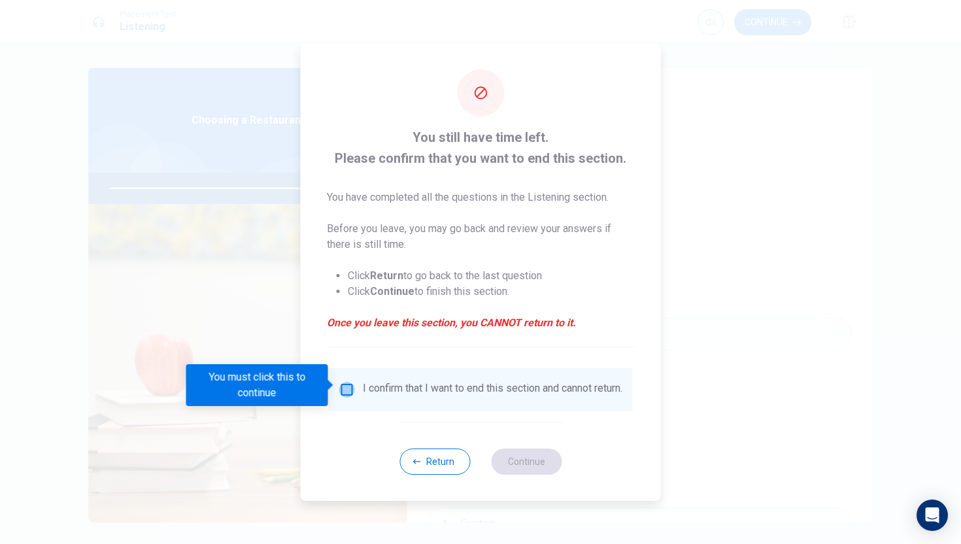
click at [349, 382] on input "You must click this to continue" at bounding box center [347, 390] width 16 height 16
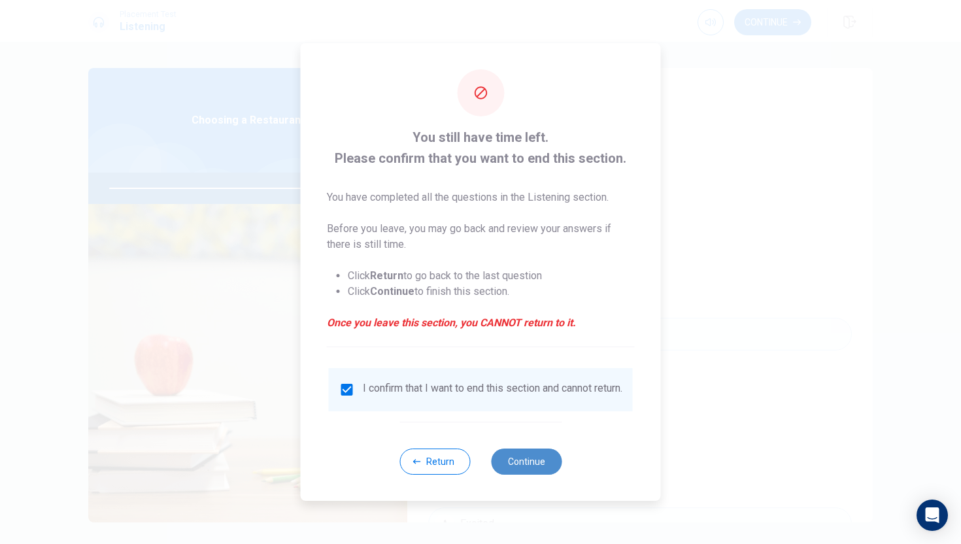
click at [524, 465] on button "Continue" at bounding box center [526, 462] width 71 height 26
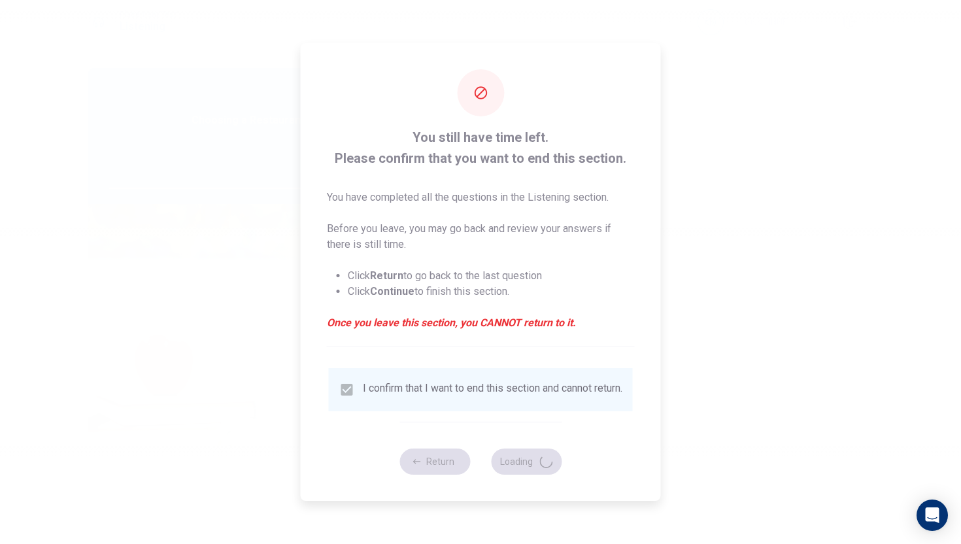
type input "92"
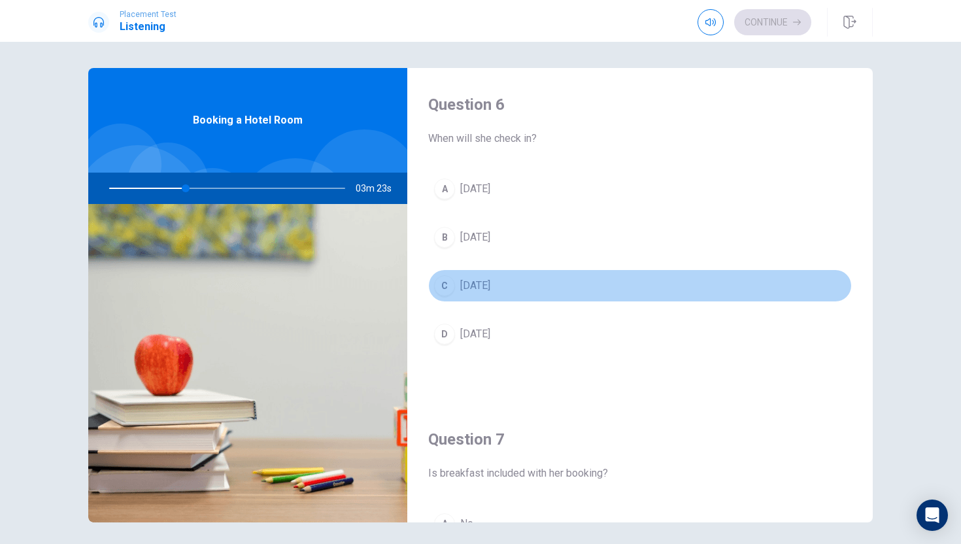
click at [466, 284] on span "[DATE]" at bounding box center [475, 286] width 30 height 16
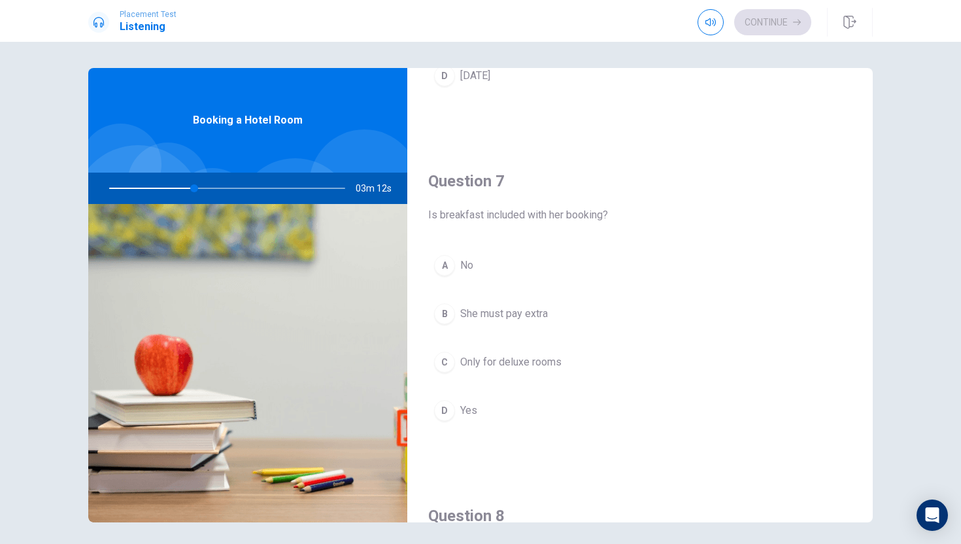
scroll to position [262, 0]
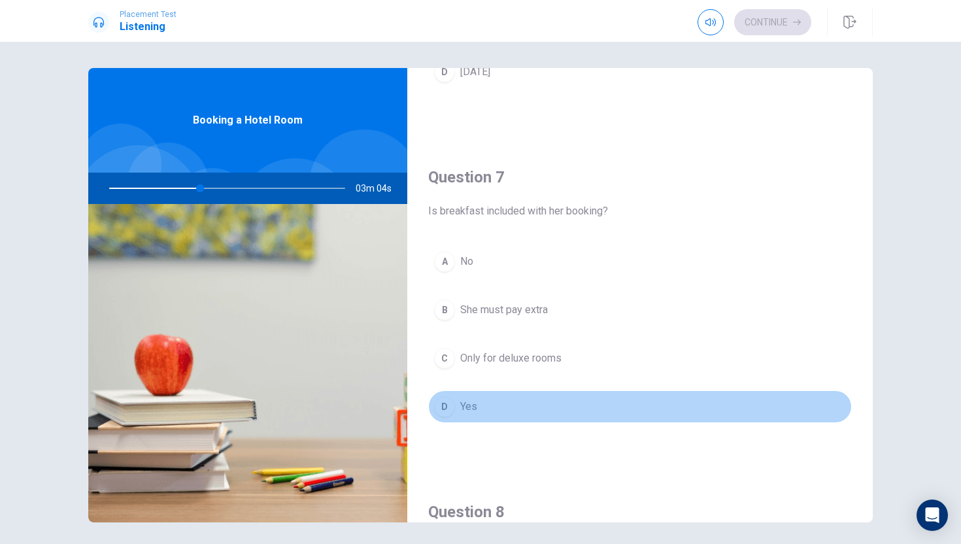
click at [488, 407] on button "D Yes" at bounding box center [640, 406] width 424 height 33
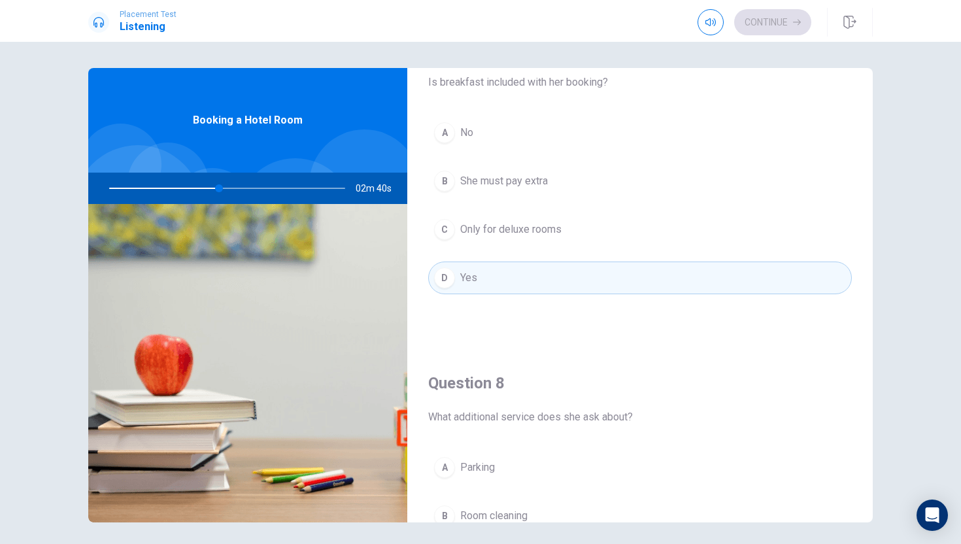
scroll to position [392, 0]
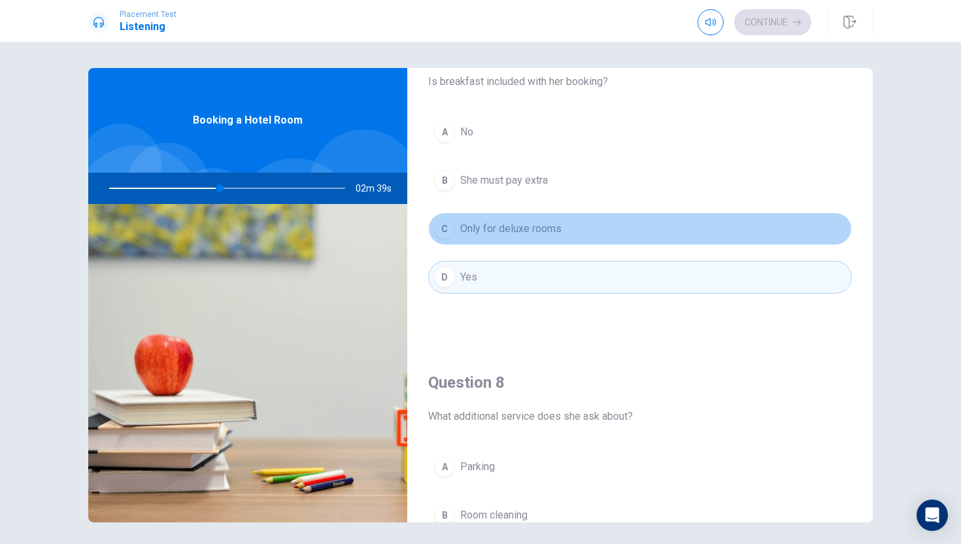
click at [524, 235] on span "Only for deluxe rooms" at bounding box center [510, 229] width 101 height 16
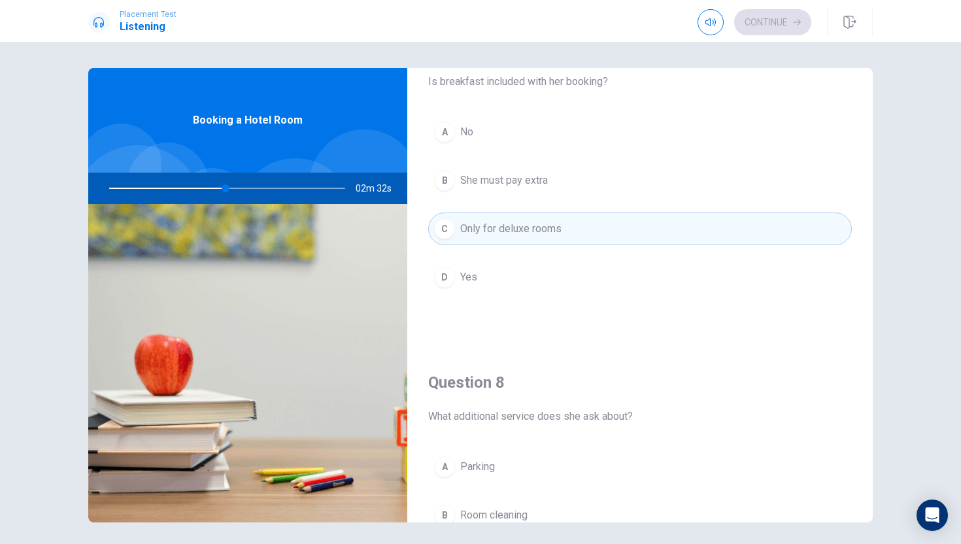
click at [505, 266] on button "D Yes" at bounding box center [640, 277] width 424 height 33
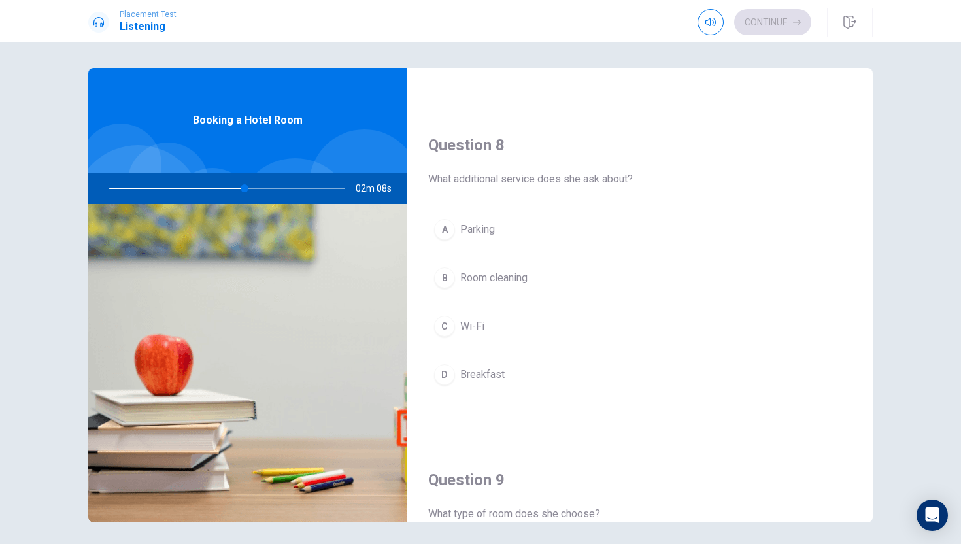
scroll to position [631, 0]
click at [459, 379] on button "D Breakfast" at bounding box center [640, 372] width 424 height 33
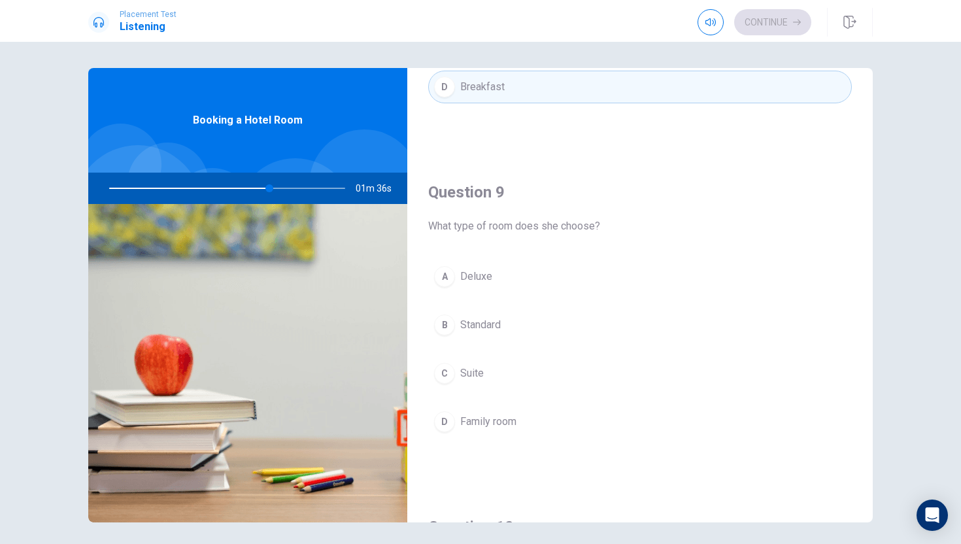
scroll to position [951, 0]
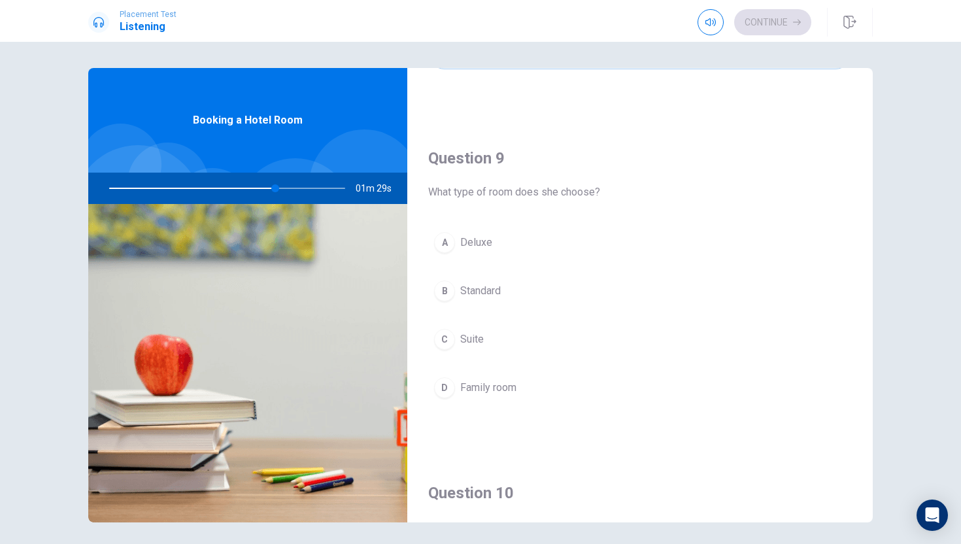
click at [460, 241] on span "Deluxe" at bounding box center [476, 243] width 32 height 16
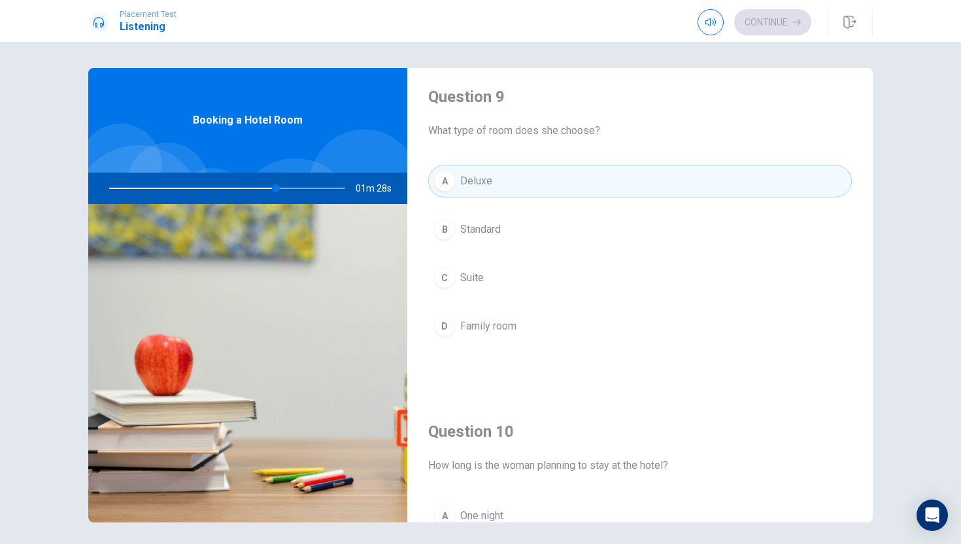
scroll to position [1220, 0]
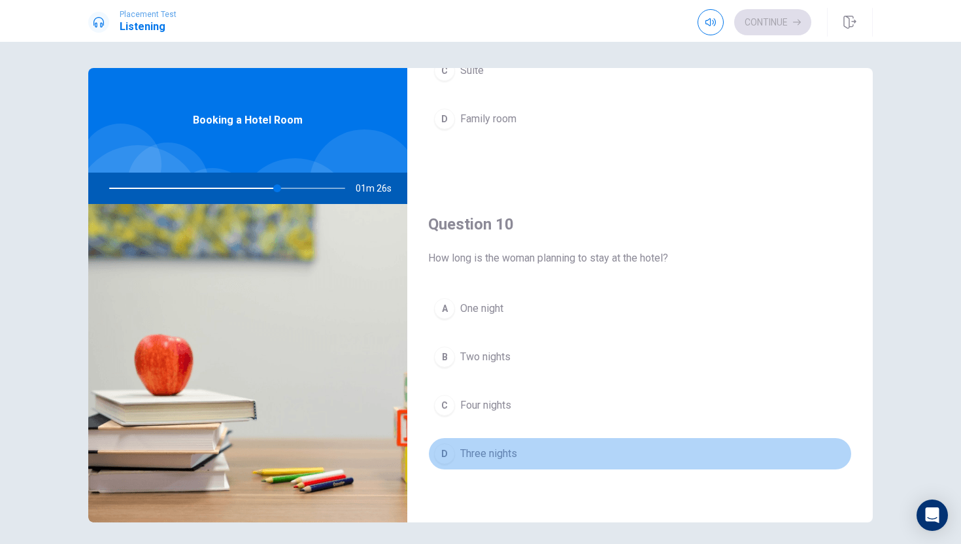
click at [452, 459] on div "D" at bounding box center [444, 453] width 21 height 21
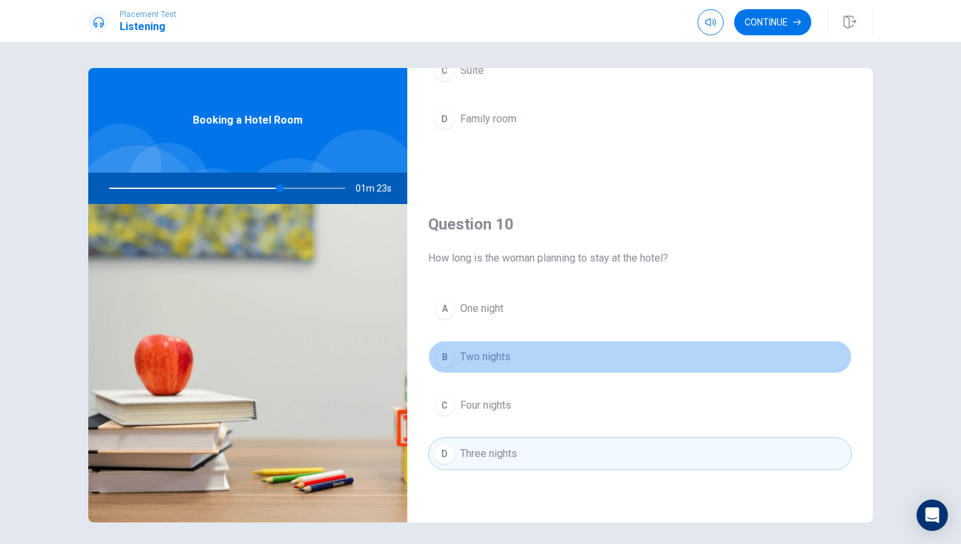
click at [471, 366] on button "B Two nights" at bounding box center [640, 357] width 424 height 33
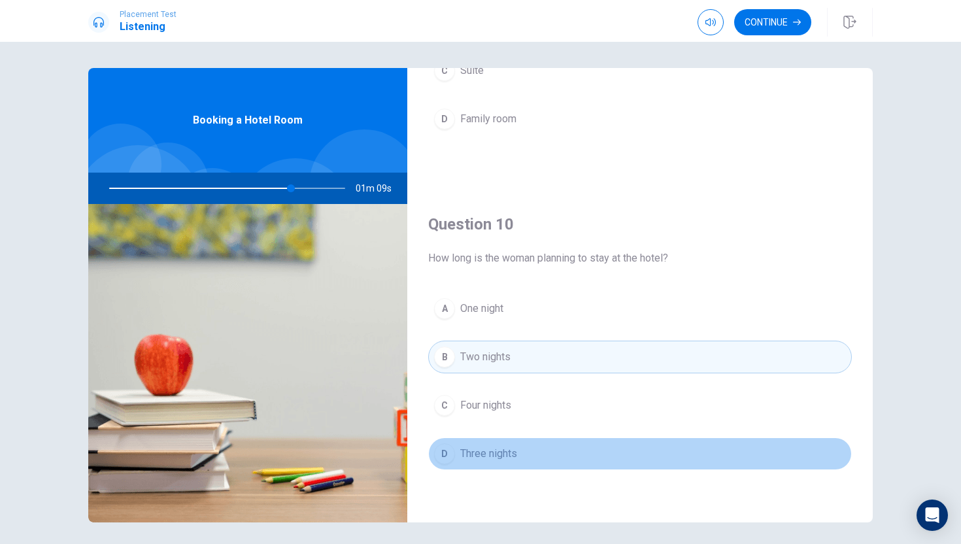
click at [626, 458] on button "D Three nights" at bounding box center [640, 453] width 424 height 33
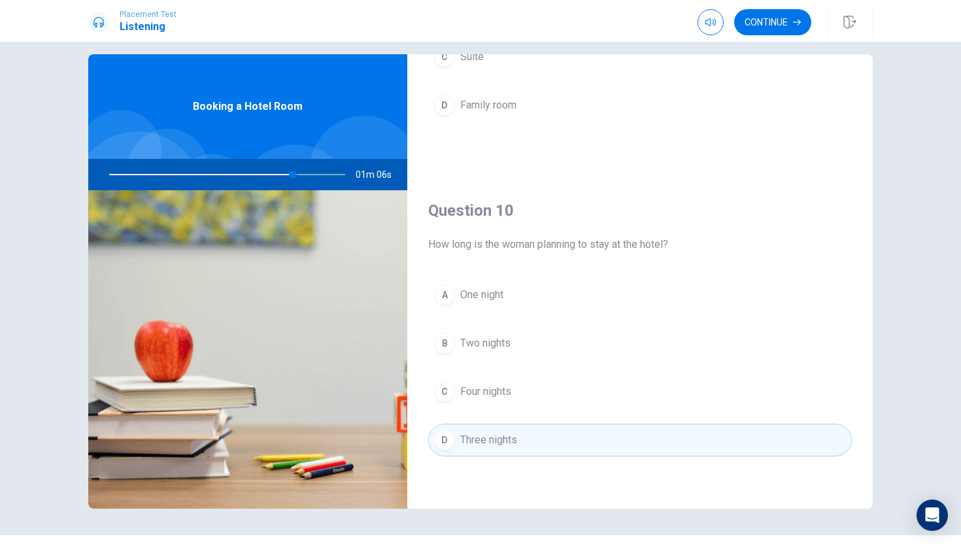
scroll to position [13, 0]
click at [662, 361] on div "A One night B Two nights C Four nights D Three nights" at bounding box center [640, 381] width 424 height 204
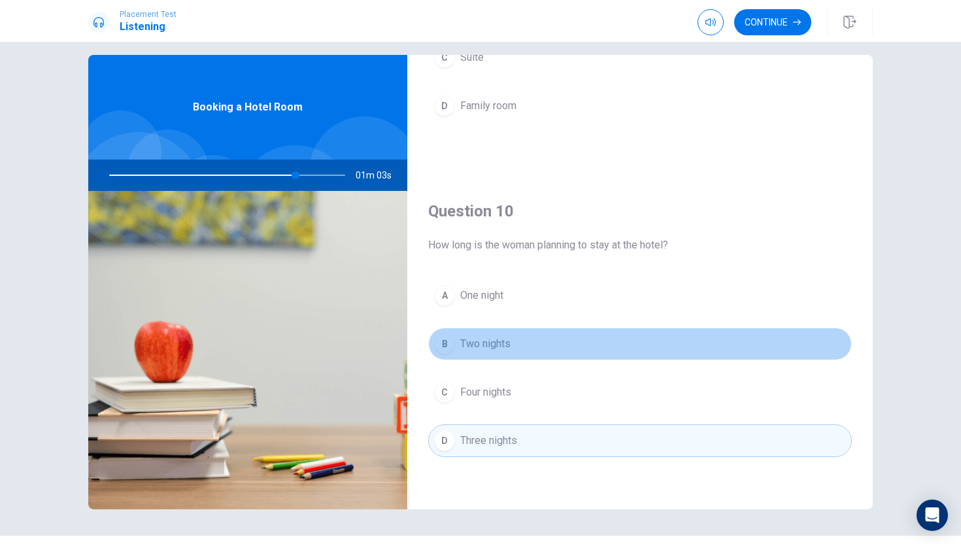
click at [665, 351] on button "B Two nights" at bounding box center [640, 344] width 424 height 33
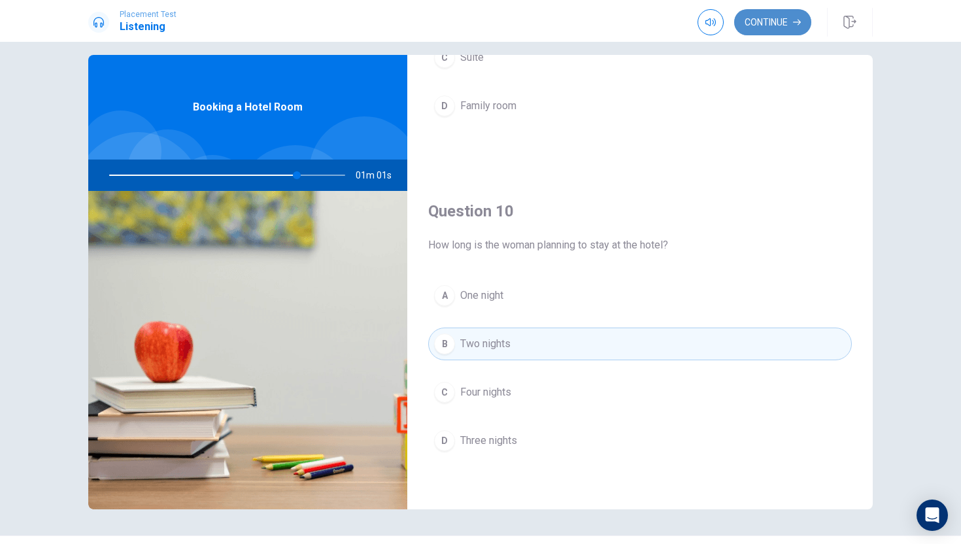
click at [793, 22] on button "Continue" at bounding box center [772, 22] width 77 height 26
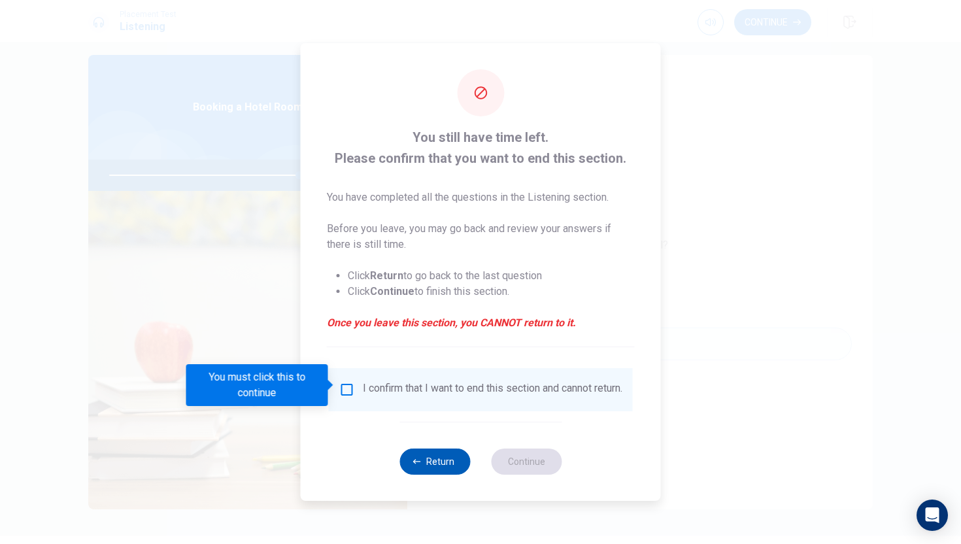
click at [448, 470] on button "Return" at bounding box center [435, 462] width 71 height 26
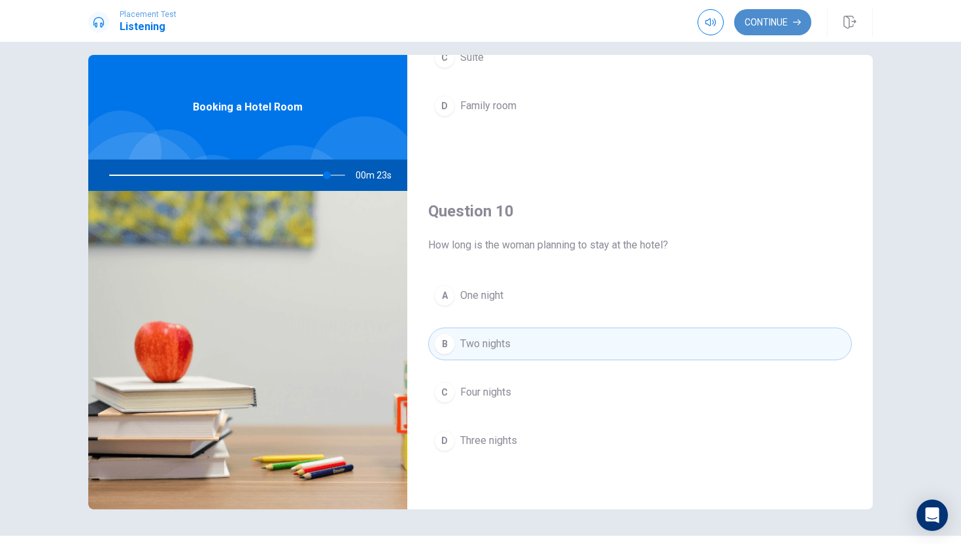
click at [783, 16] on button "Continue" at bounding box center [772, 22] width 77 height 26
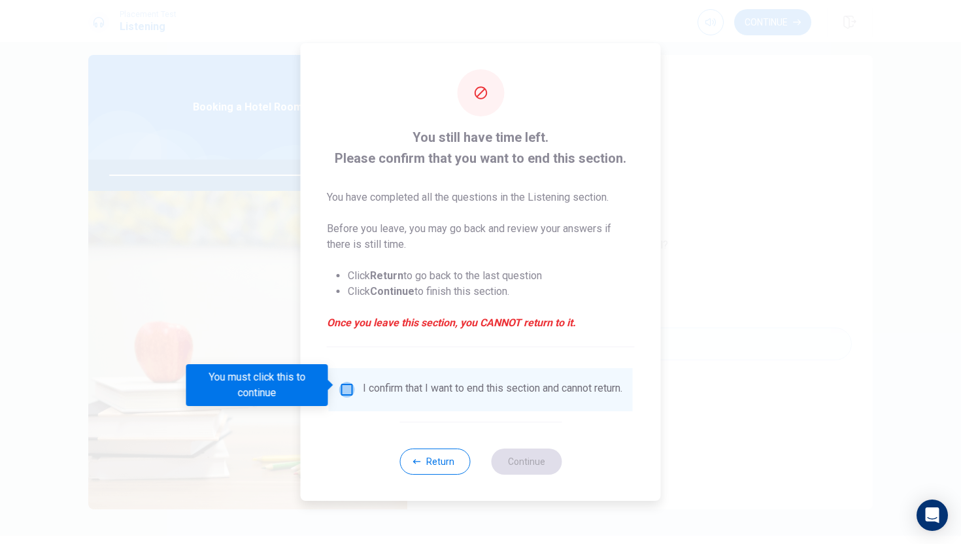
click at [349, 384] on input "You must click this to continue" at bounding box center [347, 390] width 16 height 16
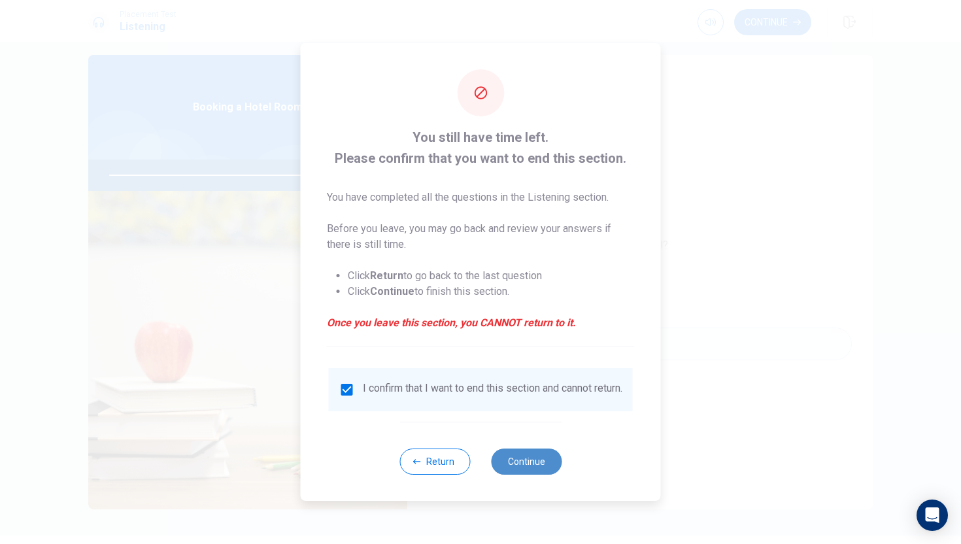
click at [534, 460] on button "Continue" at bounding box center [526, 462] width 71 height 26
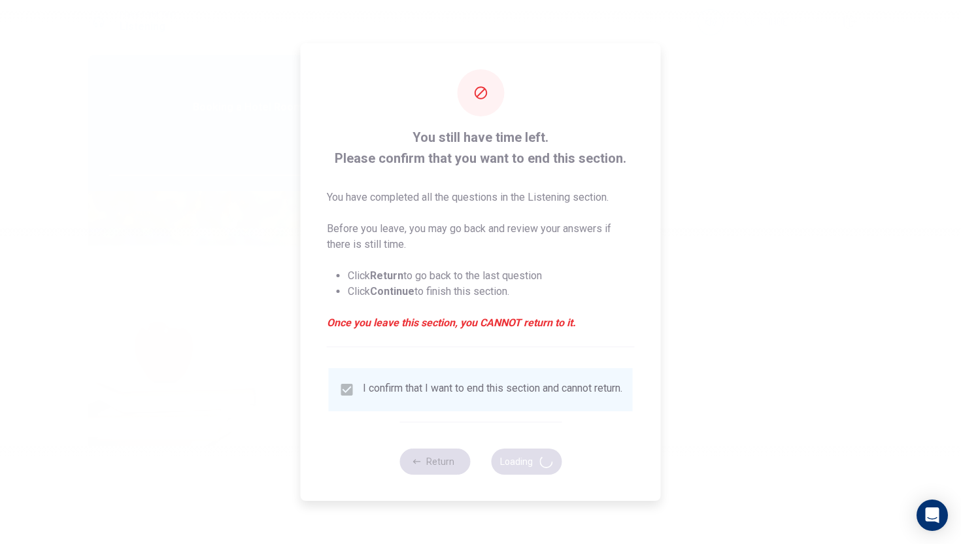
type input "94"
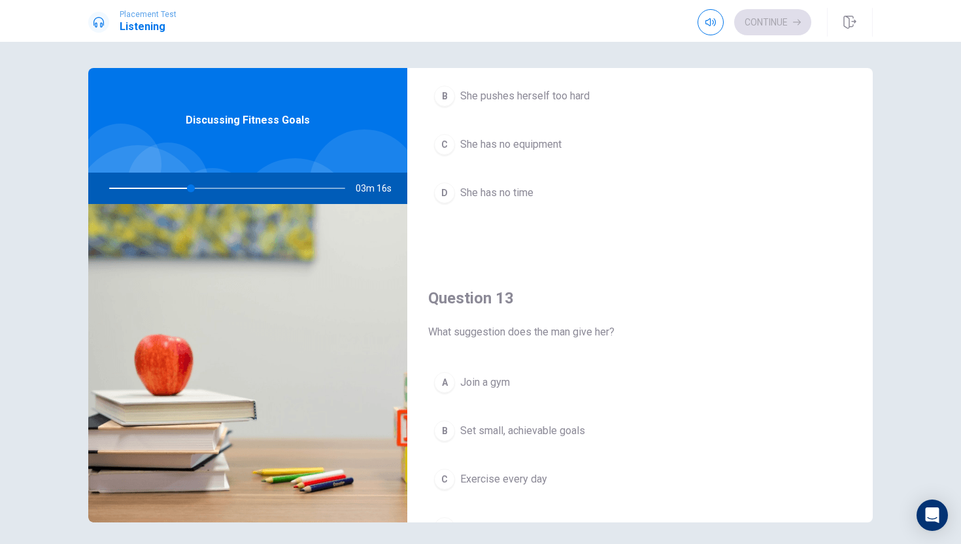
scroll to position [471, 0]
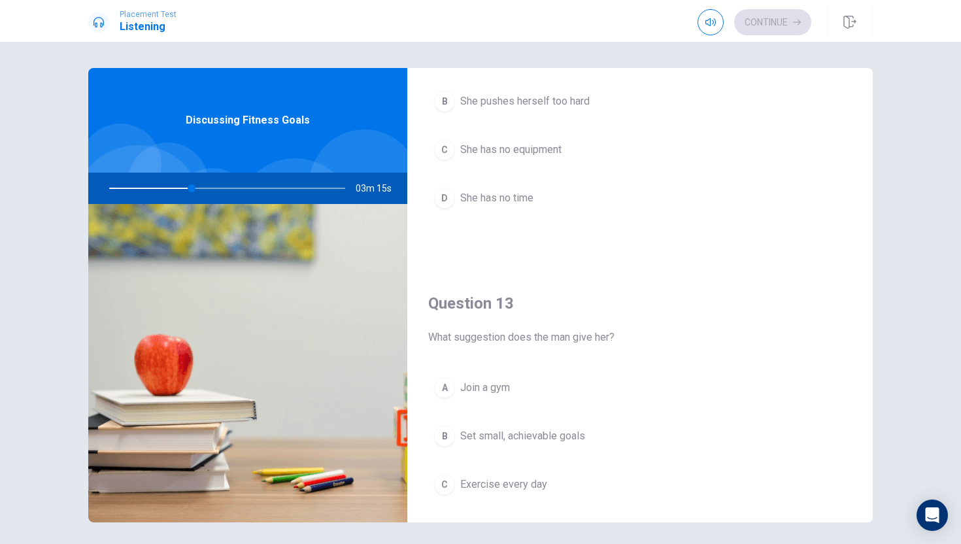
click at [452, 95] on div "B" at bounding box center [444, 101] width 21 height 21
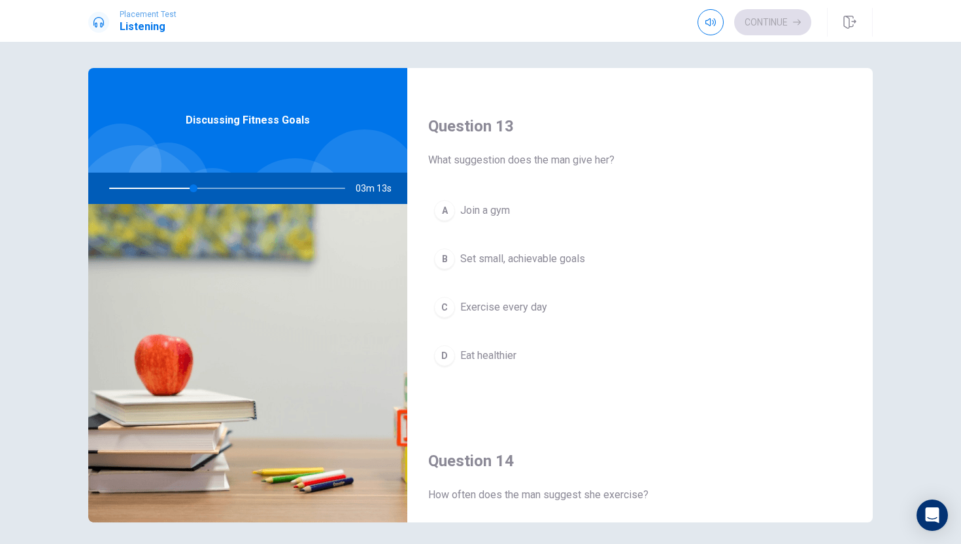
scroll to position [647, 0]
click at [517, 214] on button "A Join a gym" at bounding box center [640, 212] width 424 height 33
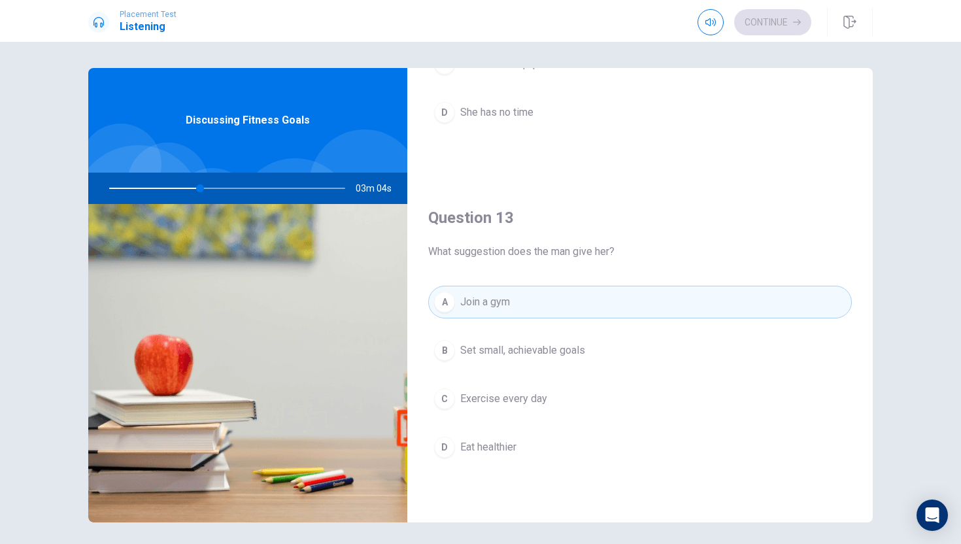
scroll to position [0, 0]
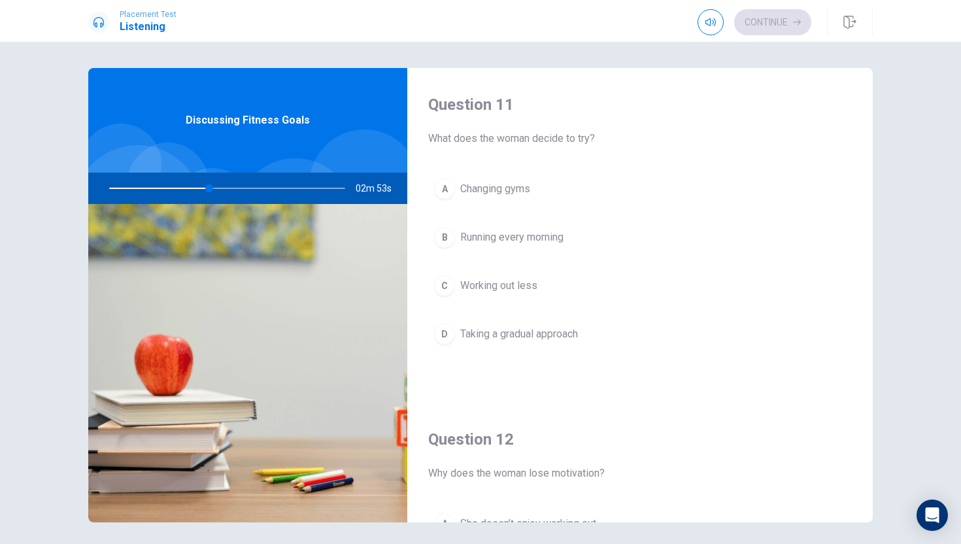
click at [502, 197] on button "A Changing gyms" at bounding box center [640, 189] width 424 height 33
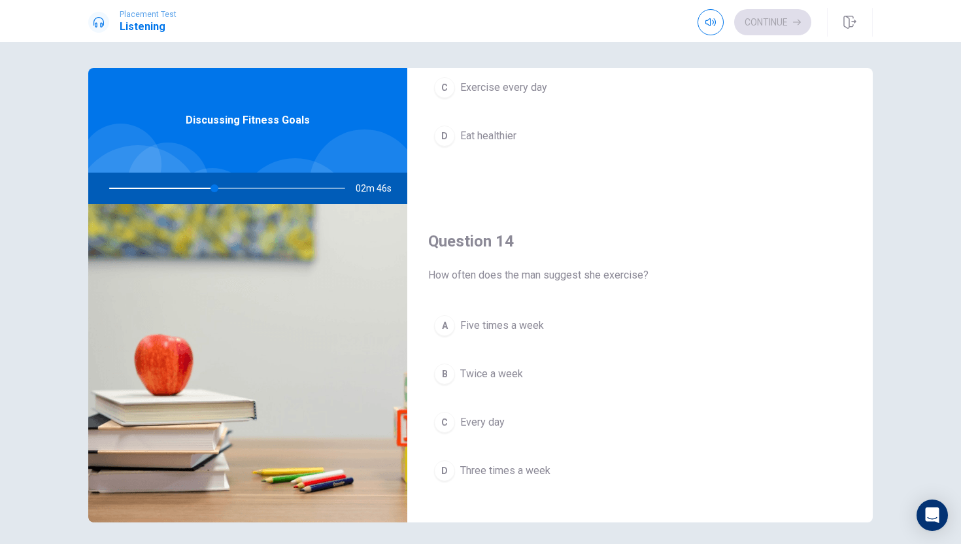
scroll to position [871, 0]
click at [489, 475] on button "D Three times a week" at bounding box center [640, 467] width 424 height 33
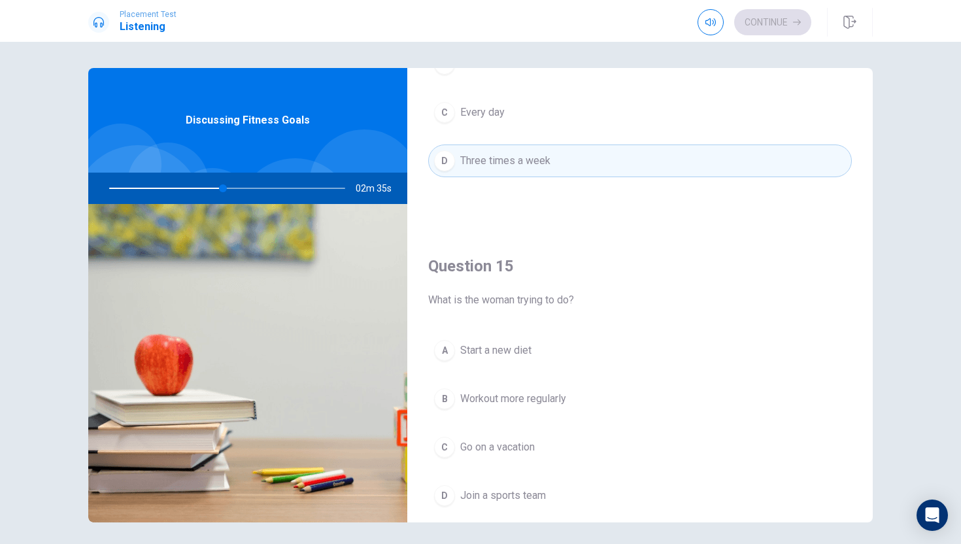
scroll to position [1220, 0]
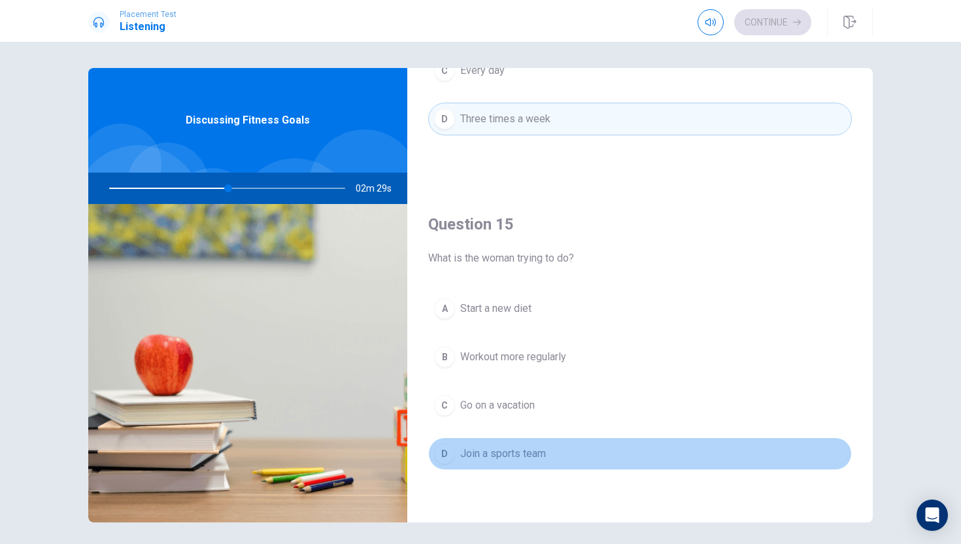
click at [493, 458] on span "Join a sports team" at bounding box center [503, 454] width 86 height 16
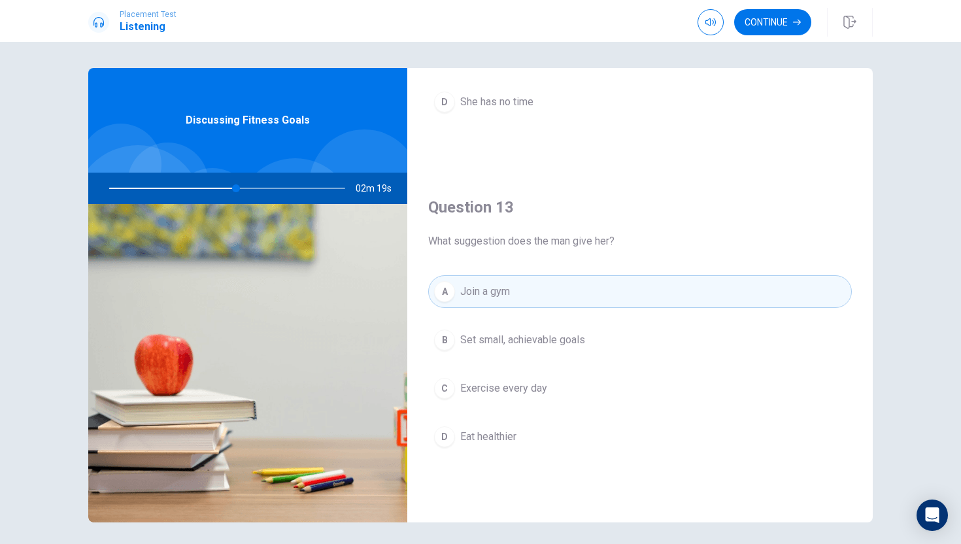
scroll to position [566, 0]
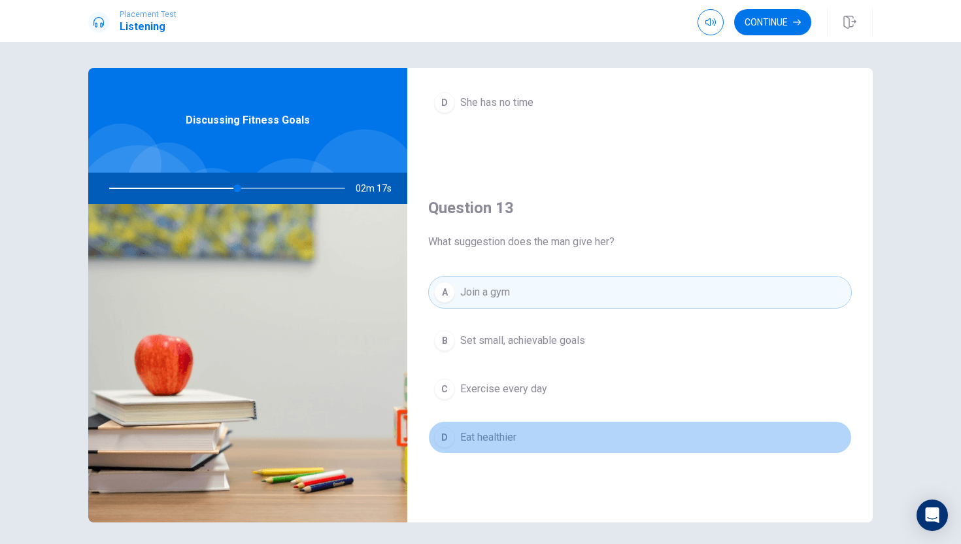
click at [522, 442] on button "D Eat healthier" at bounding box center [640, 437] width 424 height 33
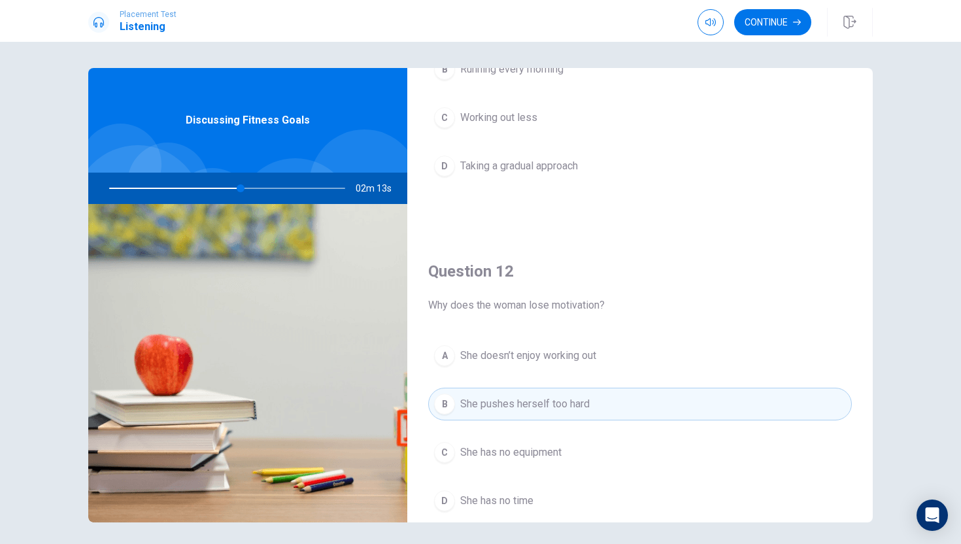
scroll to position [0, 0]
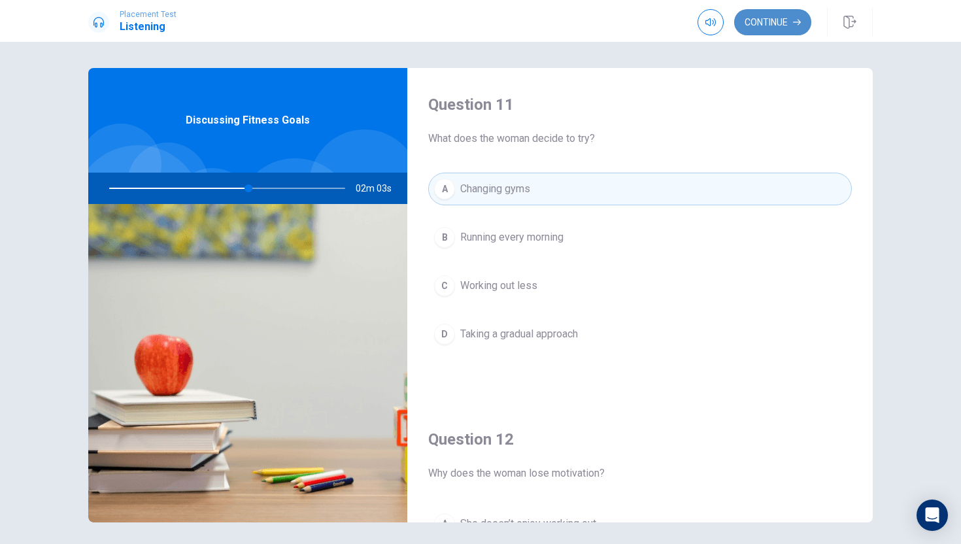
click at [776, 24] on button "Continue" at bounding box center [772, 22] width 77 height 26
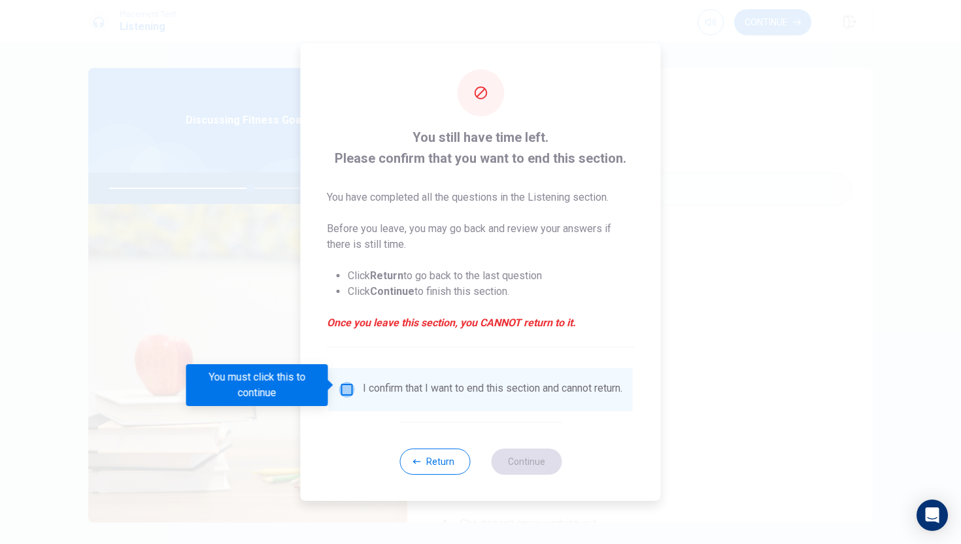
click at [349, 384] on input "You must click this to continue" at bounding box center [347, 390] width 16 height 16
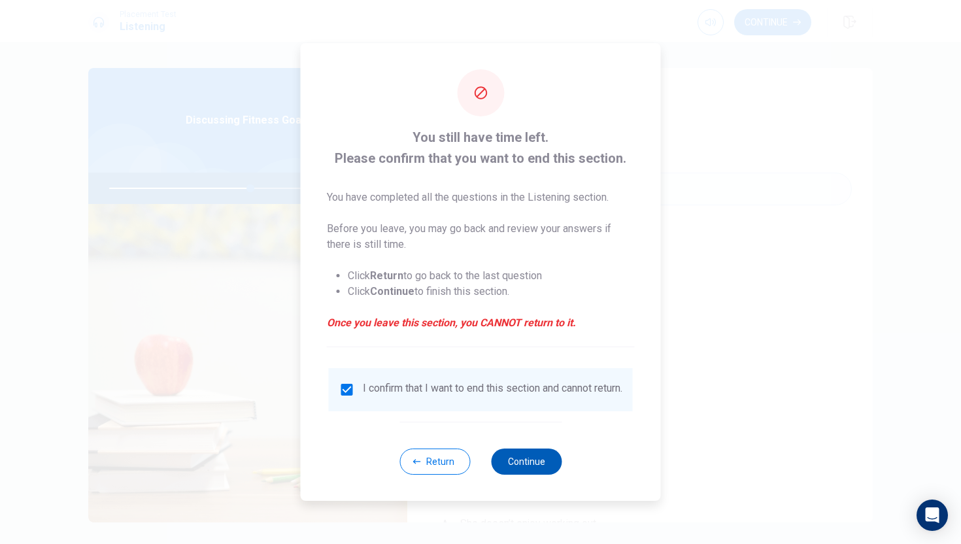
click at [529, 469] on button "Continue" at bounding box center [526, 462] width 71 height 26
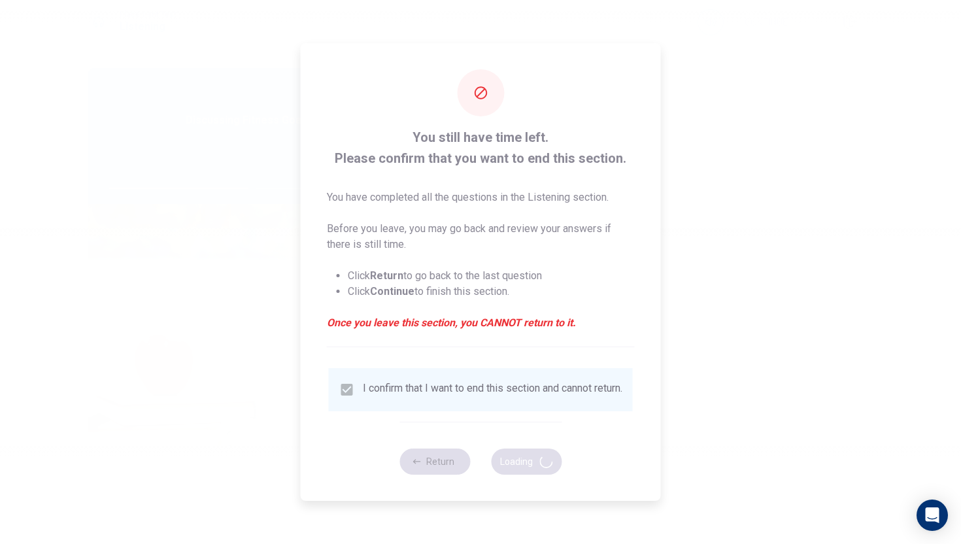
type input "61"
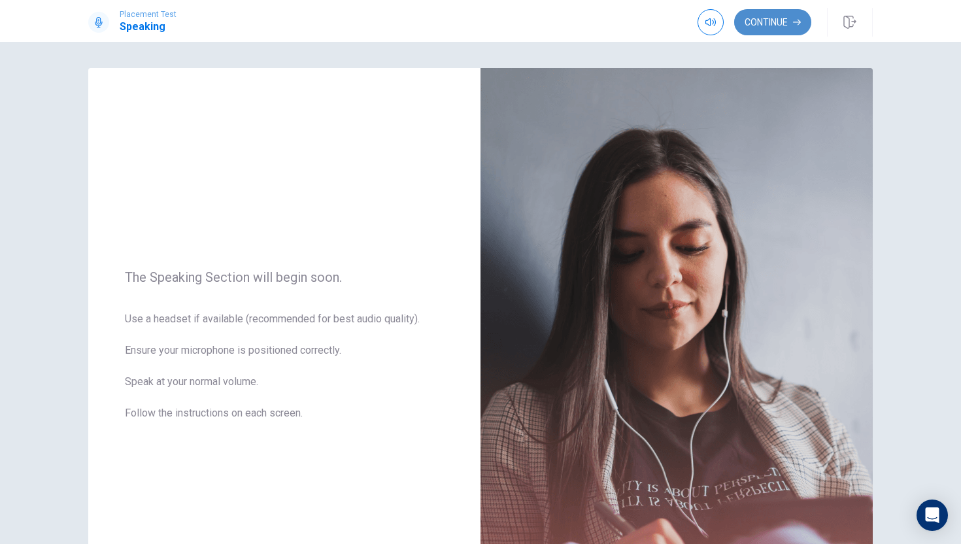
click at [779, 31] on button "Continue" at bounding box center [772, 22] width 77 height 26
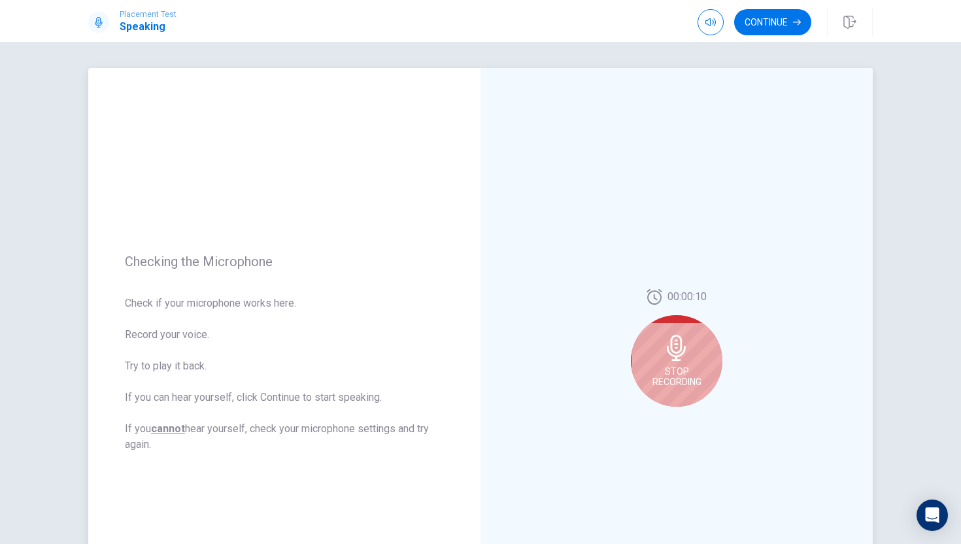
click at [649, 330] on div "Stop Recording" at bounding box center [677, 361] width 92 height 92
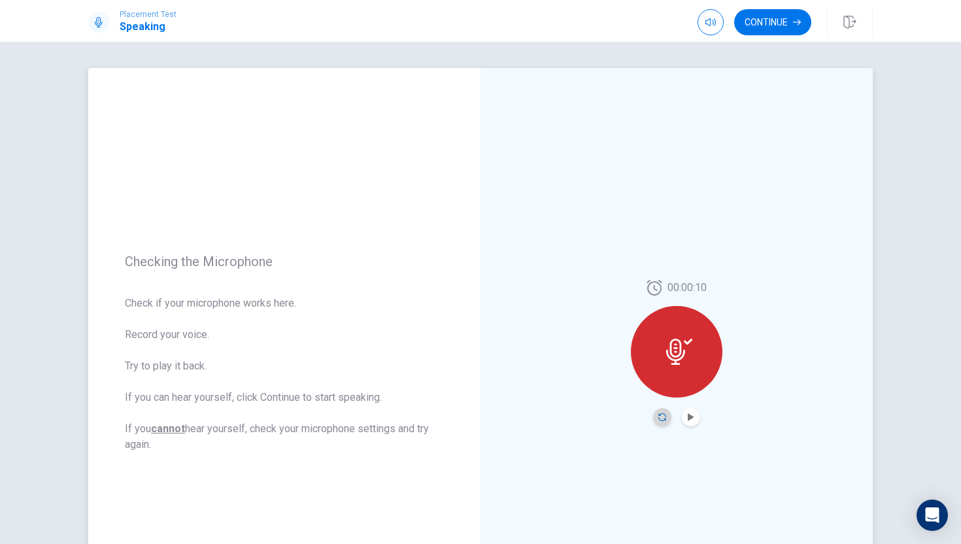
click at [660, 415] on icon "Record Again" at bounding box center [662, 417] width 8 height 8
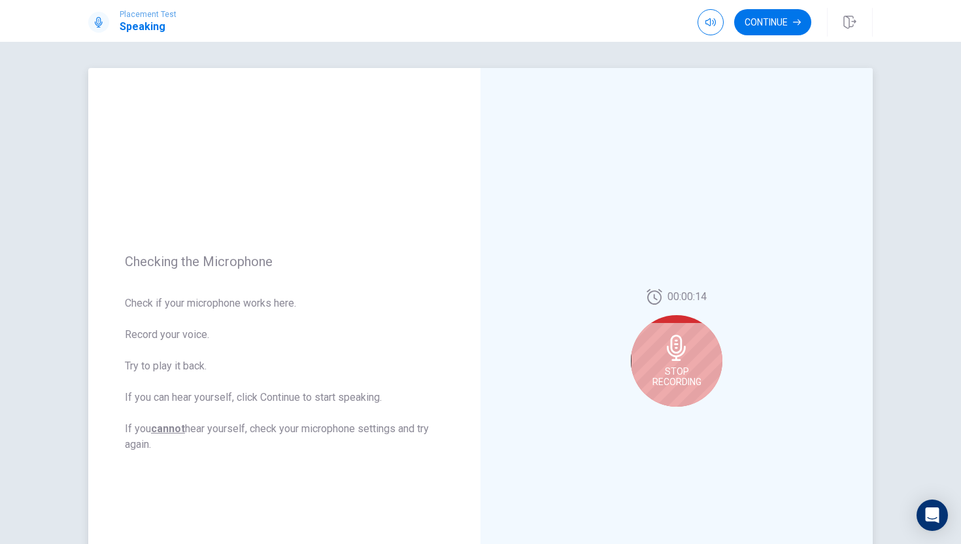
click at [674, 392] on div "Stop Recording" at bounding box center [677, 361] width 92 height 92
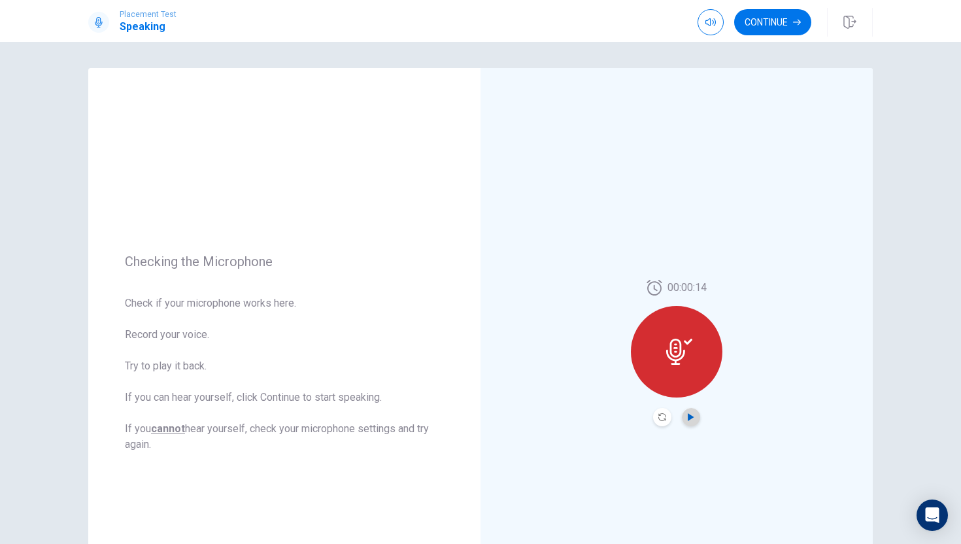
click at [692, 419] on icon "Play Audio" at bounding box center [691, 417] width 8 height 8
click at [692, 420] on icon "Play Audio" at bounding box center [691, 417] width 8 height 8
click at [690, 357] on icon at bounding box center [679, 352] width 26 height 26
click at [661, 414] on icon "Record Again" at bounding box center [662, 417] width 8 height 8
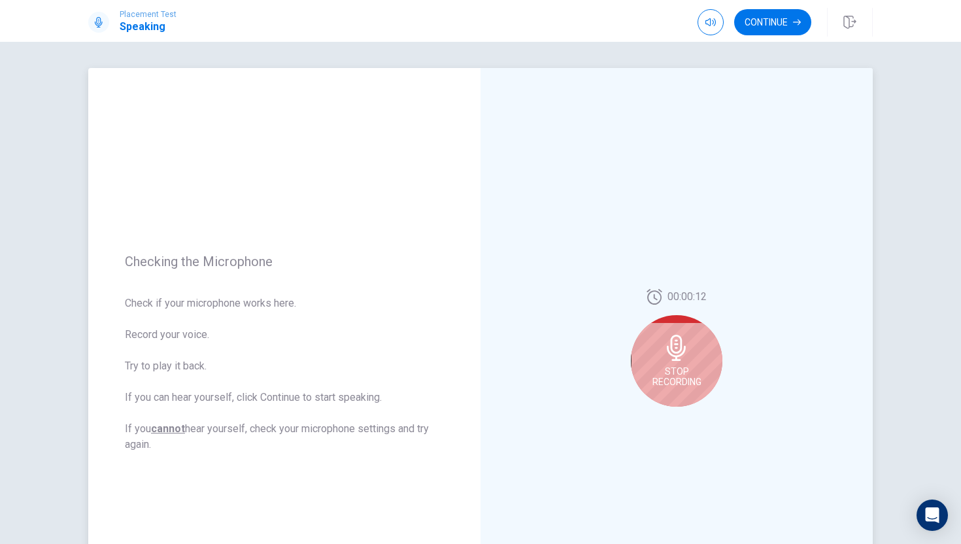
click at [675, 377] on span "Stop Recording" at bounding box center [677, 376] width 49 height 21
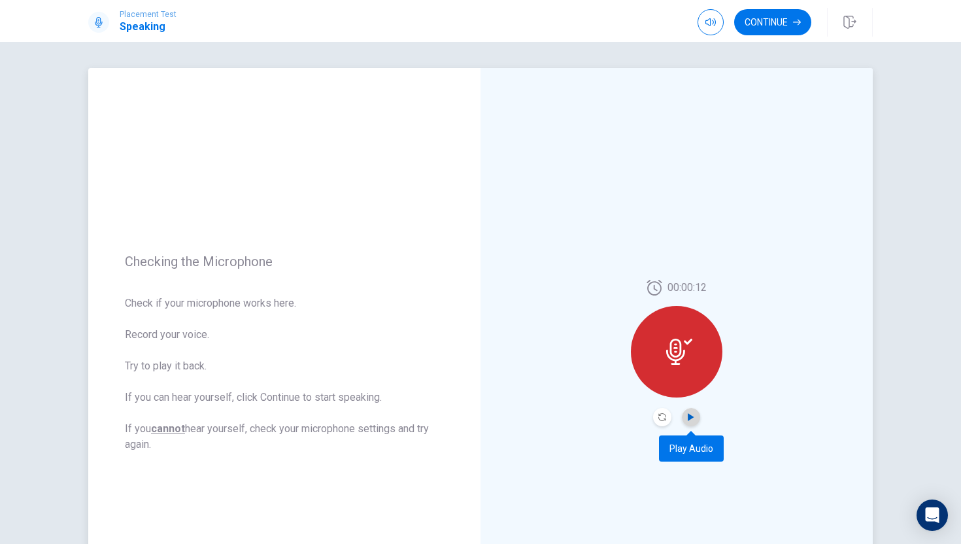
click at [689, 413] on icon "Play Audio" at bounding box center [691, 417] width 8 height 8
click at [691, 419] on icon "Play Audio" at bounding box center [691, 417] width 6 height 8
click at [772, 30] on button "Continue" at bounding box center [772, 22] width 77 height 26
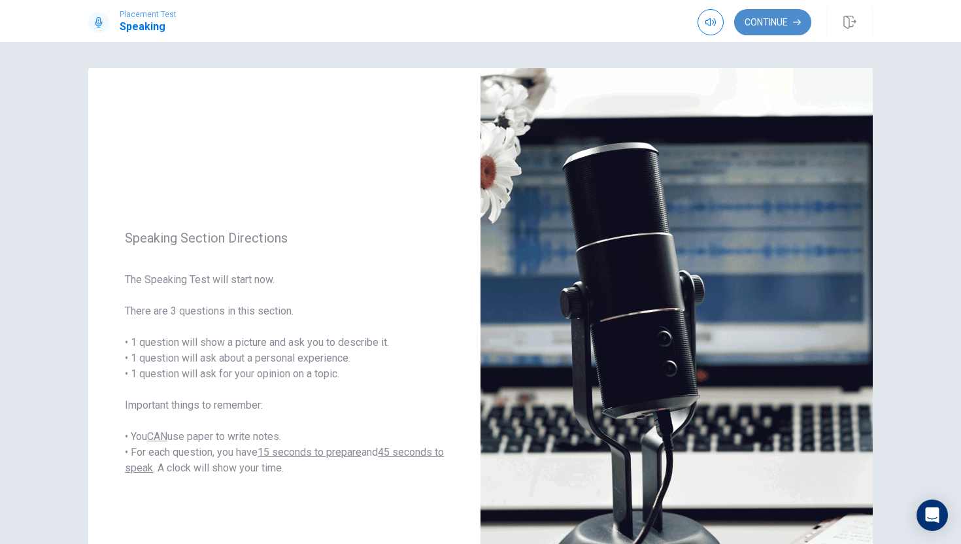
click at [770, 29] on button "Continue" at bounding box center [772, 22] width 77 height 26
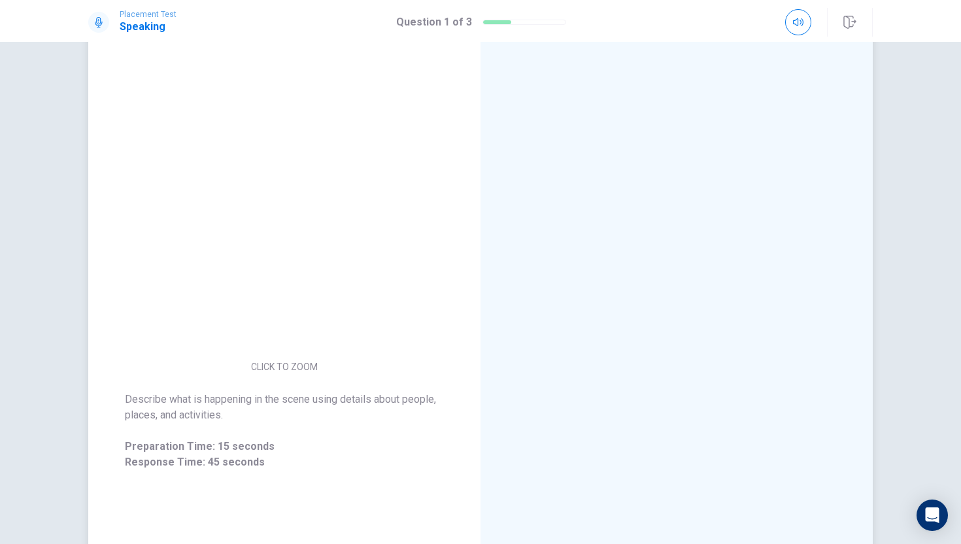
scroll to position [61, 0]
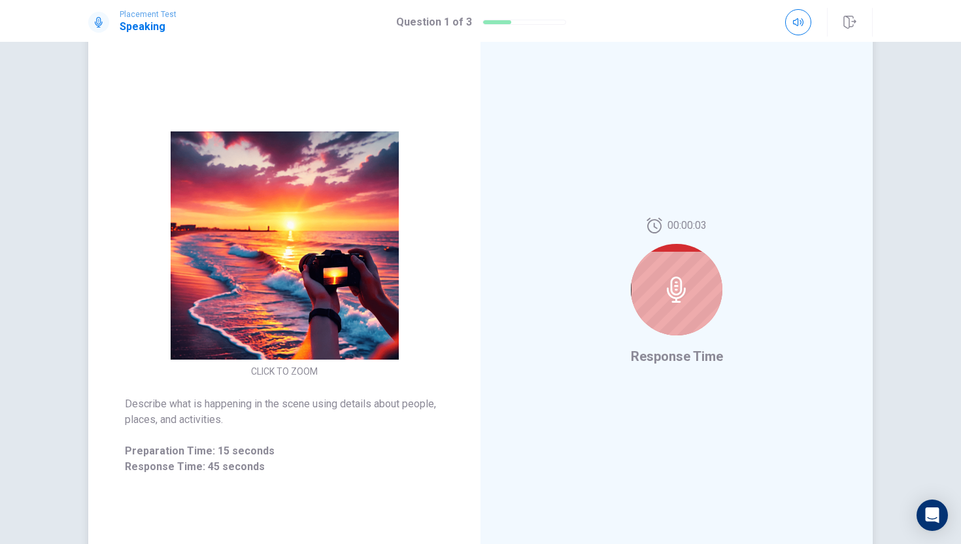
click at [658, 292] on div at bounding box center [677, 290] width 92 height 92
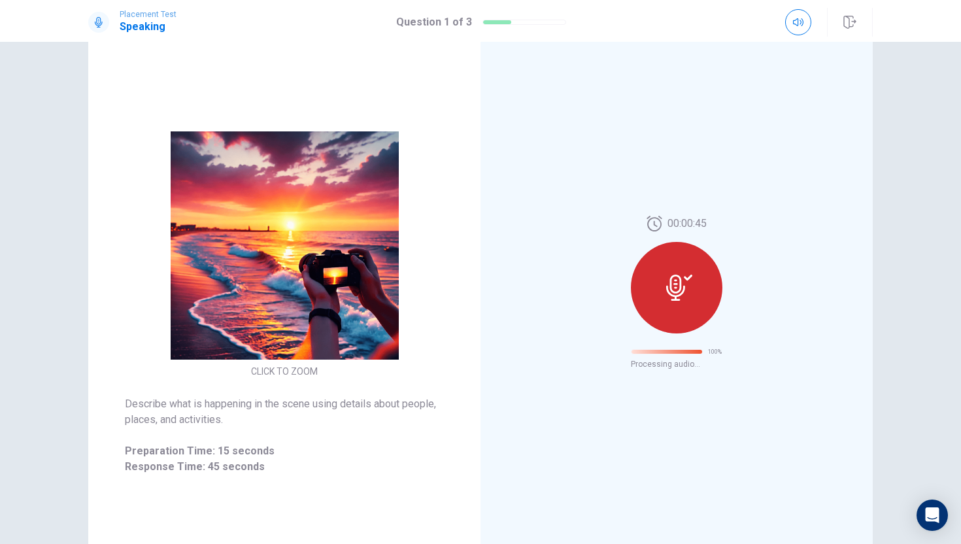
scroll to position [0, 0]
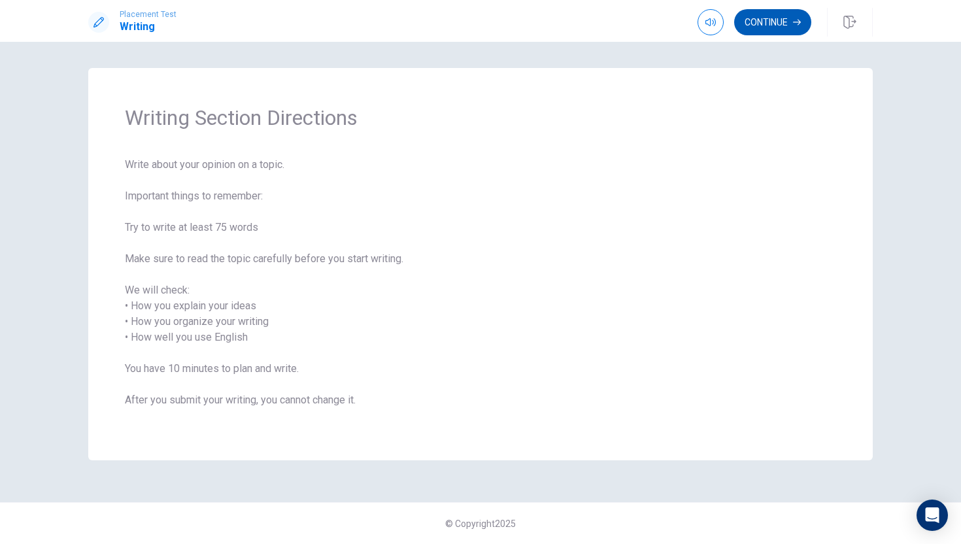
click at [777, 31] on button "Continue" at bounding box center [772, 22] width 77 height 26
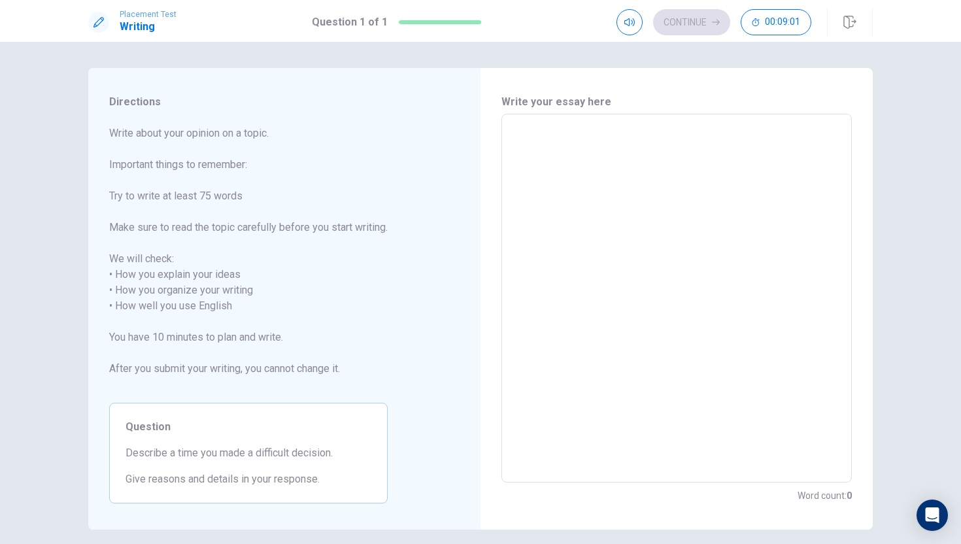
click at [518, 133] on textarea at bounding box center [677, 298] width 332 height 347
type textarea "g"
type textarea "x"
type textarea "gm"
type textarea "x"
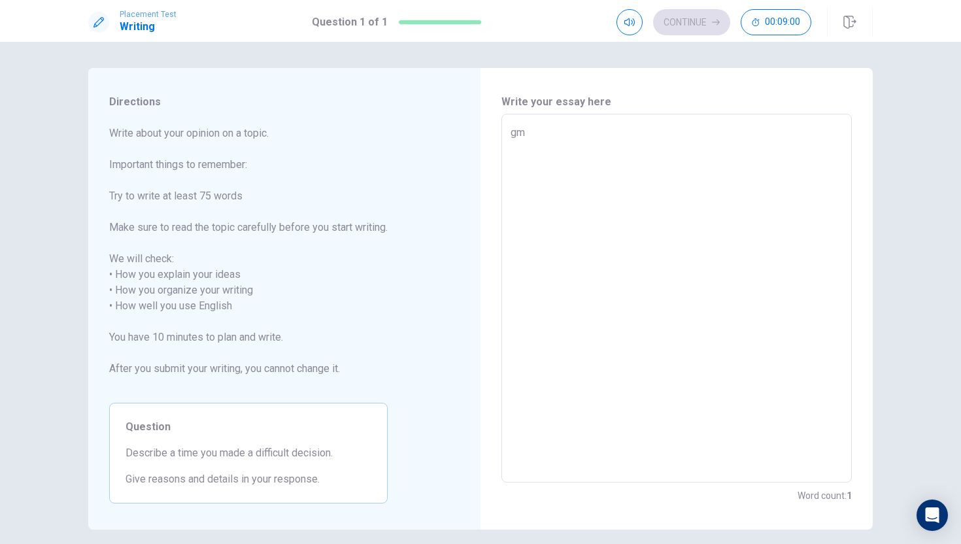
type textarea "gmg"
type textarea "x"
type textarea "gmgm"
type textarea "x"
type textarea "gmgmt"
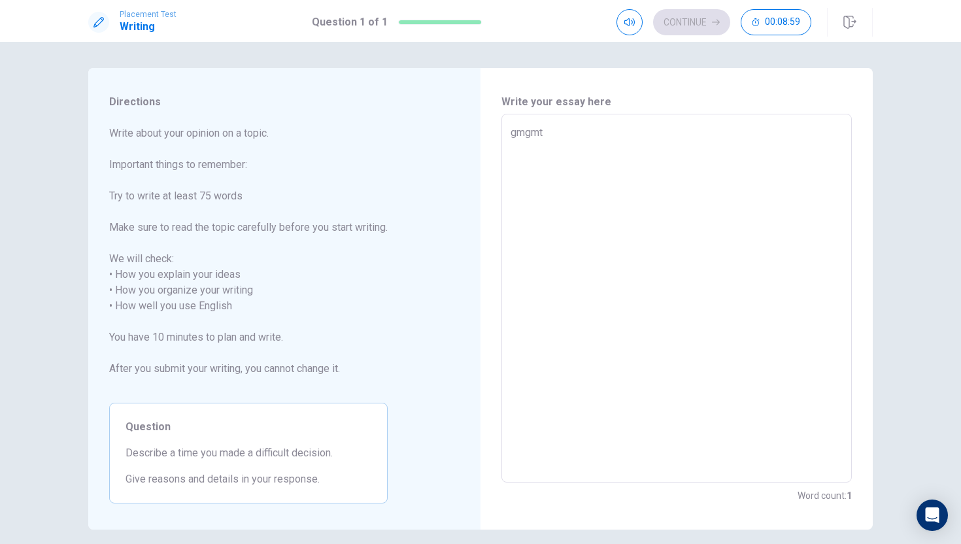
type textarea "x"
type textarea "gmgmtm"
type textarea "x"
type textarea "gmgmtmg"
type textarea "x"
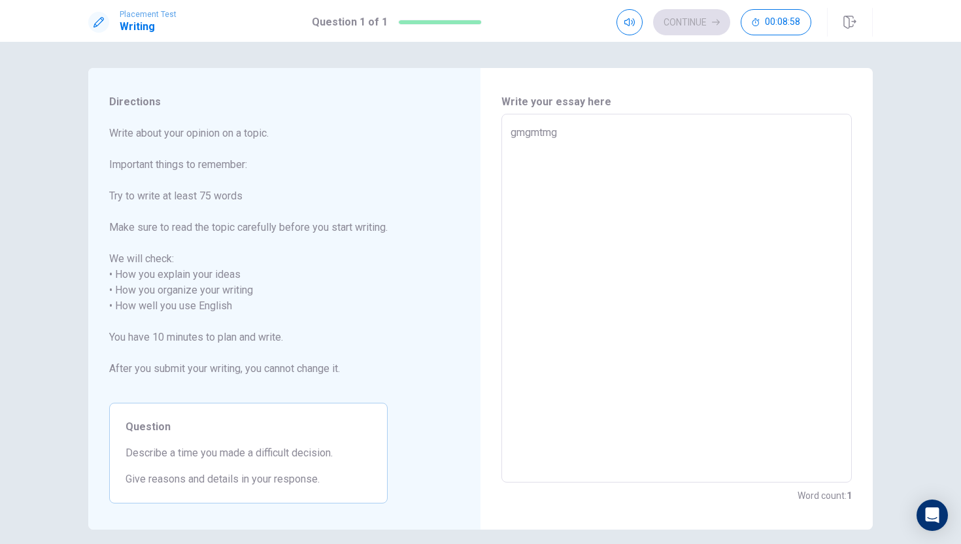
type textarea "gmgmtmgn"
type textarea "x"
type textarea "gmgmtmgng"
type textarea "x"
type textarea "gmgmtmgngg"
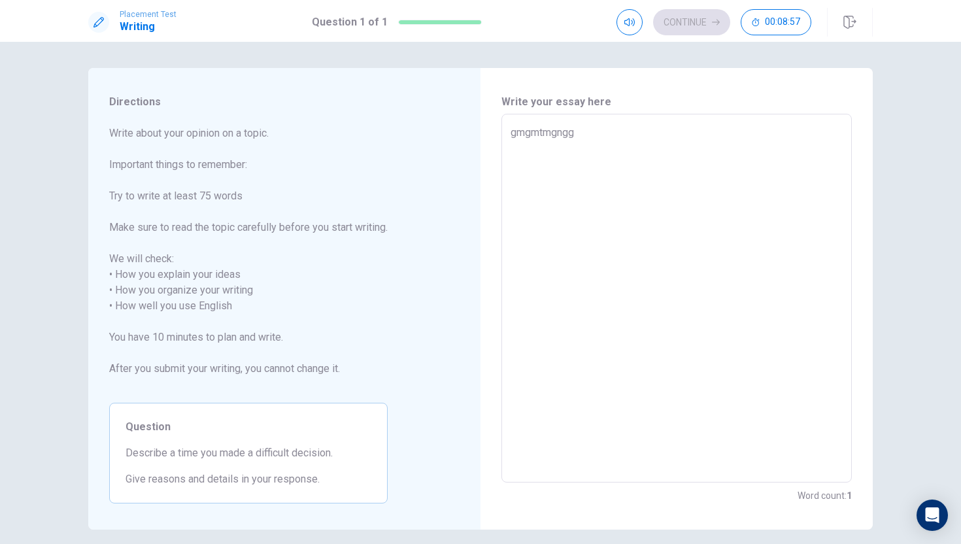
type textarea "x"
type textarea "gmgmtmgnggth"
type textarea "x"
type textarea "gmgmtmgnggthu"
type textarea "x"
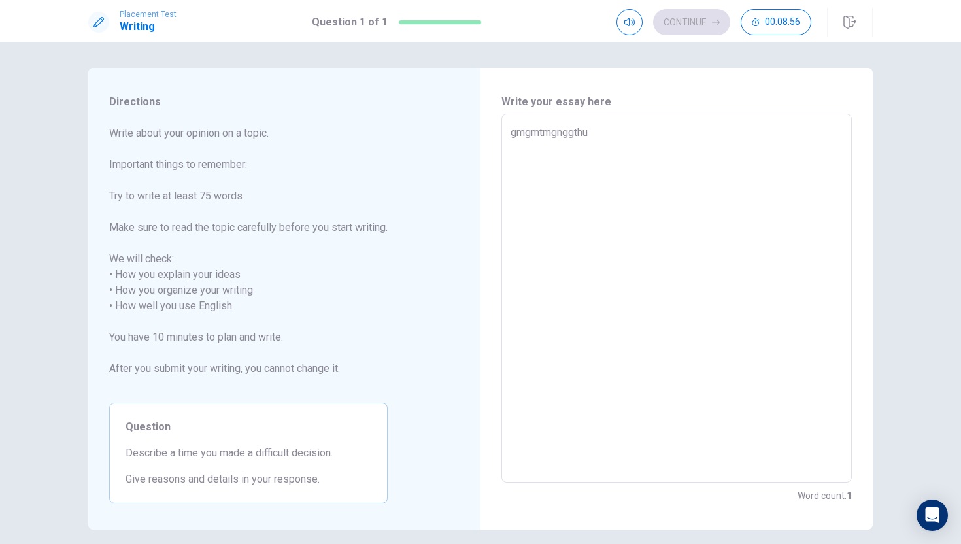
type textarea "gmgmtmgnggthur"
type textarea "x"
type textarea "gmgmtmgnggthure"
type textarea "x"
type textarea "gmgmtmgnggthuren"
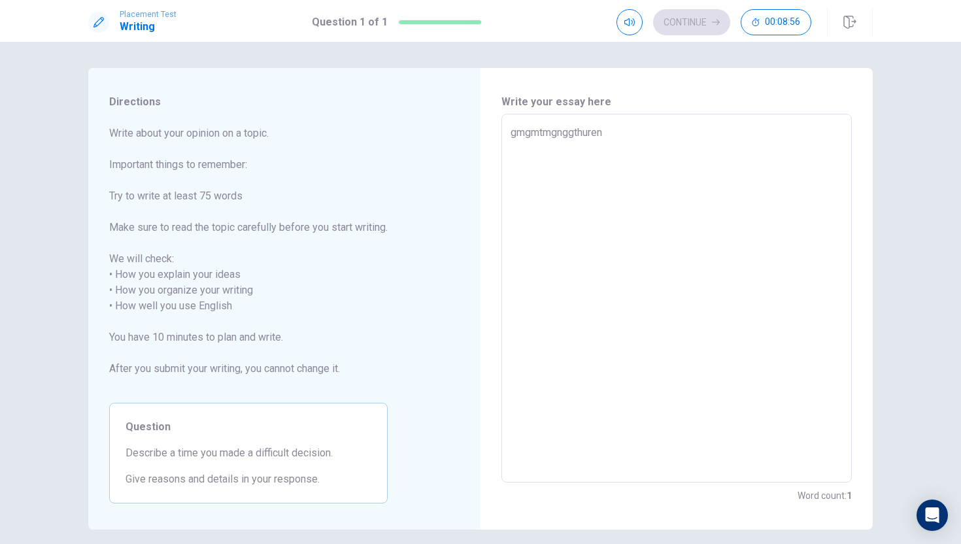
type textarea "x"
type textarea "gmgmtmgnggthureng"
type textarea "x"
type textarea "gmgmtmgnggthuren"
type textarea "x"
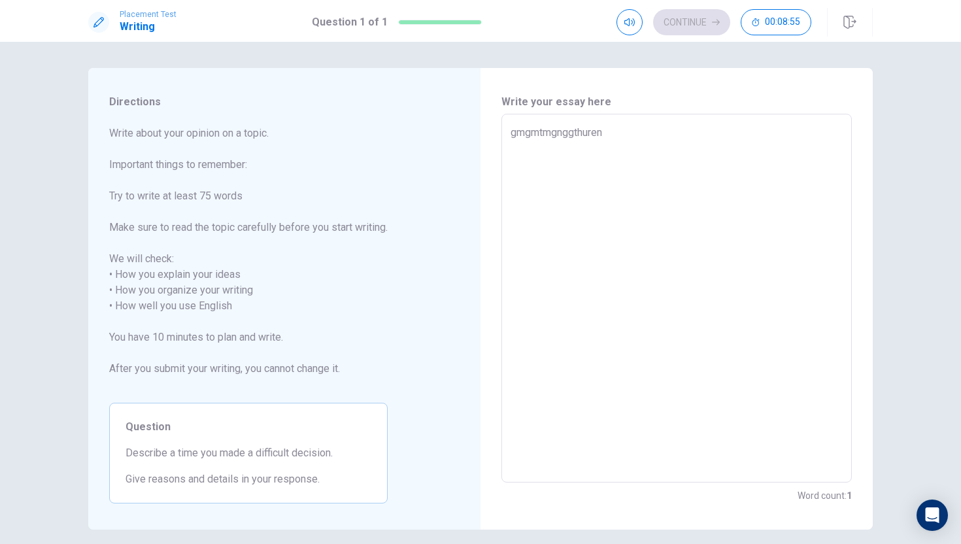
type textarea "gmgmtmgnggthure"
type textarea "x"
type textarea "gmgmtmgnggthur"
type textarea "x"
type textarea "gmgmtmgnggthu"
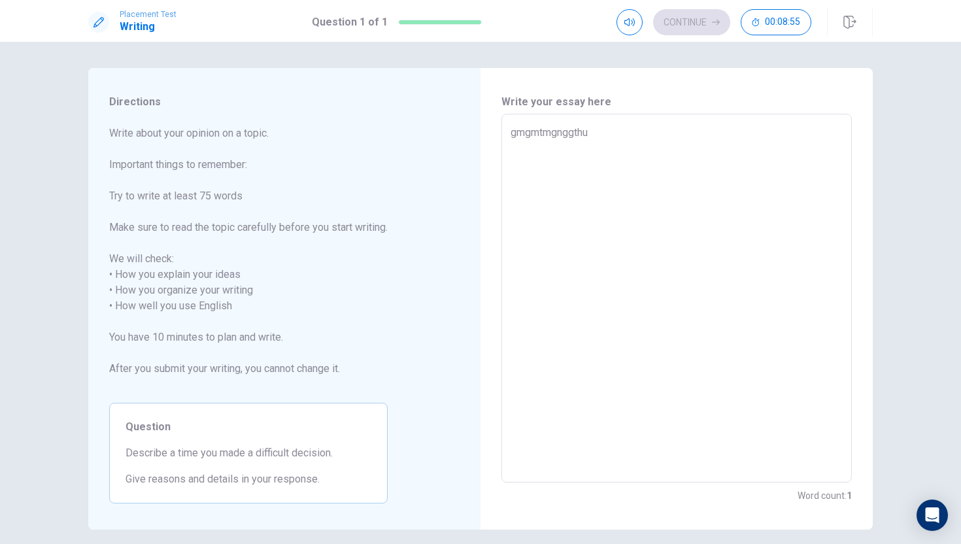
type textarea "x"
type textarea "gmgmtmgnggth"
type textarea "x"
type textarea "gmgmtmgnggt"
type textarea "x"
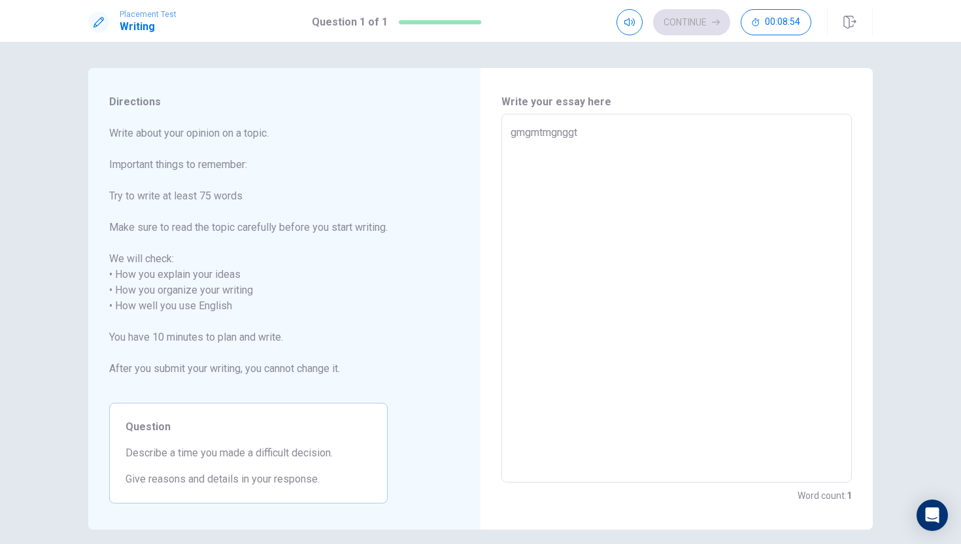
type textarea "gmgmtmgngg"
type textarea "x"
type textarea "gmgmtmgng"
type textarea "x"
type textarea "gmgmtmgn"
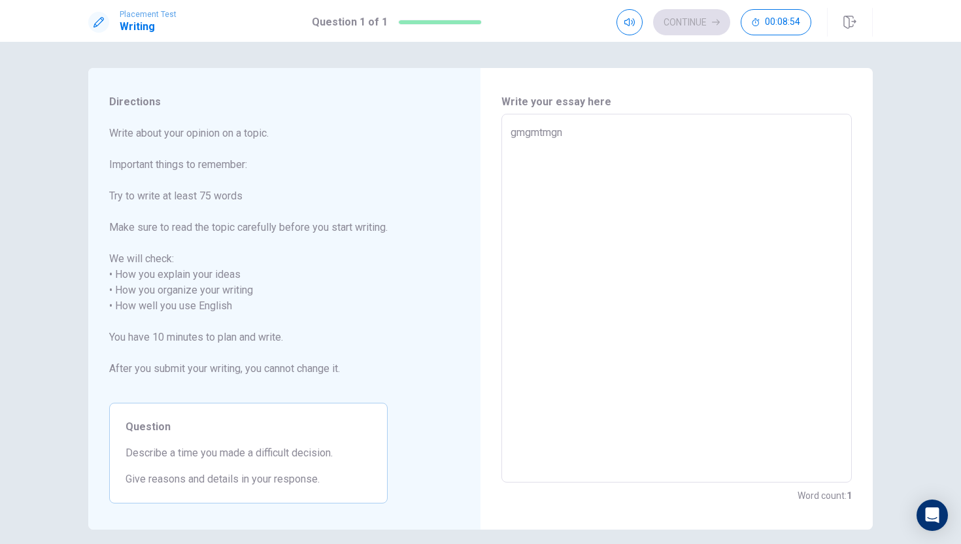
type textarea "x"
type textarea "gmgmtmg"
type textarea "x"
type textarea "gmgmtm"
type textarea "x"
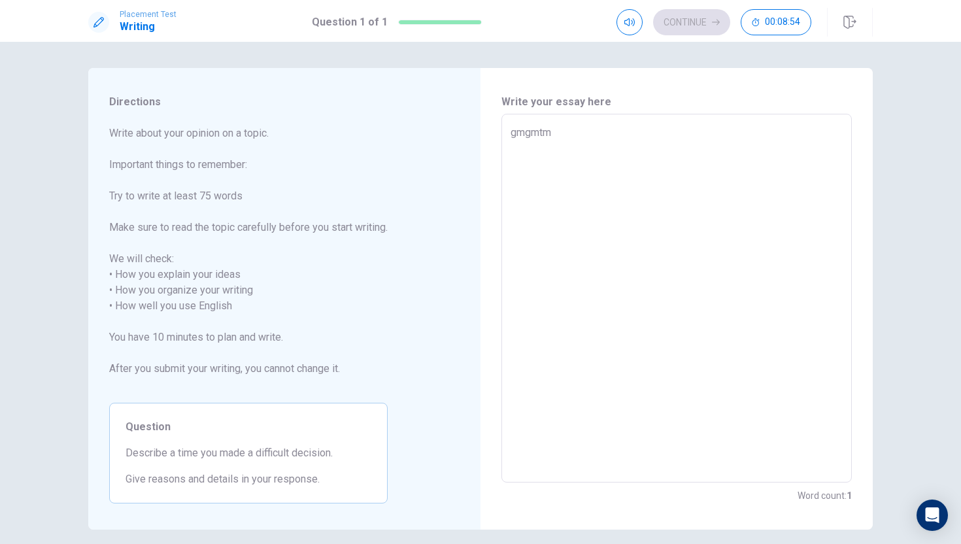
type textarea "gmgmt"
type textarea "x"
type textarea "gmgm"
type textarea "x"
type textarea "gmg"
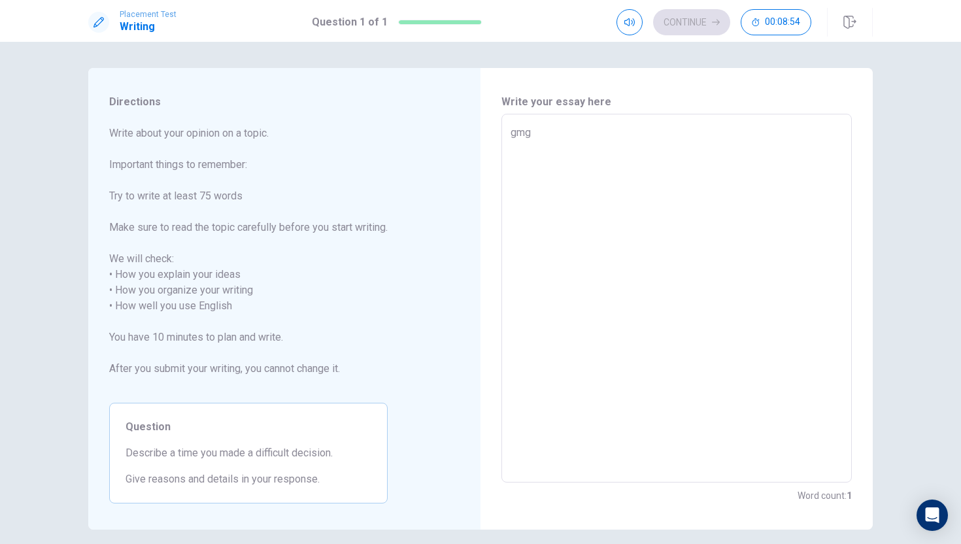
type textarea "x"
type textarea "gm"
type textarea "x"
type textarea "g"
type textarea "x"
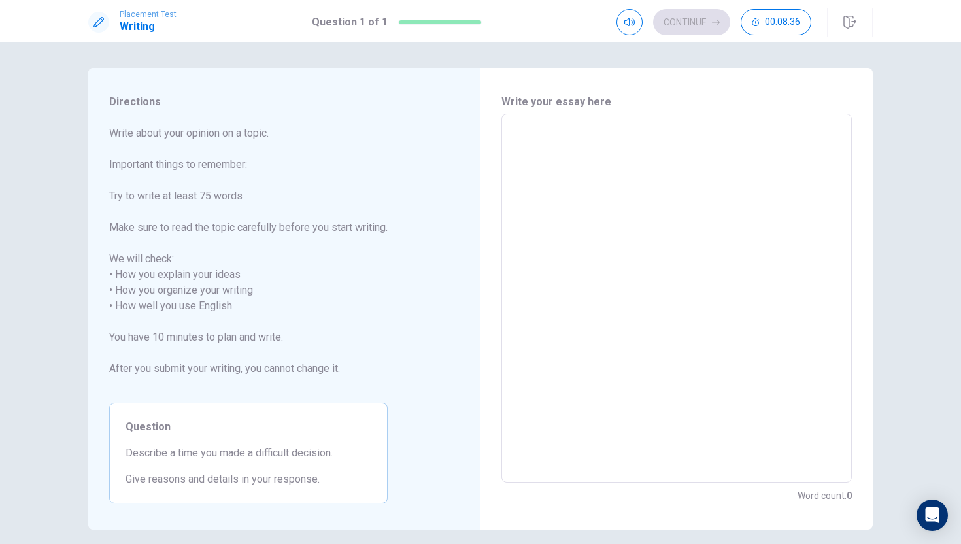
type textarea "i"
type textarea "x"
type textarea "I"
type textarea "x"
type textarea "I"
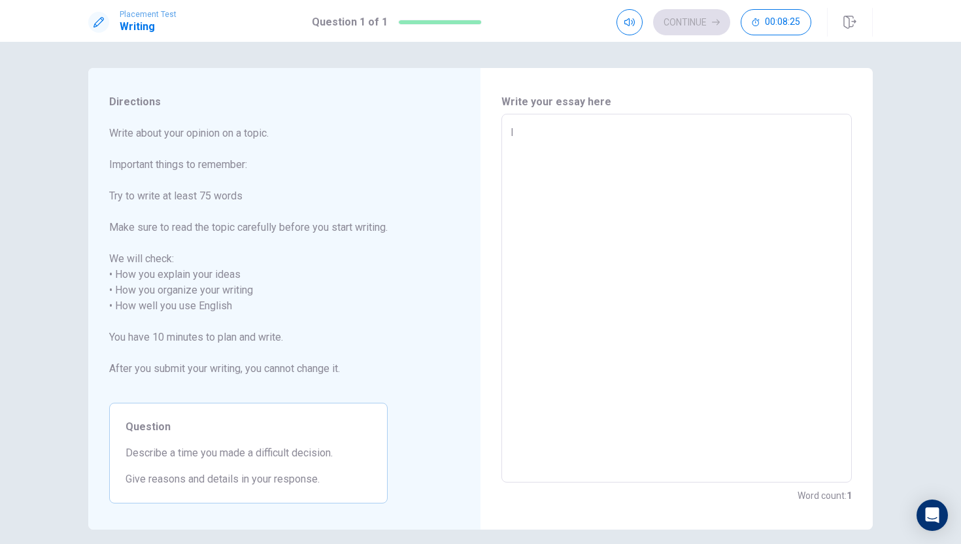
type textarea "x"
type textarea "I d"
type textarea "x"
type textarea "I de"
type textarea "x"
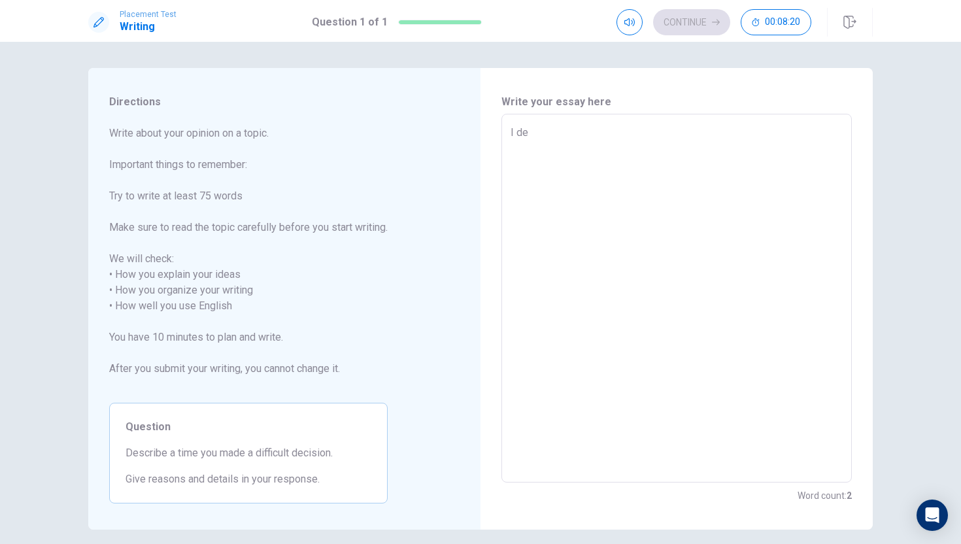
type textarea "I des"
type textarea "x"
type textarea "I desc"
type textarea "x"
type textarea "I descr"
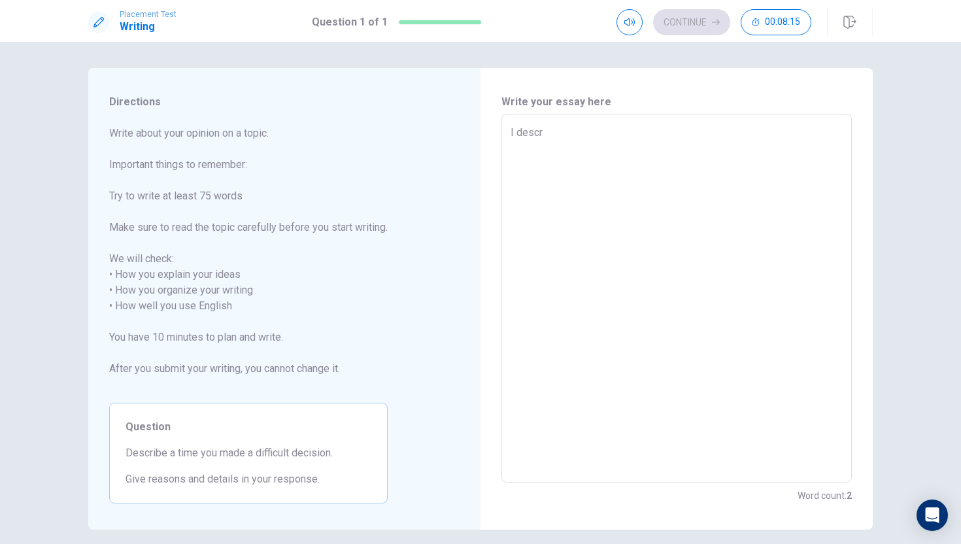
type textarea "x"
type textarea "I descri"
type textarea "x"
type textarea "I describ"
type textarea "x"
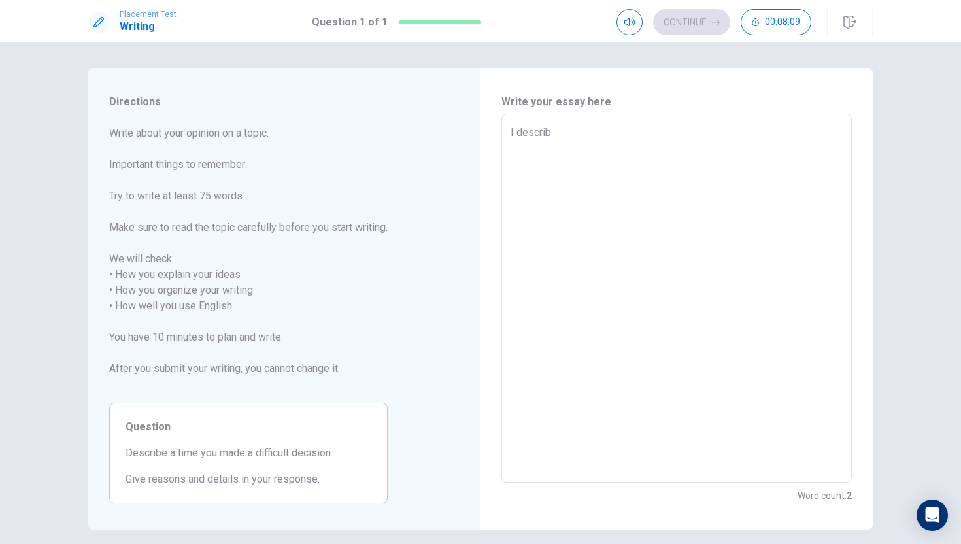
type textarea "I describe"
type textarea "x"
type textarea "I describea"
type textarea "x"
type textarea "I describe"
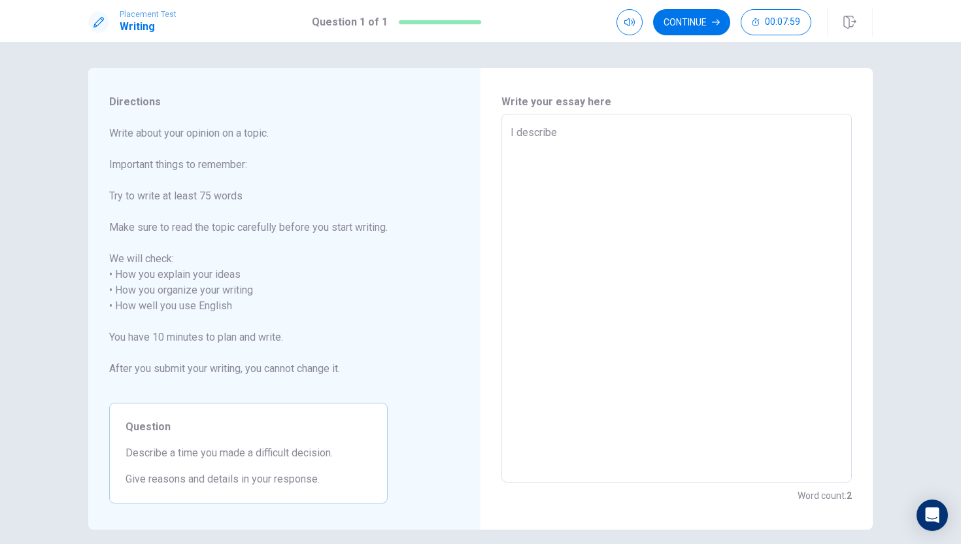
type textarea "x"
type textarea "I describe"
type textarea "x"
type textarea "I describe a"
type textarea "x"
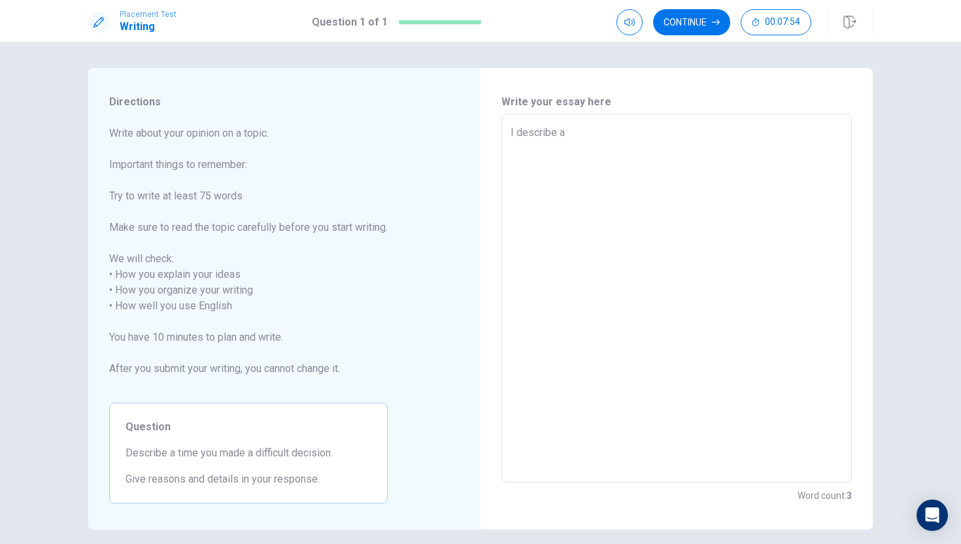
type textarea "I describe at"
type textarea "x"
type textarea "I describe ati"
type textarea "x"
type textarea "I describe atim"
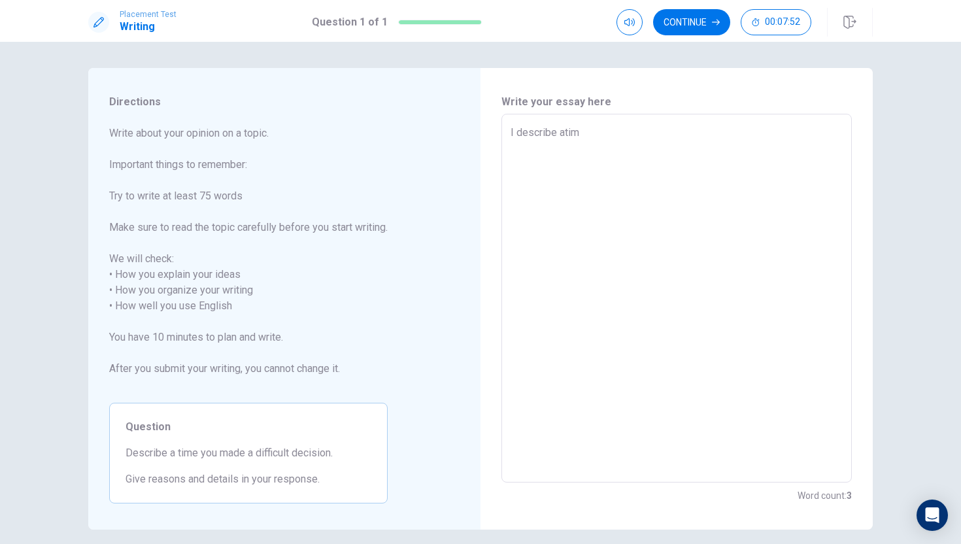
type textarea "x"
type textarea "I describe atime"
type textarea "x"
type textarea "I describe atim"
type textarea "x"
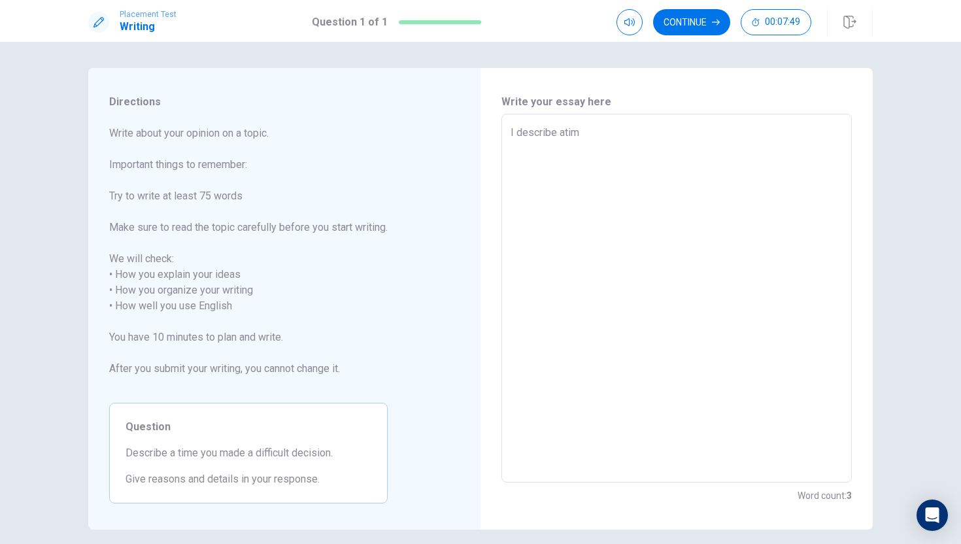
type textarea "I describe ati"
type textarea "x"
type textarea "I describe at"
type textarea "x"
type textarea "I describe a"
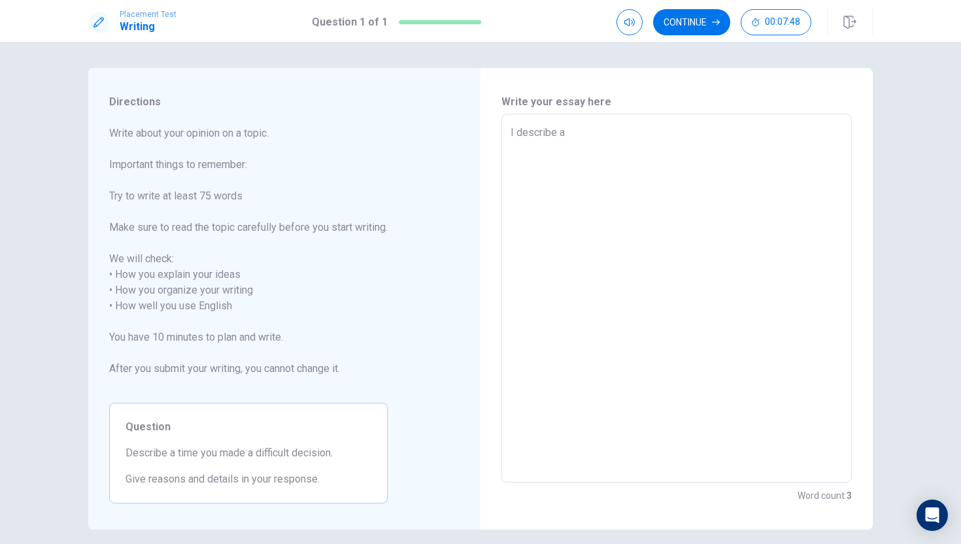
type textarea "x"
type textarea "I describe a"
type textarea "x"
type textarea "I describe a t"
type textarea "x"
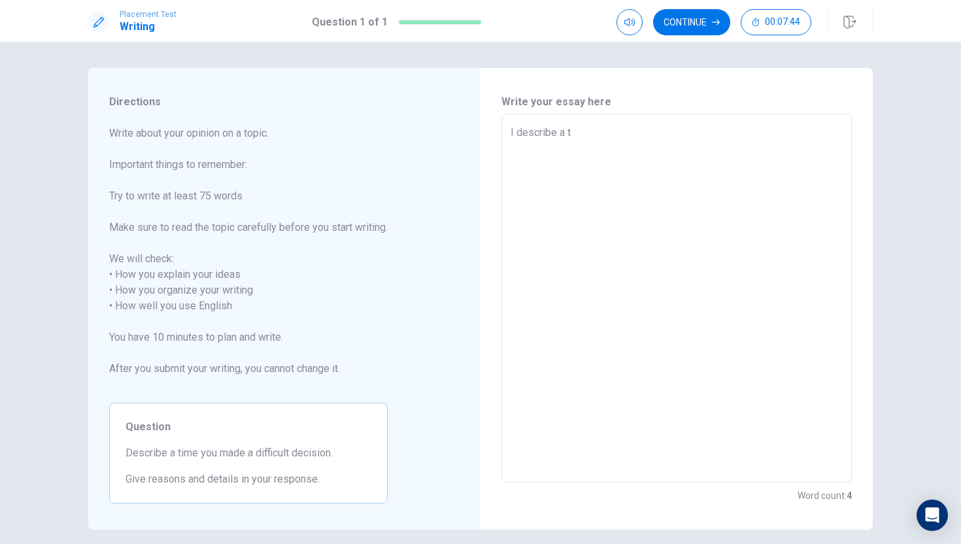
type textarea "I describe a ti"
type textarea "x"
type textarea "I describe a [PERSON_NAME]"
type textarea "x"
type textarea "I describe a time"
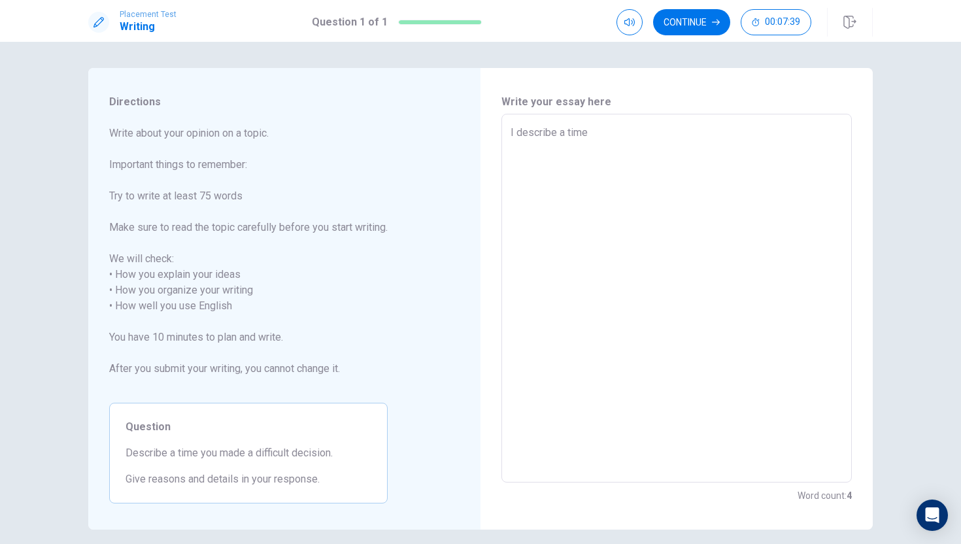
type textarea "x"
type textarea "I describe a timew"
type textarea "x"
type textarea "I describe a timeww"
type textarea "x"
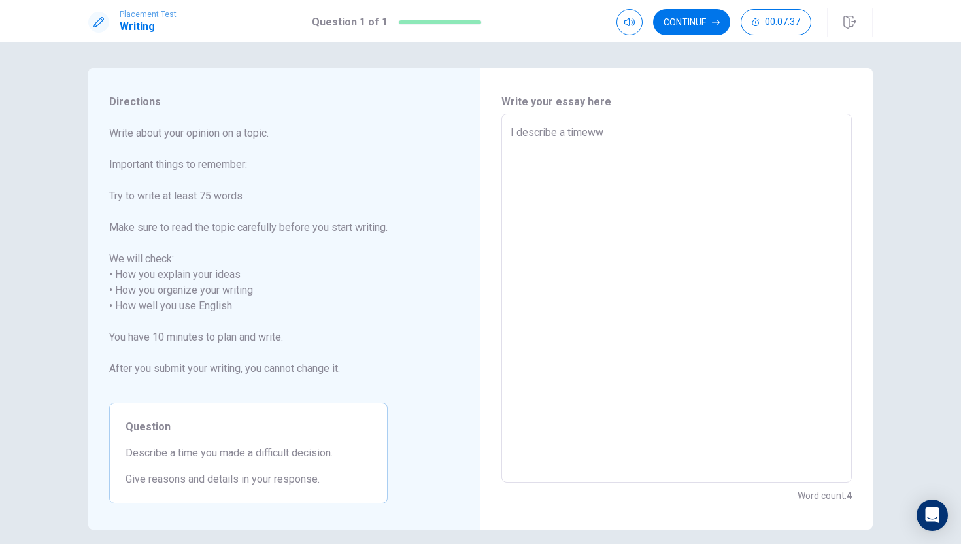
type textarea "I describe a timewww"
type textarea "x"
type textarea "I describe a timewwww"
type textarea "x"
type textarea "I describe a timewwwww"
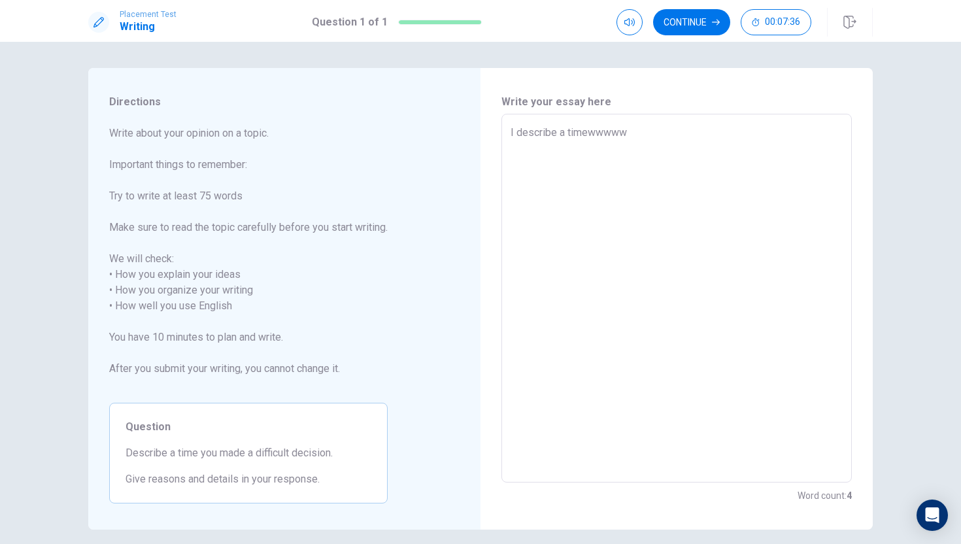
type textarea "x"
type textarea "I describe a timewwwwww"
type textarea "x"
type textarea "I describe a timewwwwwwu"
type textarea "x"
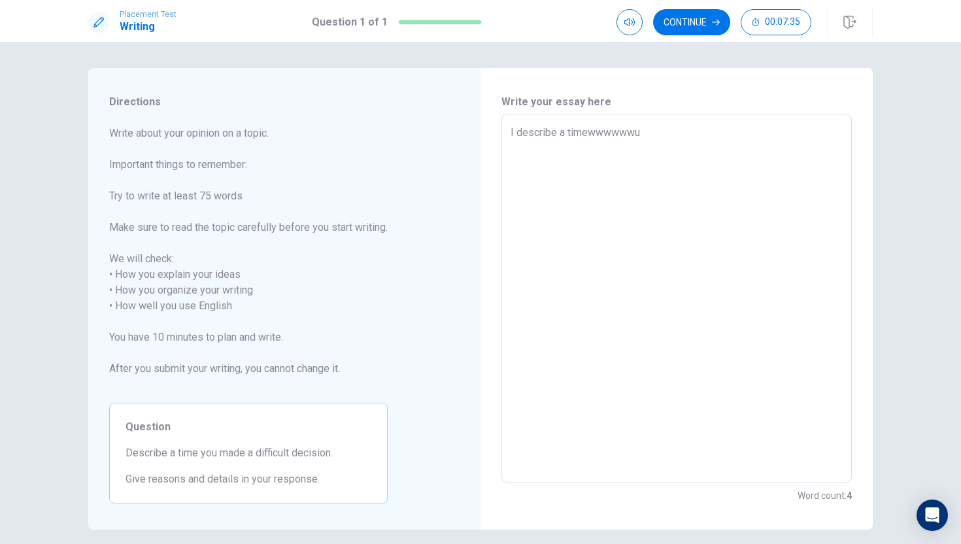
type textarea "I describe a timewwwwwwuh"
type textarea "x"
type textarea "I describe a timewwwwwwuhu"
type textarea "x"
type textarea "I describe a timewwwwwwuhuh"
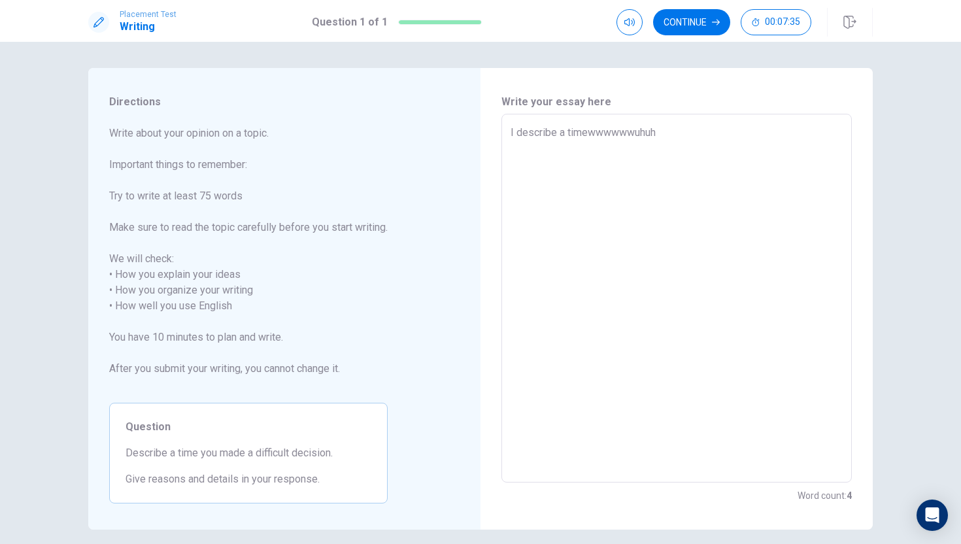
type textarea "x"
type textarea "I describe a timewwwwwwuhuhs"
type textarea "x"
type textarea "I describe a timewwwwwwuhuhsu"
type textarea "x"
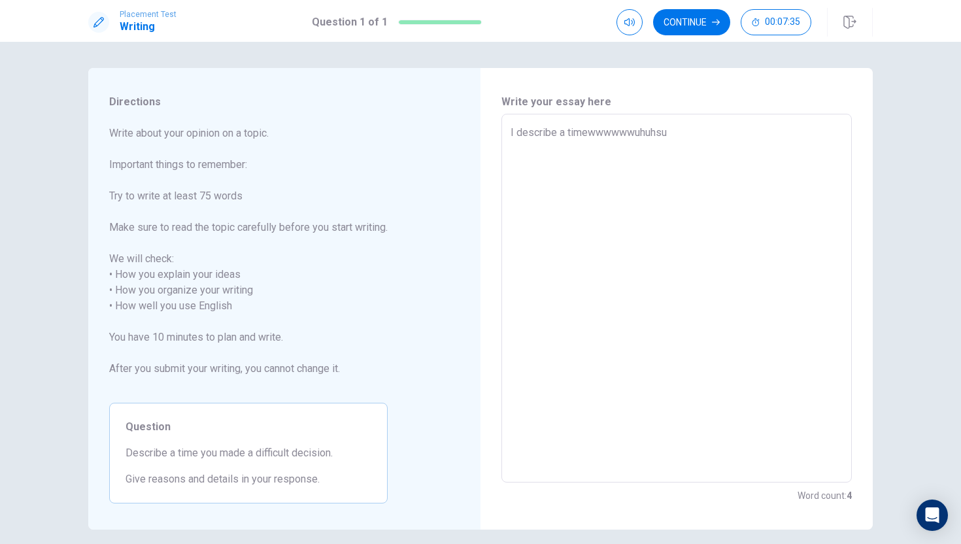
type textarea "I describe a timewwwwwwuhuhsuh"
type textarea "x"
type textarea "I describe a timewwwwwwuhuhsuhu"
type textarea "x"
type textarea "I describe a timewwwwwwuhuhsuhus"
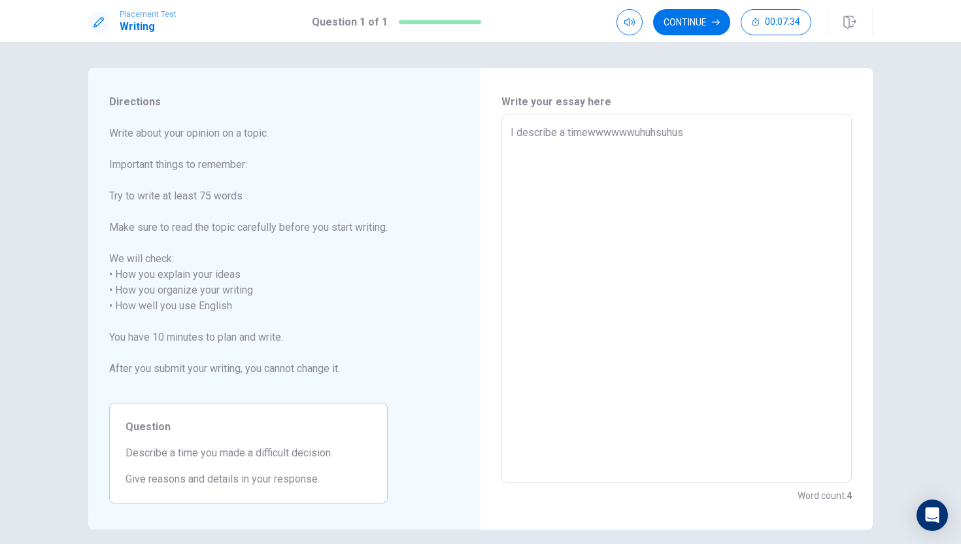
type textarea "x"
type textarea "I describe a timewwwwwwuhuhsuhusj"
type textarea "x"
type textarea "I describe a timewwwwwwuhuhsuhus"
type textarea "x"
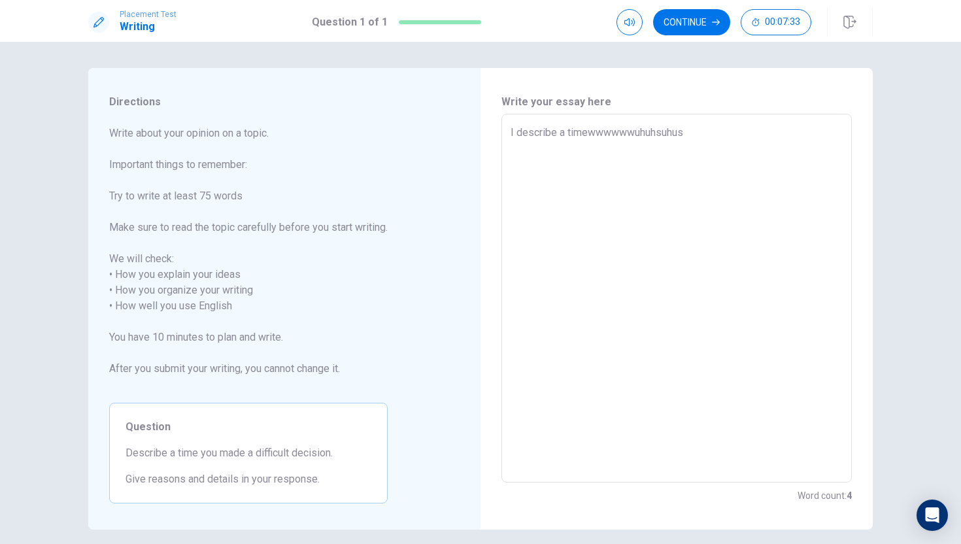
type textarea "I describe a timewwwwwwuhuhsuhu"
type textarea "x"
type textarea "I describe a timewwwwwwuhuhsuh"
type textarea "x"
type textarea "I describe a timewwwwwwuhuhsu"
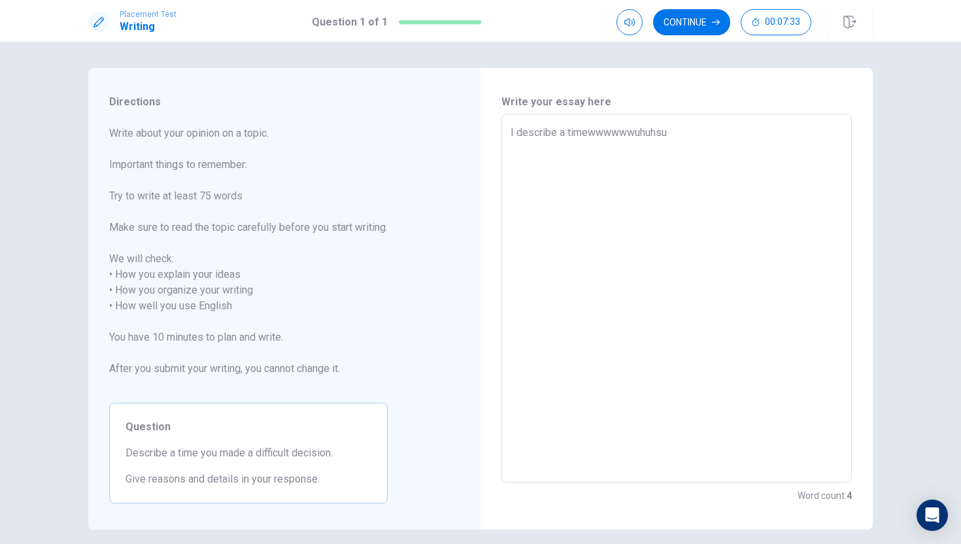
type textarea "x"
type textarea "I describe a timewwwwwwuhuhs"
type textarea "x"
type textarea "I describe a timewwwwwwuhuh"
type textarea "x"
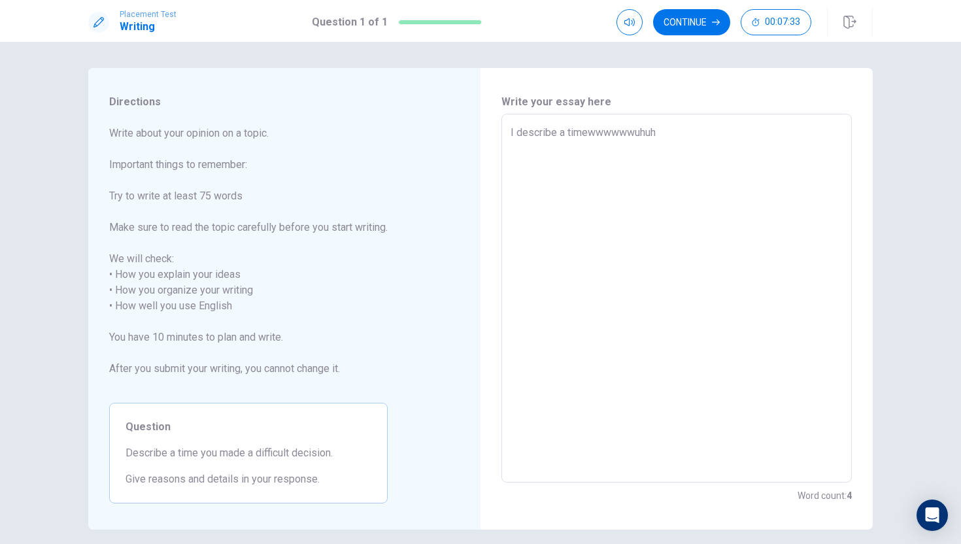
type textarea "I describe a timewwwwwwuhu"
type textarea "x"
type textarea "I describe a timewwwwwwuh"
type textarea "x"
type textarea "I describe a timewwwwwwu"
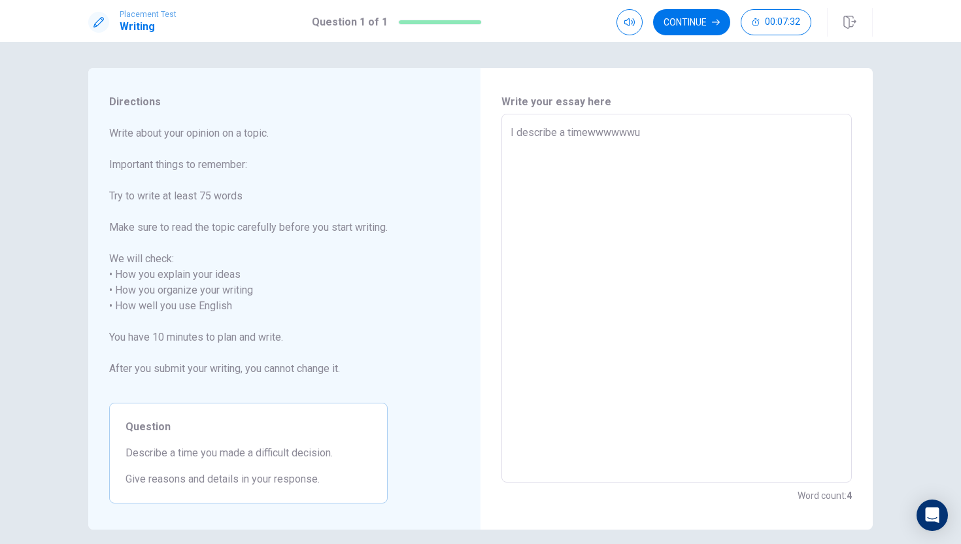
type textarea "x"
type textarea "I describe a timewwwwww"
type textarea "x"
type textarea "I describe a timewwwww"
type textarea "x"
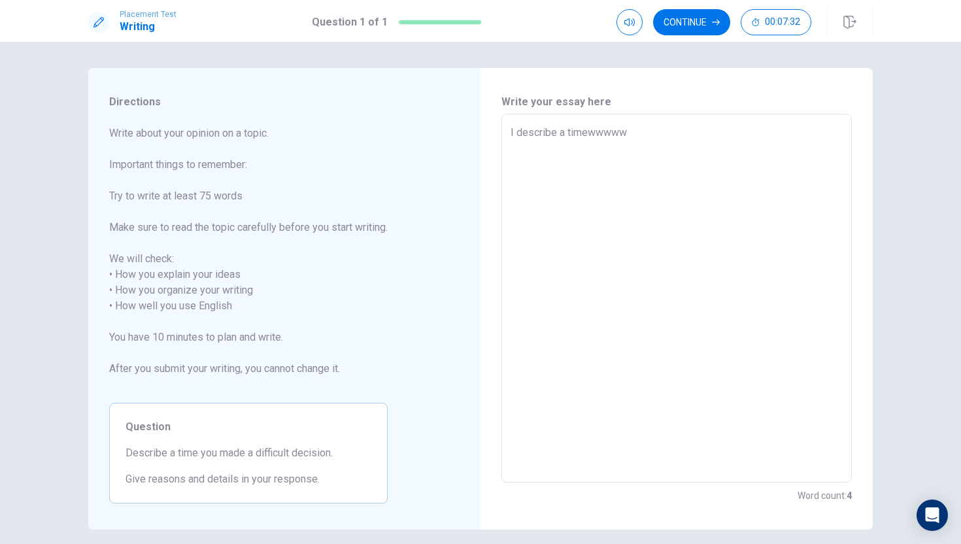
type textarea "I describe a timewwww"
type textarea "x"
type textarea "I describe a timewww"
type textarea "x"
type textarea "I describe a timeww"
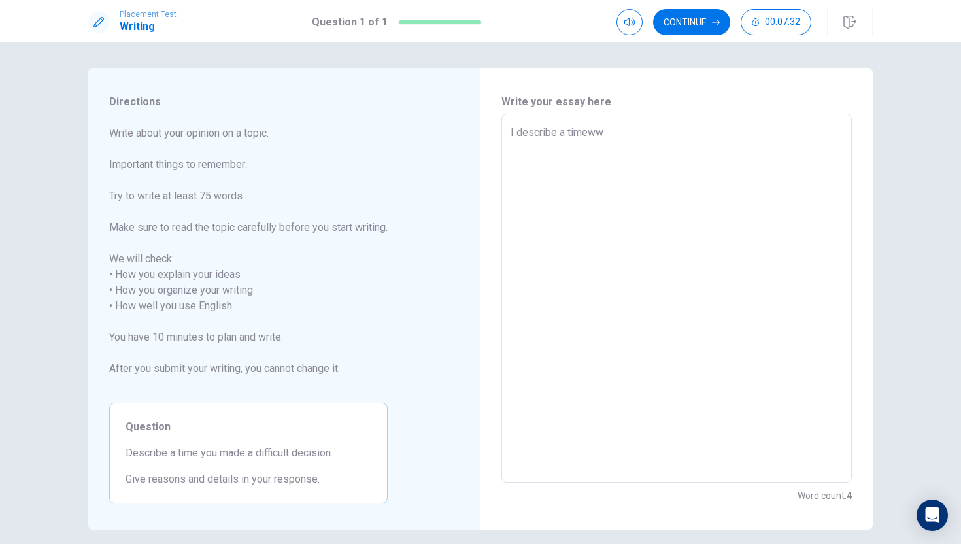
type textarea "x"
type textarea "I describe a timew"
type textarea "x"
type textarea "I describe a time"
type textarea "x"
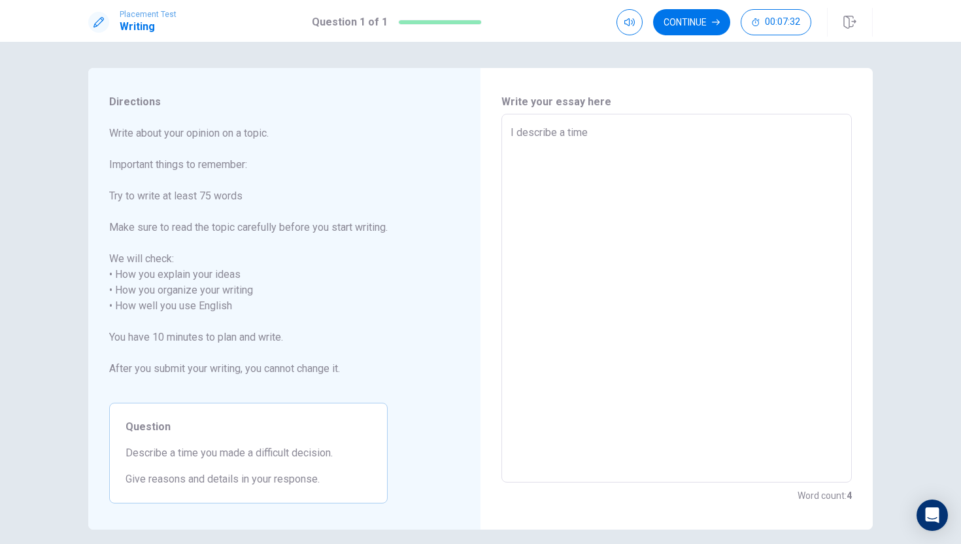
type textarea "I describe a [PERSON_NAME]"
type textarea "x"
type textarea "I describe a time"
type textarea "x"
type textarea "I describe a time"
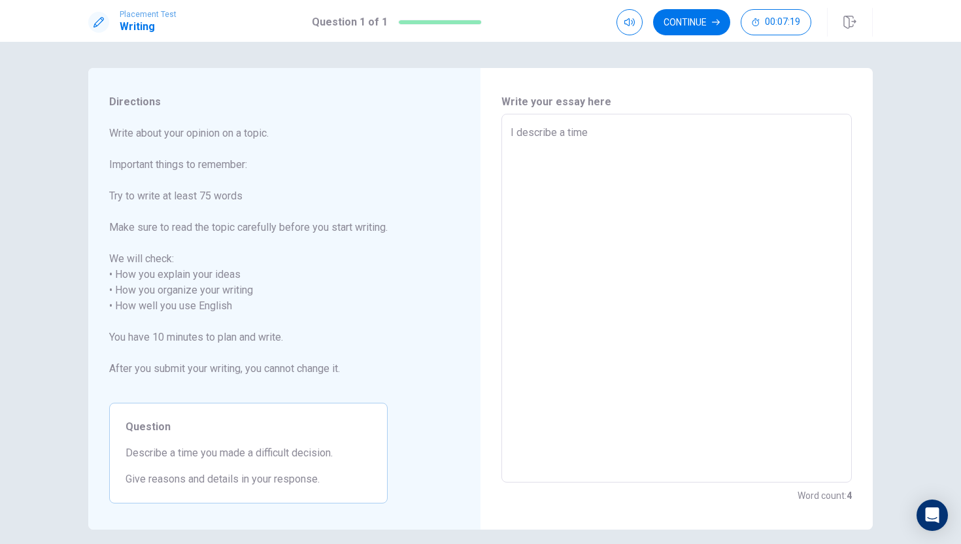
type textarea "x"
type textarea "I describe a time v"
type textarea "x"
type textarea "I describe a time vv"
type textarea "x"
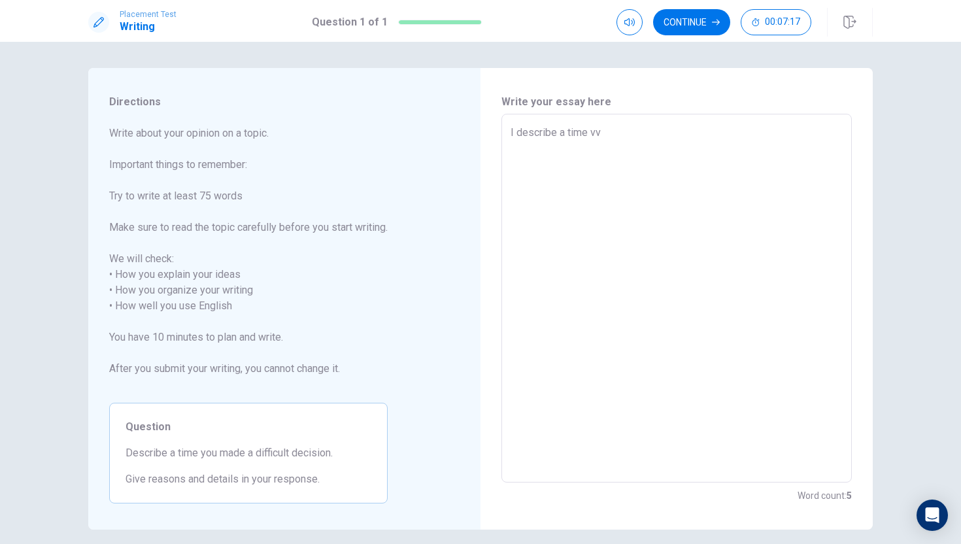
type textarea "I describe a time vvv"
type textarea "x"
type textarea "I describe a time vvvv"
click at [698, 25] on button "Continue" at bounding box center [691, 22] width 77 height 26
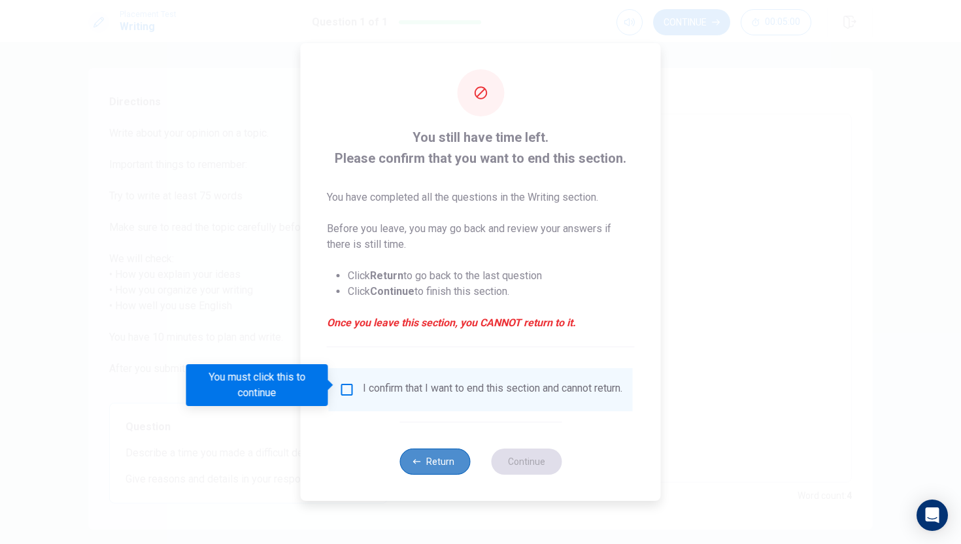
click at [445, 465] on button "Return" at bounding box center [435, 462] width 71 height 26
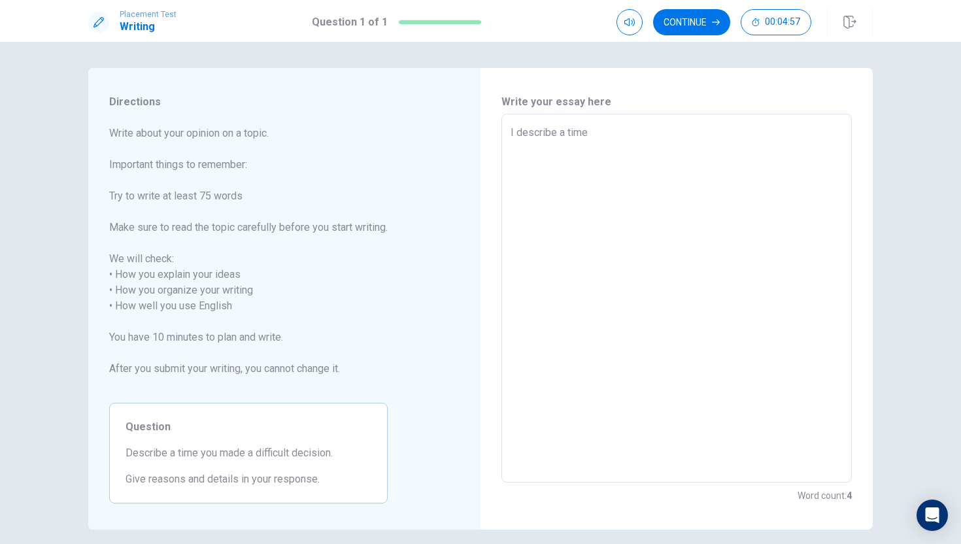
click at [612, 139] on textarea "I describe a time" at bounding box center [677, 298] width 332 height 347
click at [599, 136] on textarea "I describe a time tomade" at bounding box center [677, 298] width 332 height 347
click at [653, 134] on textarea "I describe a time to made" at bounding box center [677, 298] width 332 height 347
click at [689, 28] on button "Continue" at bounding box center [691, 22] width 77 height 26
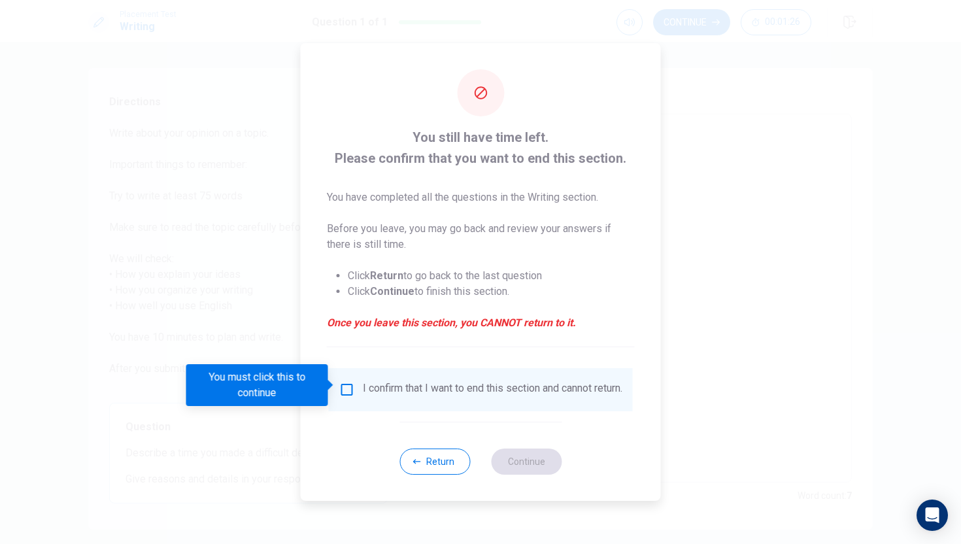
click at [351, 384] on input "You must click this to continue" at bounding box center [347, 390] width 16 height 16
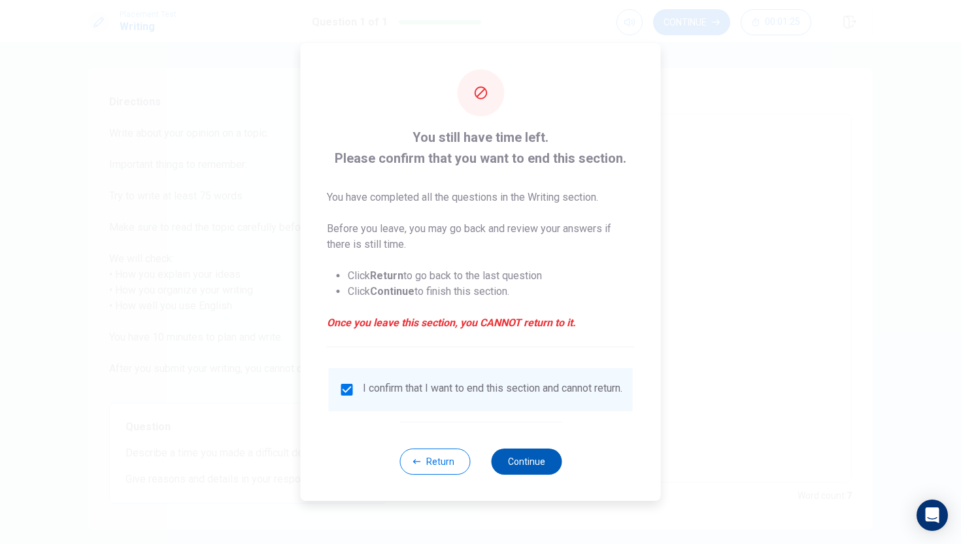
click at [507, 466] on button "Continue" at bounding box center [526, 462] width 71 height 26
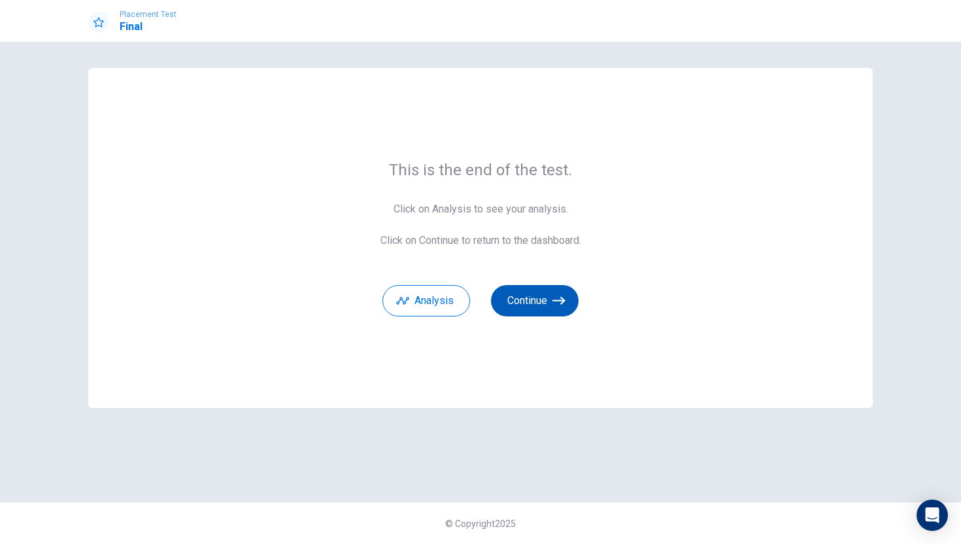
click at [545, 298] on button "Continue" at bounding box center [535, 300] width 88 height 31
